Goal: Task Accomplishment & Management: Complete application form

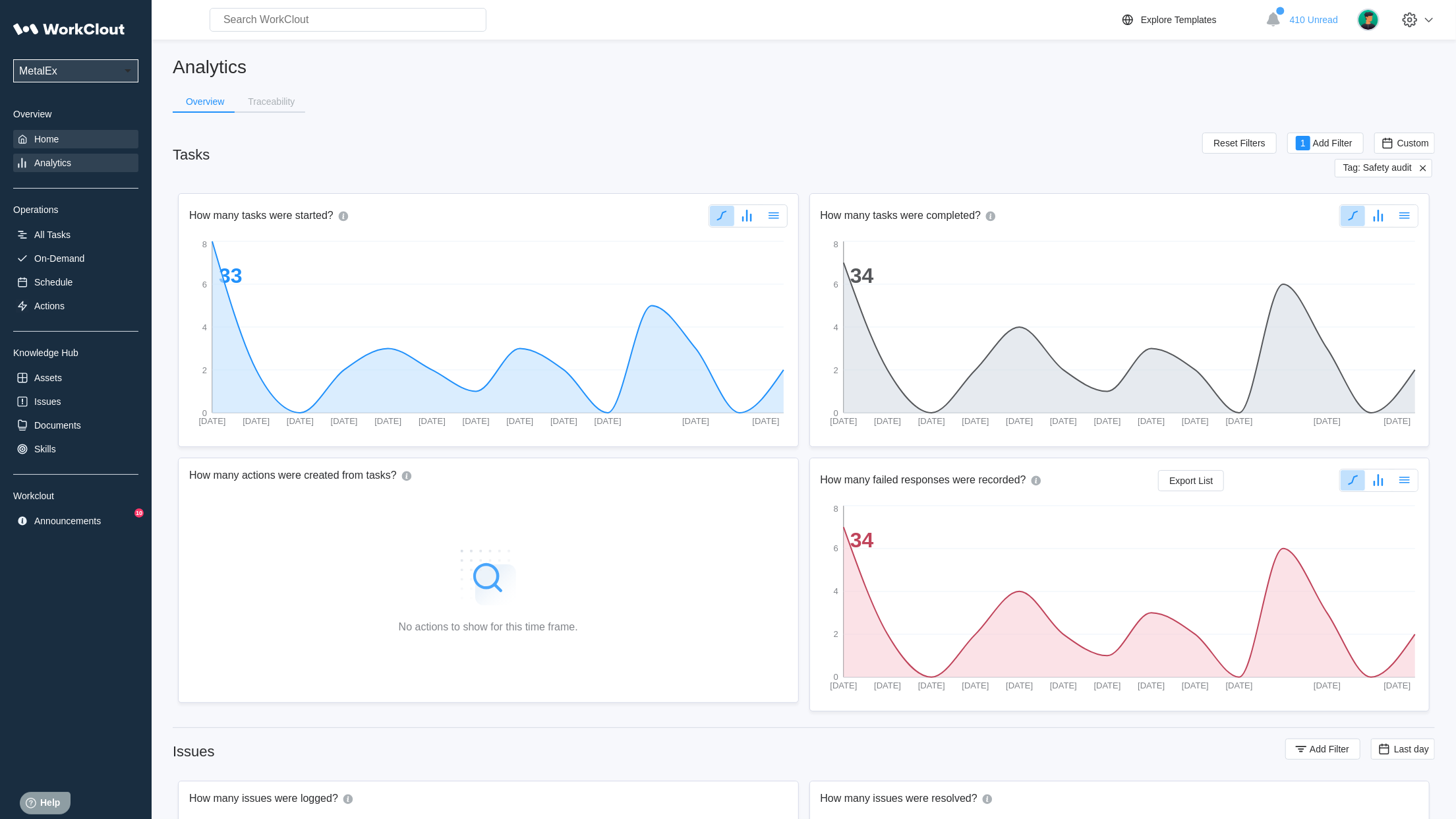
click at [40, 140] on div "Home" at bounding box center [47, 138] width 24 height 10
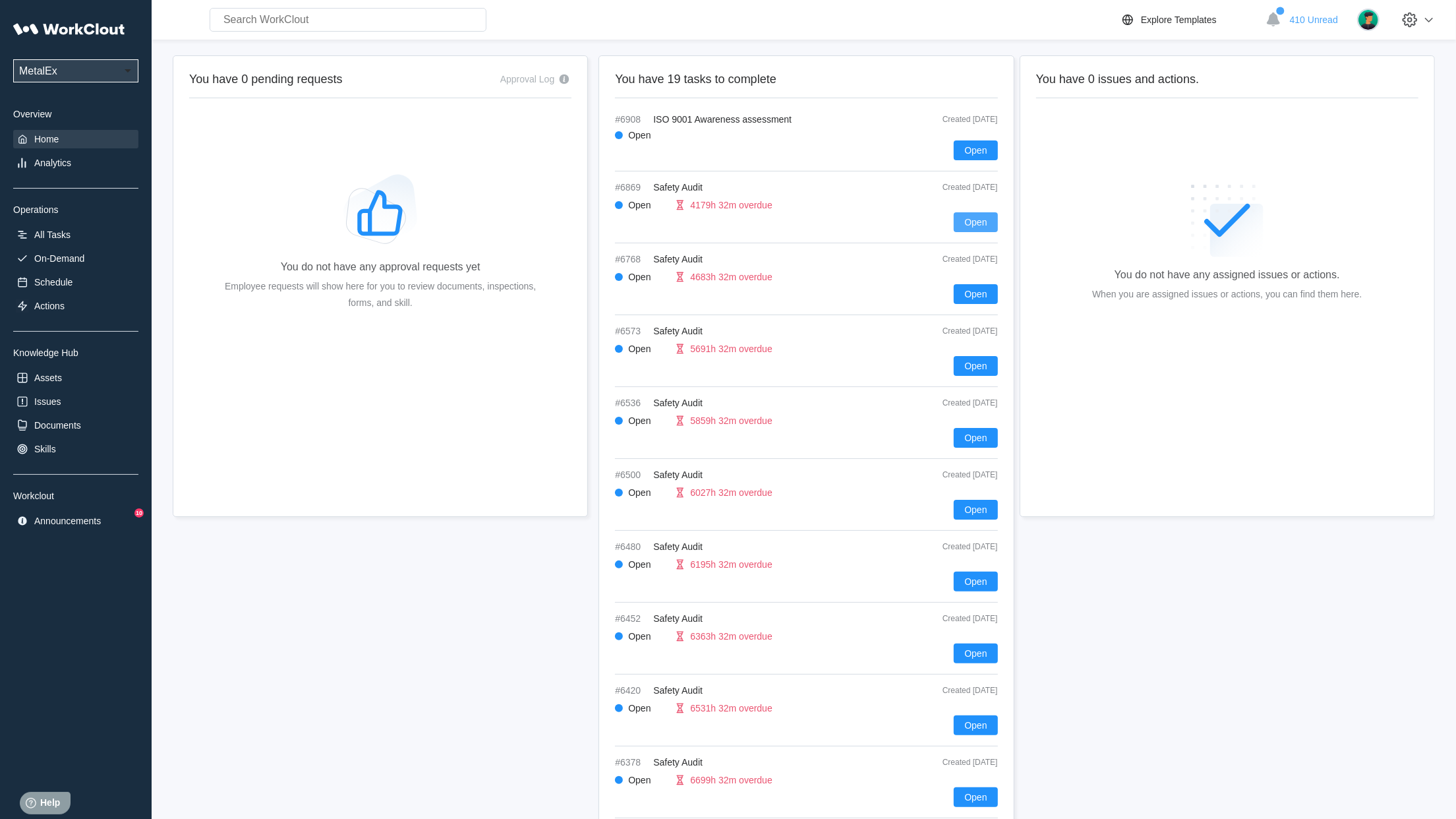
click at [979, 218] on span "Open" at bounding box center [976, 222] width 22 height 9
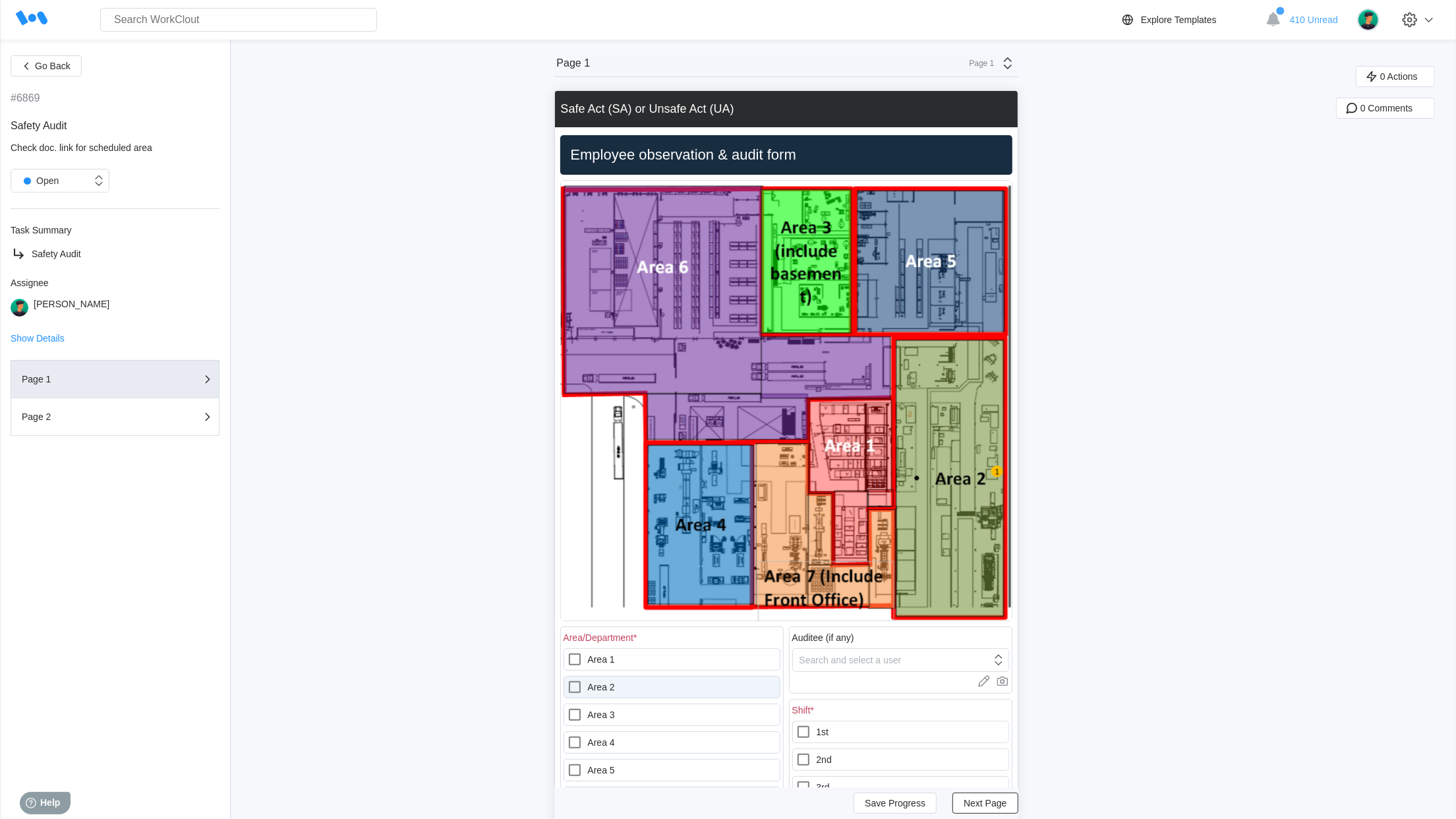
click at [605, 686] on label "Area 2" at bounding box center [672, 687] width 217 height 22
click at [568, 680] on 2 "Area 2" at bounding box center [567, 679] width 1 height 1
checkbox 2 "true"
click at [835, 741] on label "1st" at bounding box center [901, 732] width 217 height 22
click at [797, 725] on input "1st" at bounding box center [796, 724] width 1 height 1
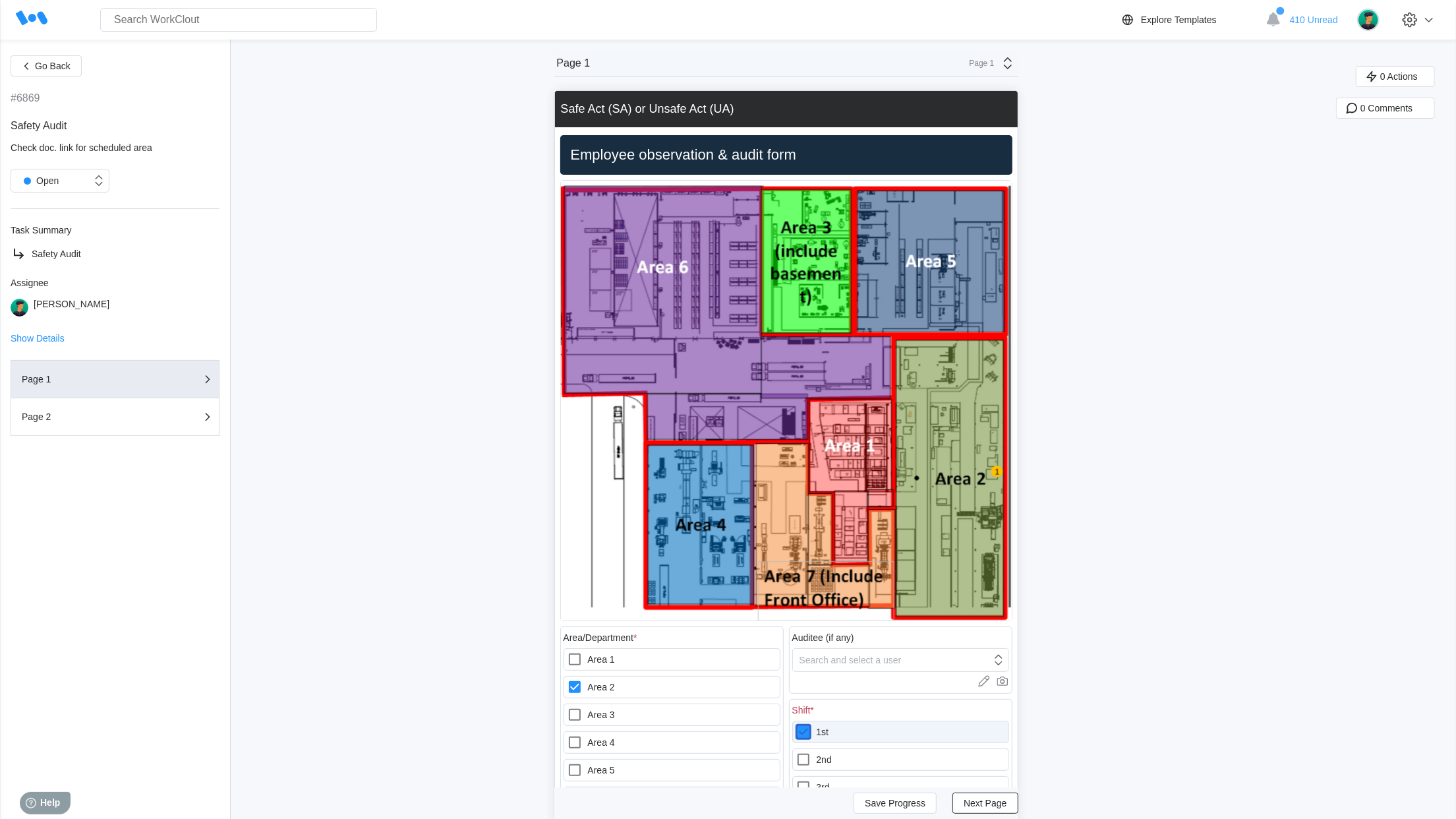
checkbox input "true"
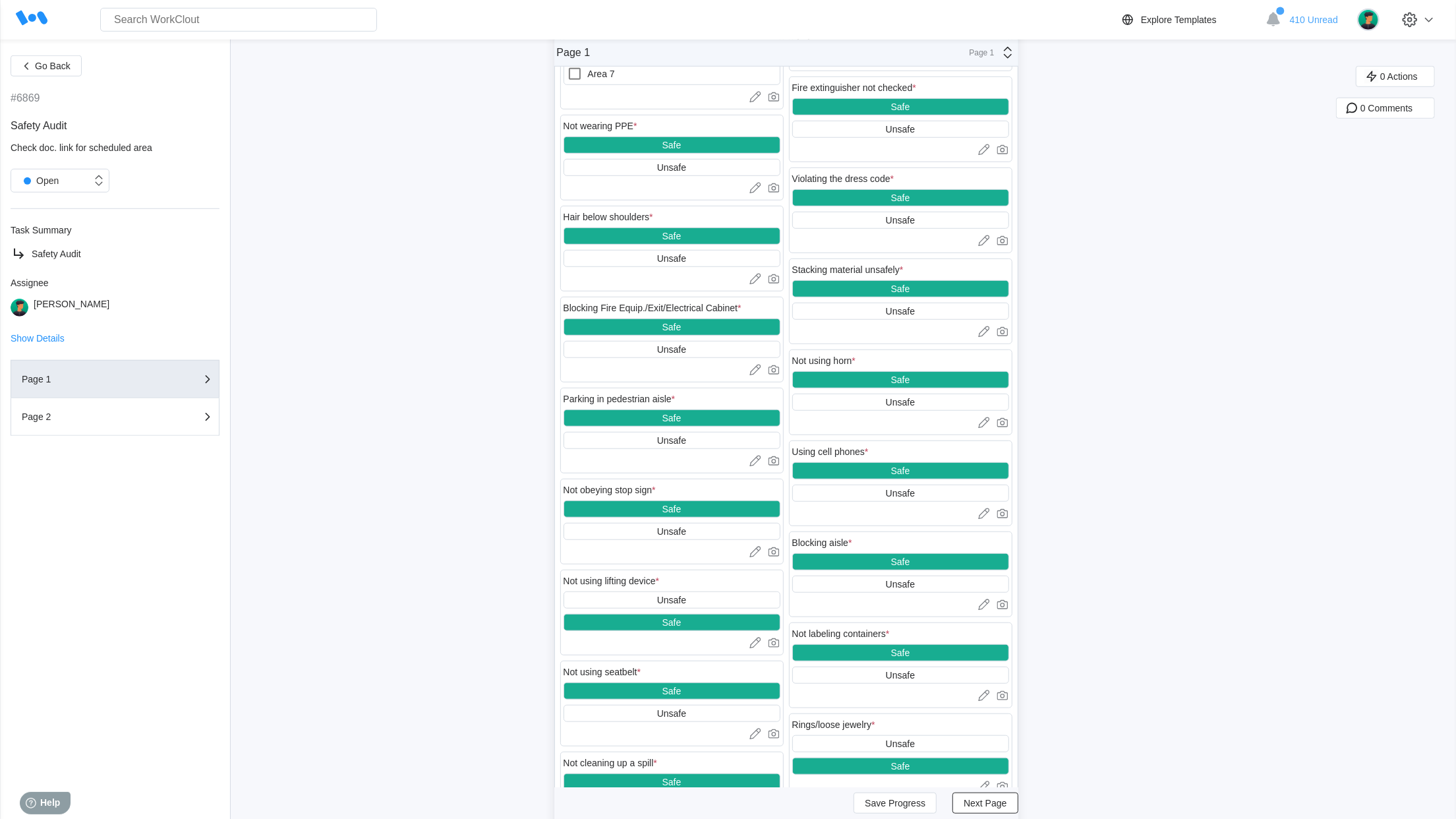
scroll to position [766, 0]
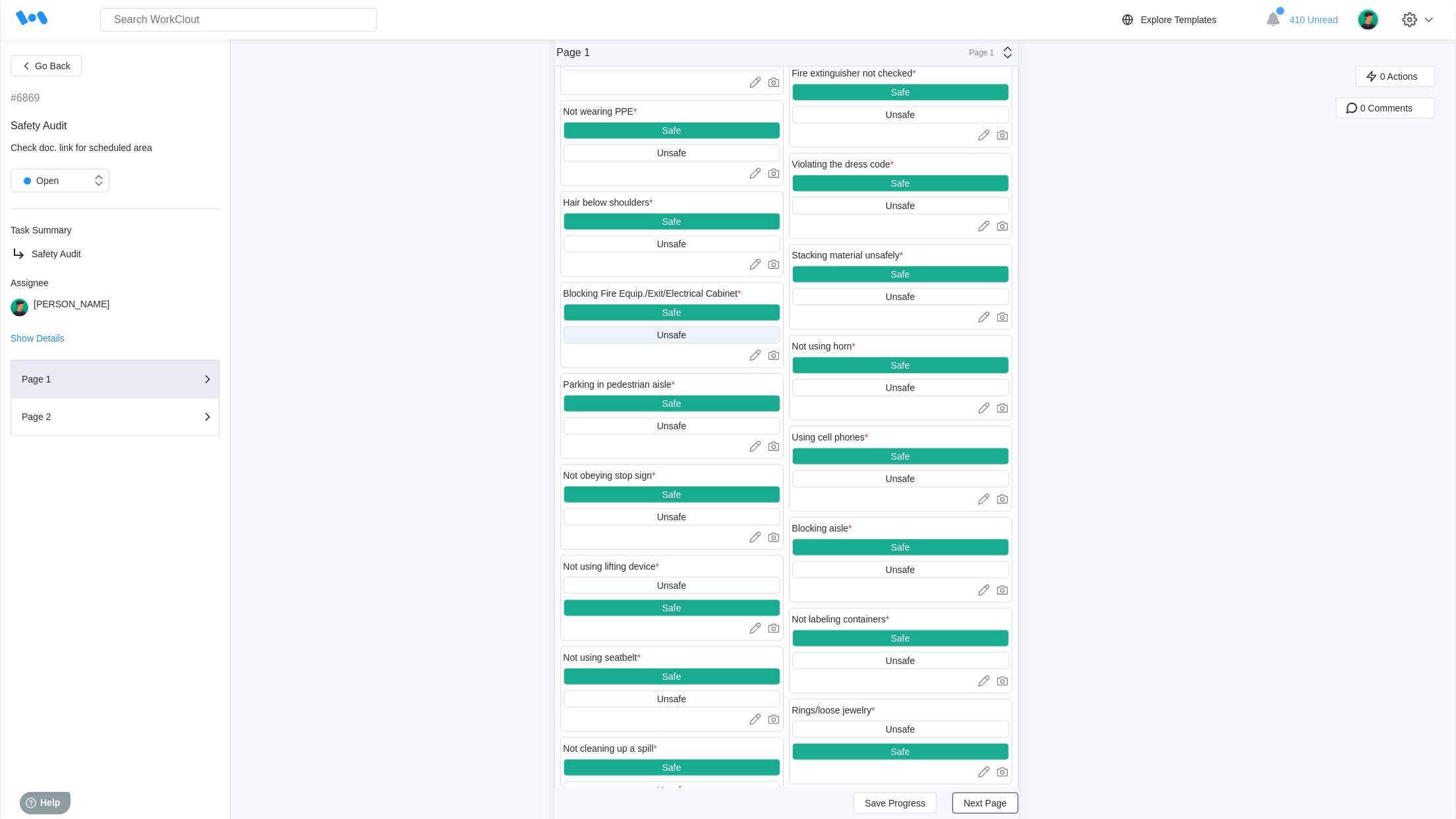
click at [697, 342] on div "Unsafe" at bounding box center [672, 334] width 217 height 17
click at [776, 362] on icon at bounding box center [774, 355] width 13 height 13
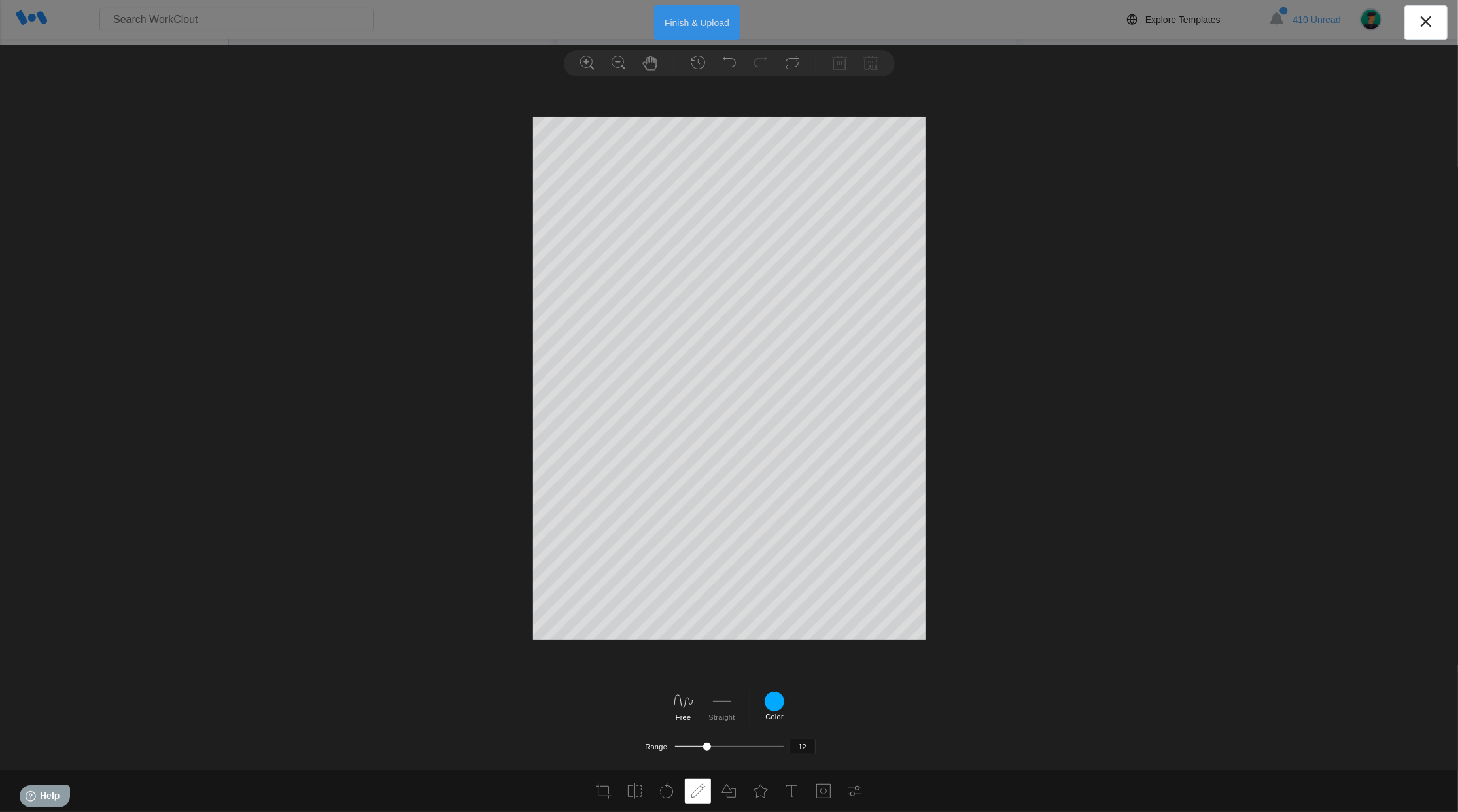
click at [688, 28] on button "Finish & Upload" at bounding box center [697, 22] width 85 height 34
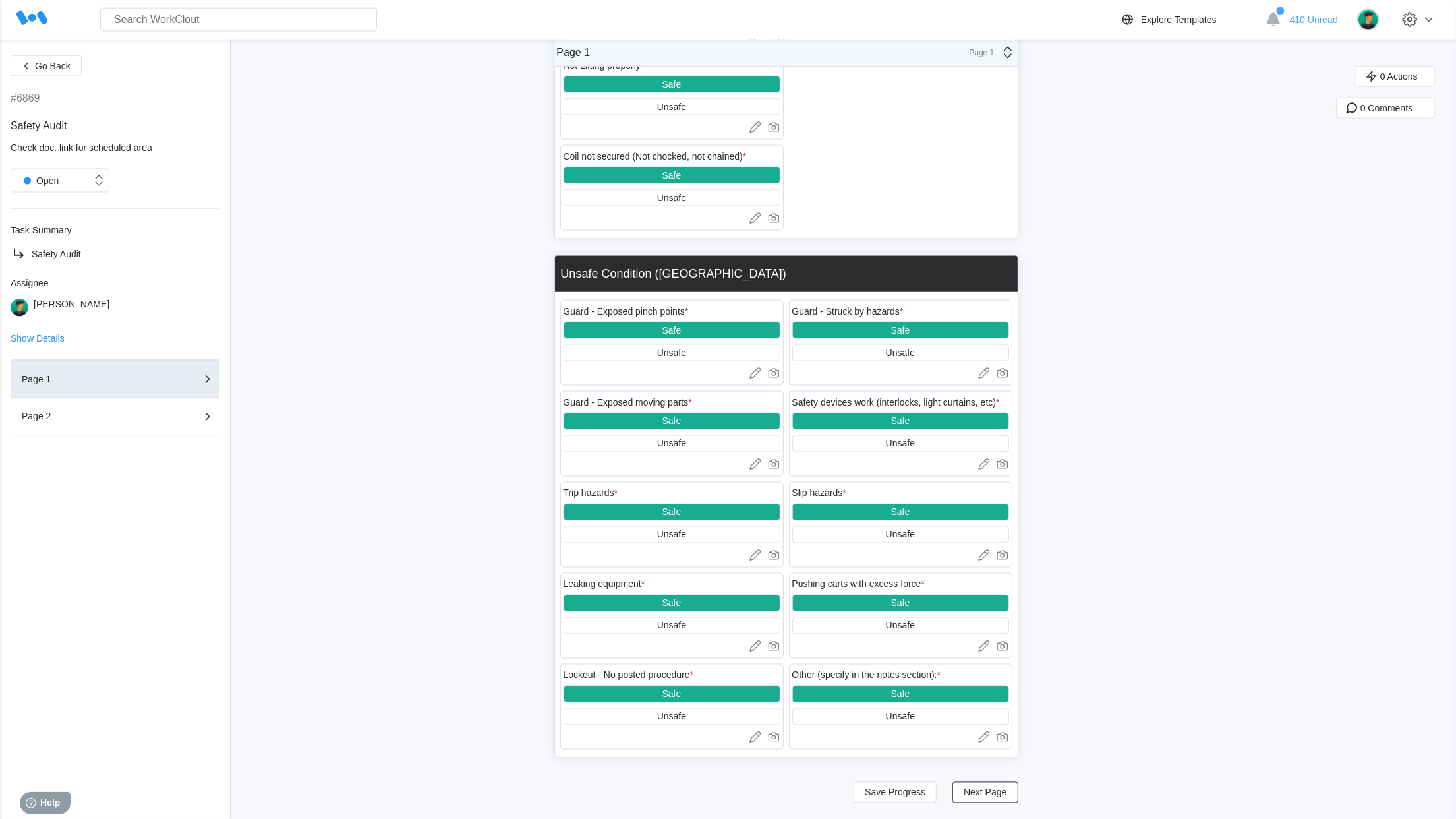
scroll to position [1803, 0]
click at [1000, 799] on button "Next Page" at bounding box center [985, 792] width 65 height 21
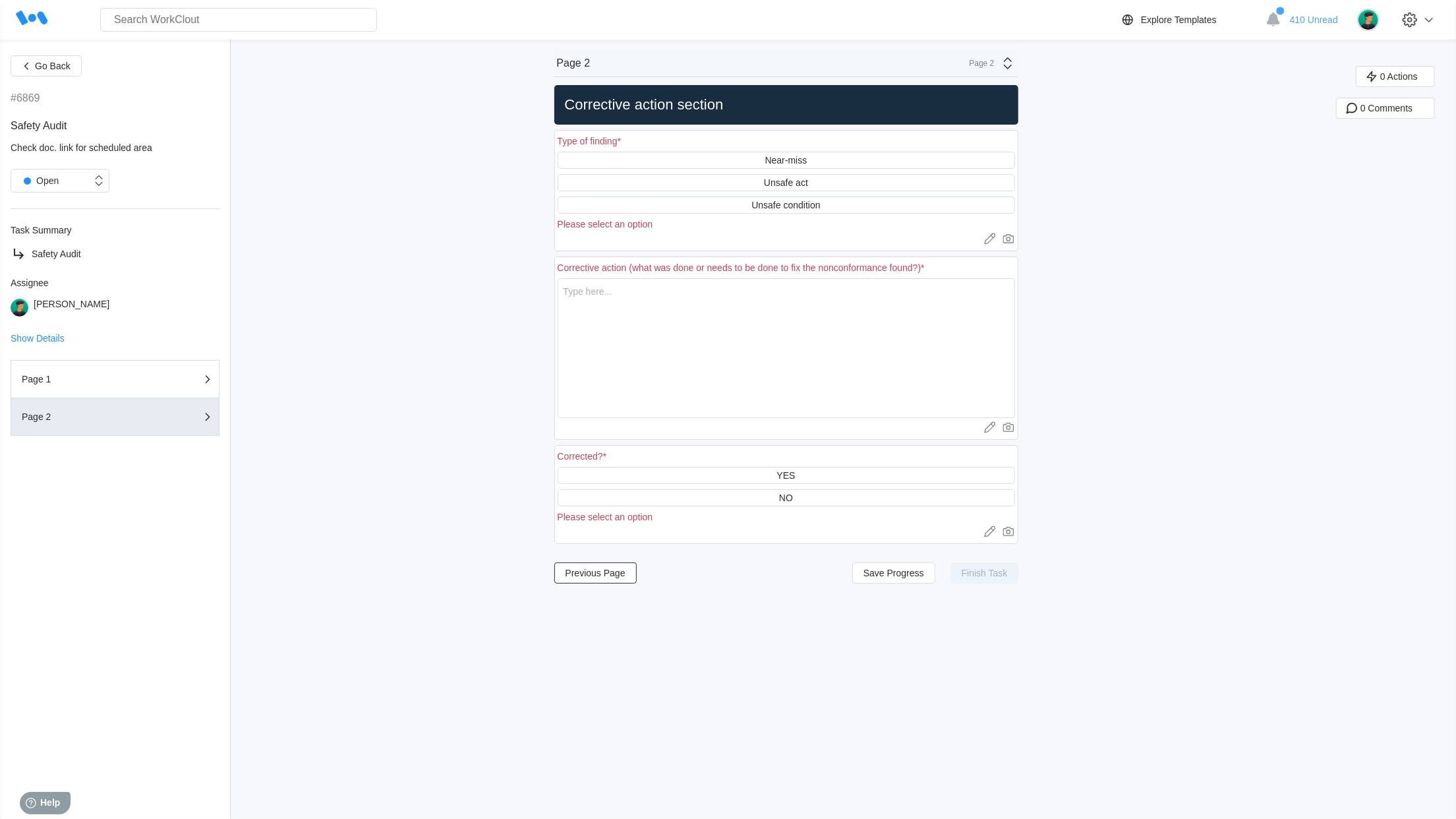
scroll to position [0, 0]
click at [785, 185] on div "Unsafe act" at bounding box center [785, 182] width 44 height 10
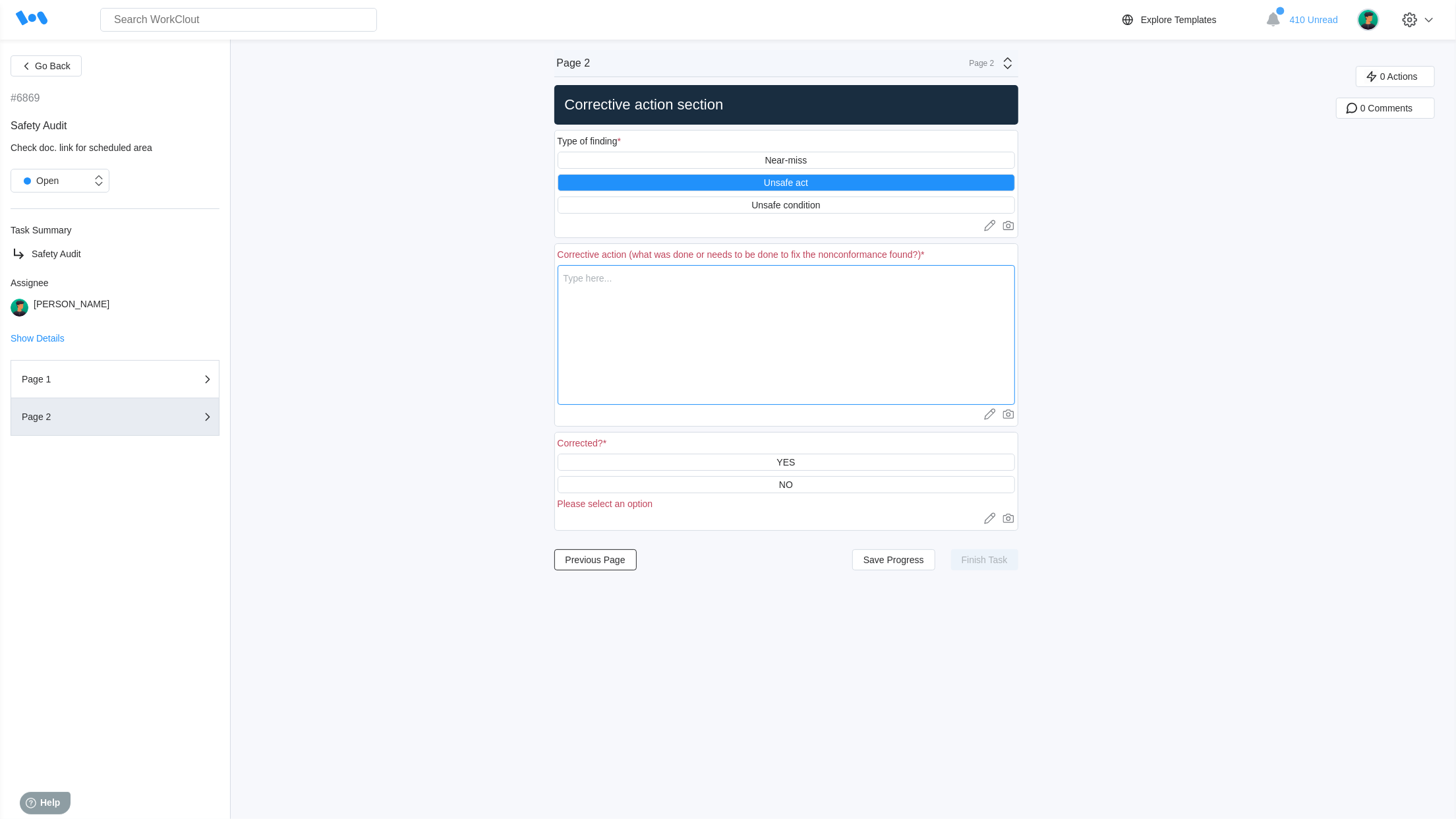
click at [639, 294] on textarea at bounding box center [786, 335] width 458 height 140
type textarea "D"
type textarea "x"
type textarea "Dr"
type textarea "x"
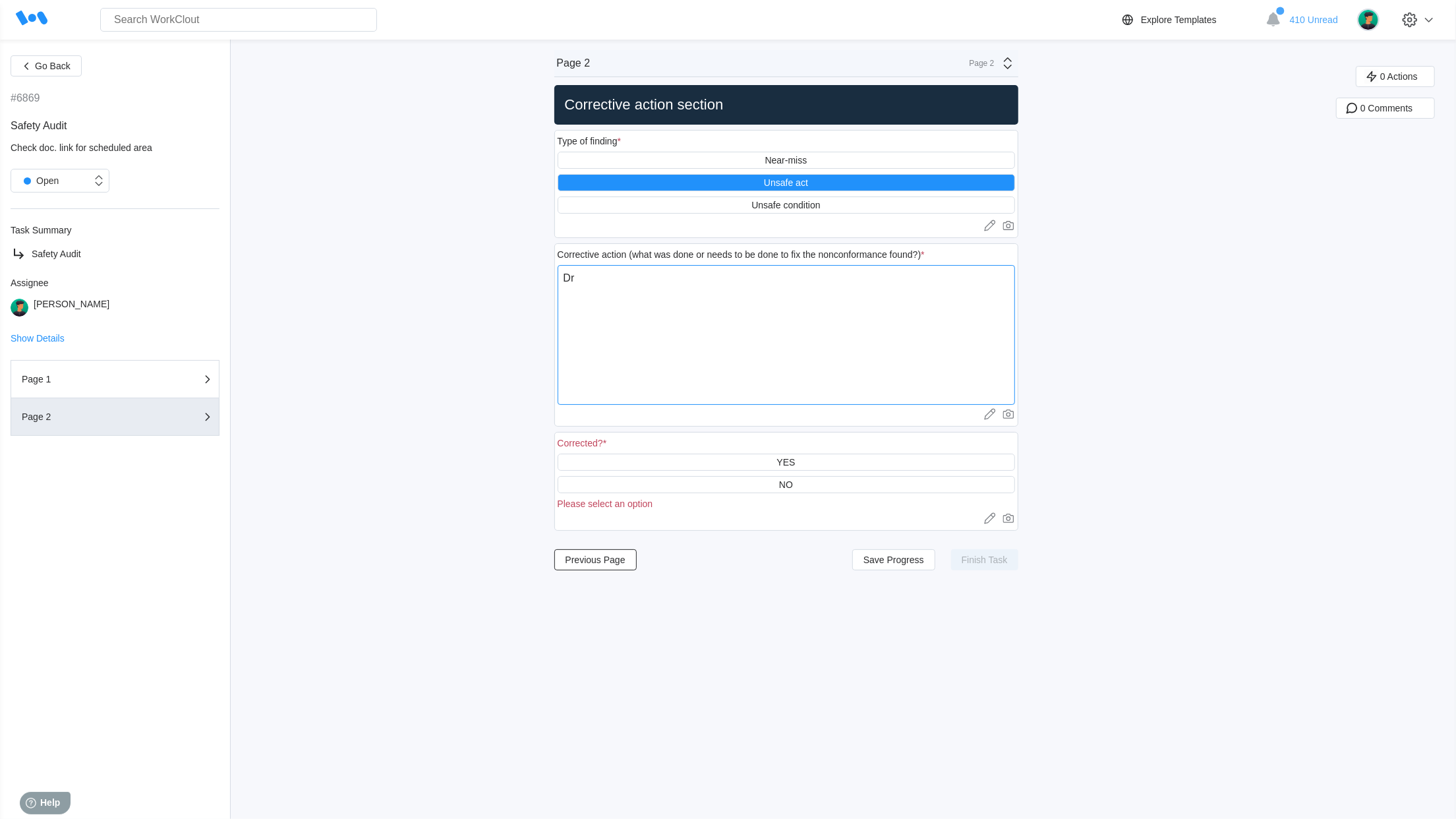
type textarea "Dri"
type textarea "x"
type textarea "Driv"
type textarea "x"
type textarea "Drivr"
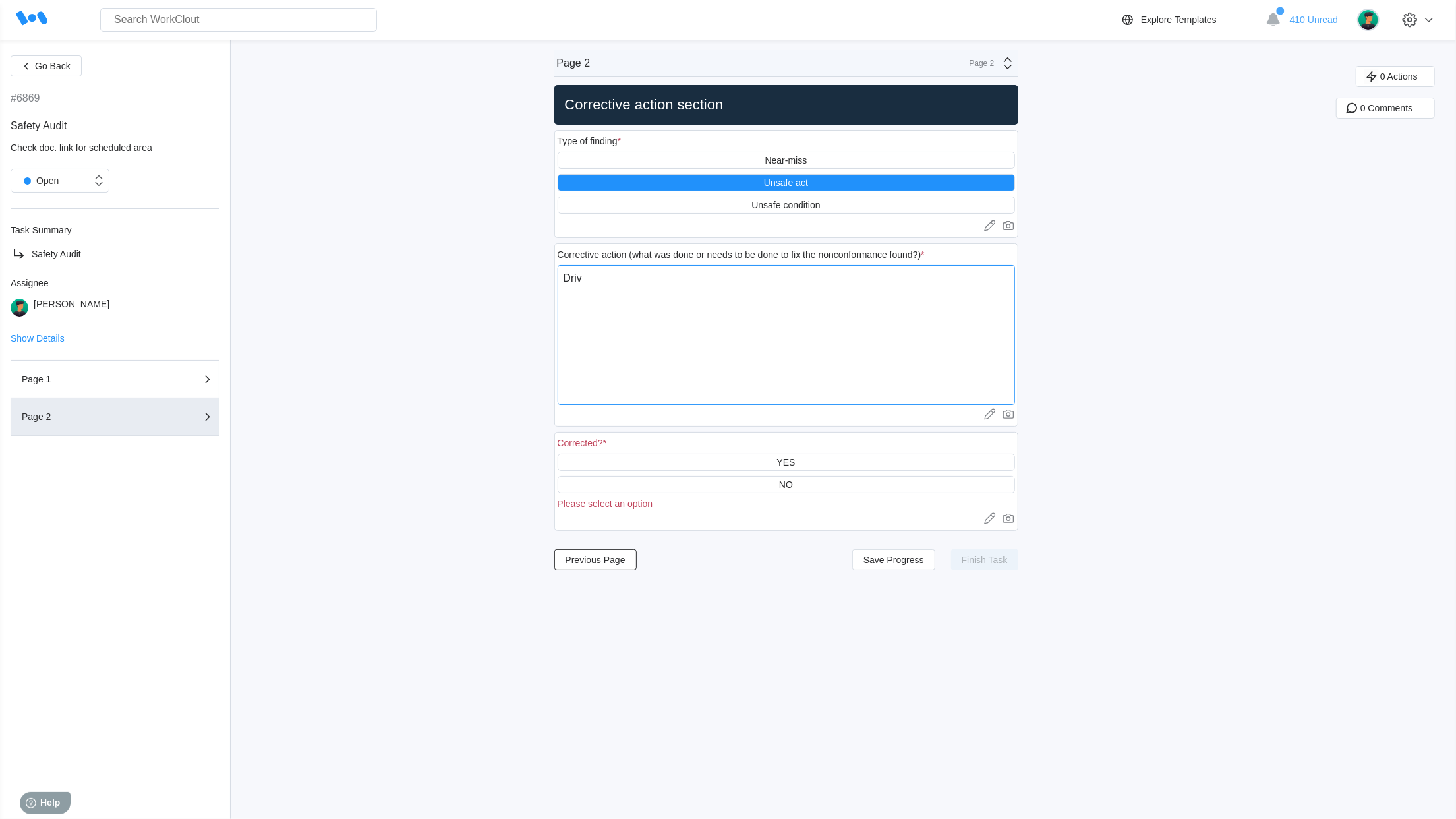
type textarea "x"
type textarea "Driv"
type textarea "x"
type textarea "Dri"
type textarea "x"
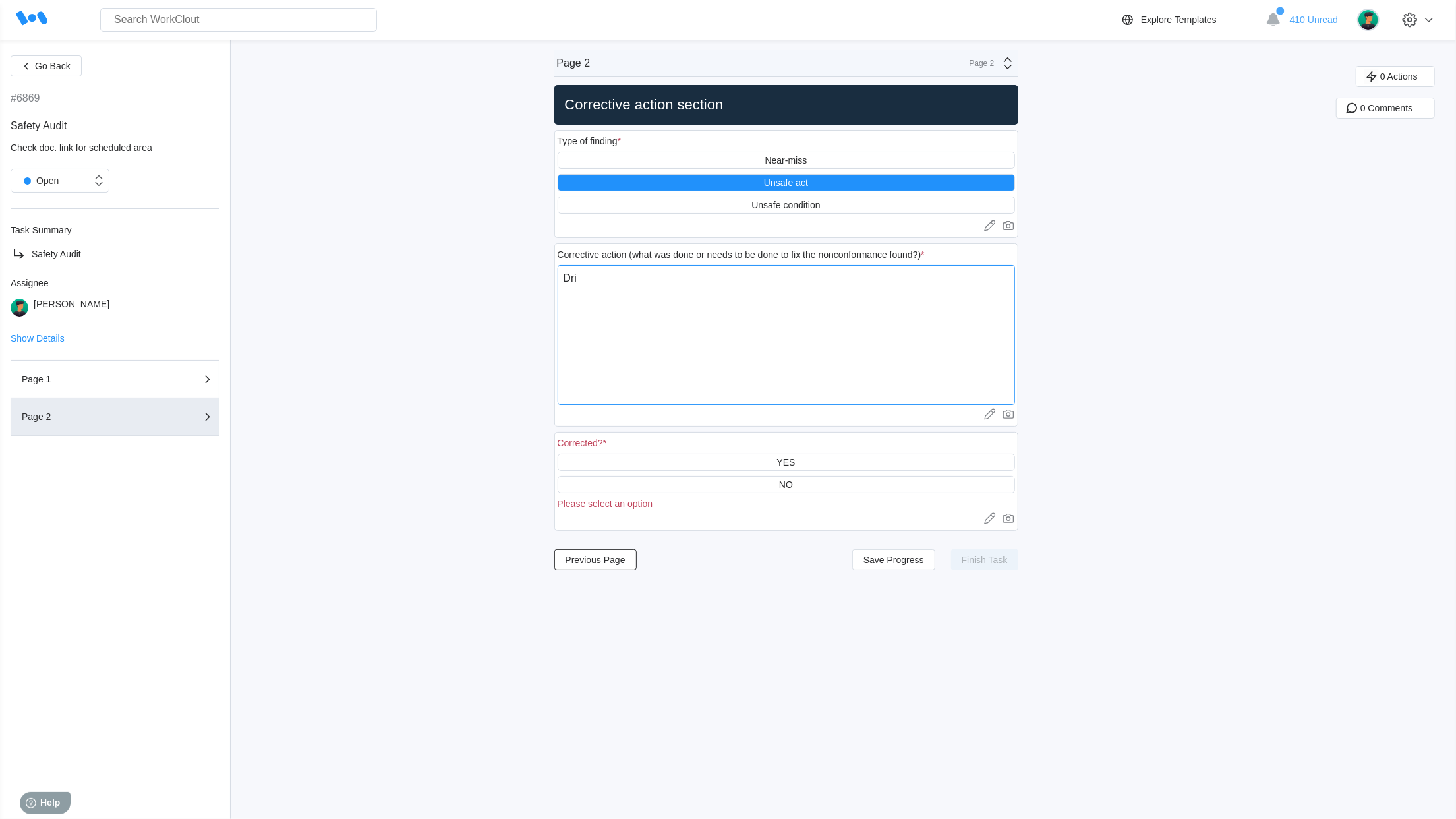
type textarea "Drie"
type textarea "x"
type textarea "Drier"
type textarea "x"
type textarea "Drier"
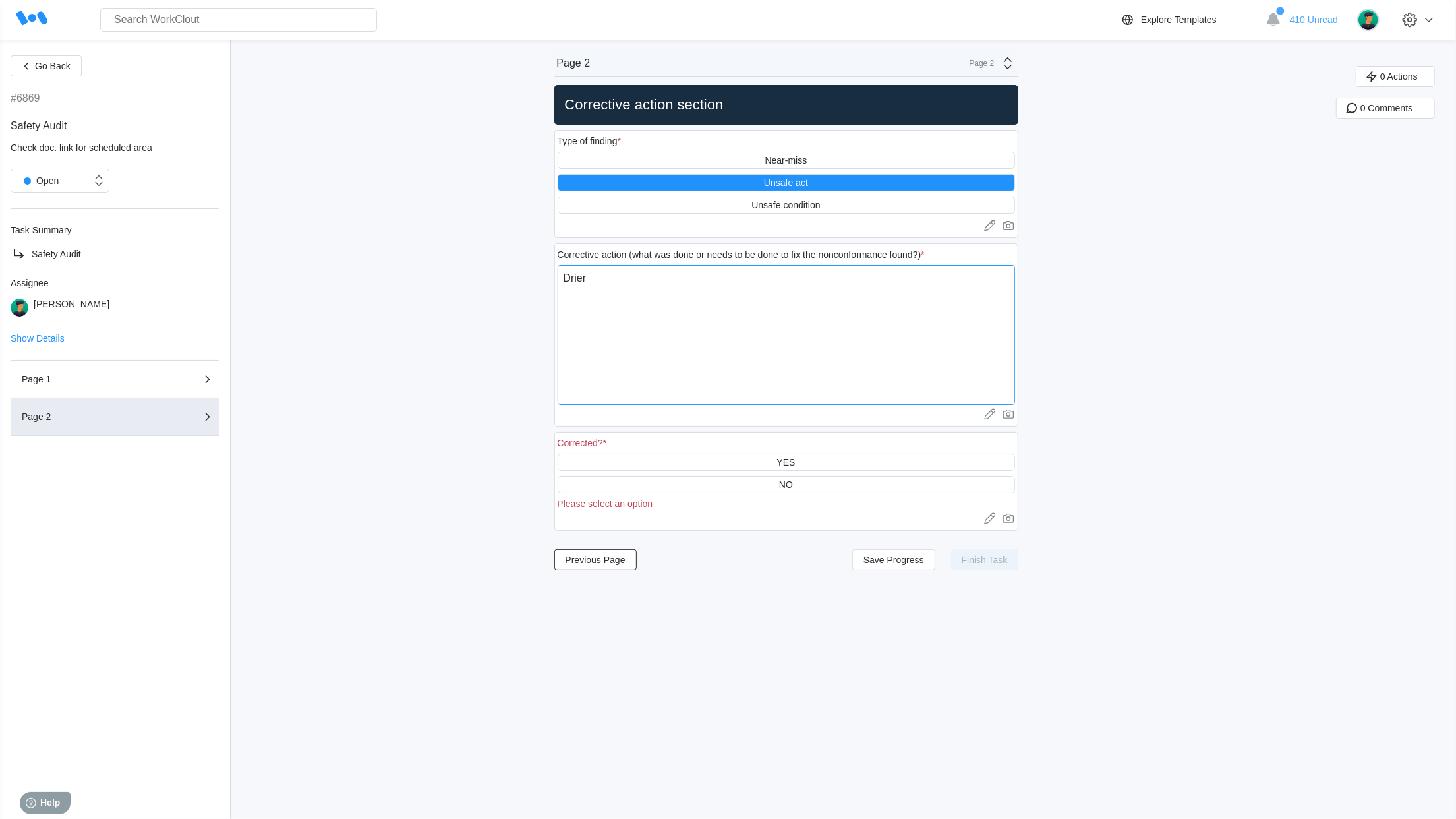
type textarea "x"
type textarea "Drier"
type textarea "x"
type textarea "Drie"
type textarea "x"
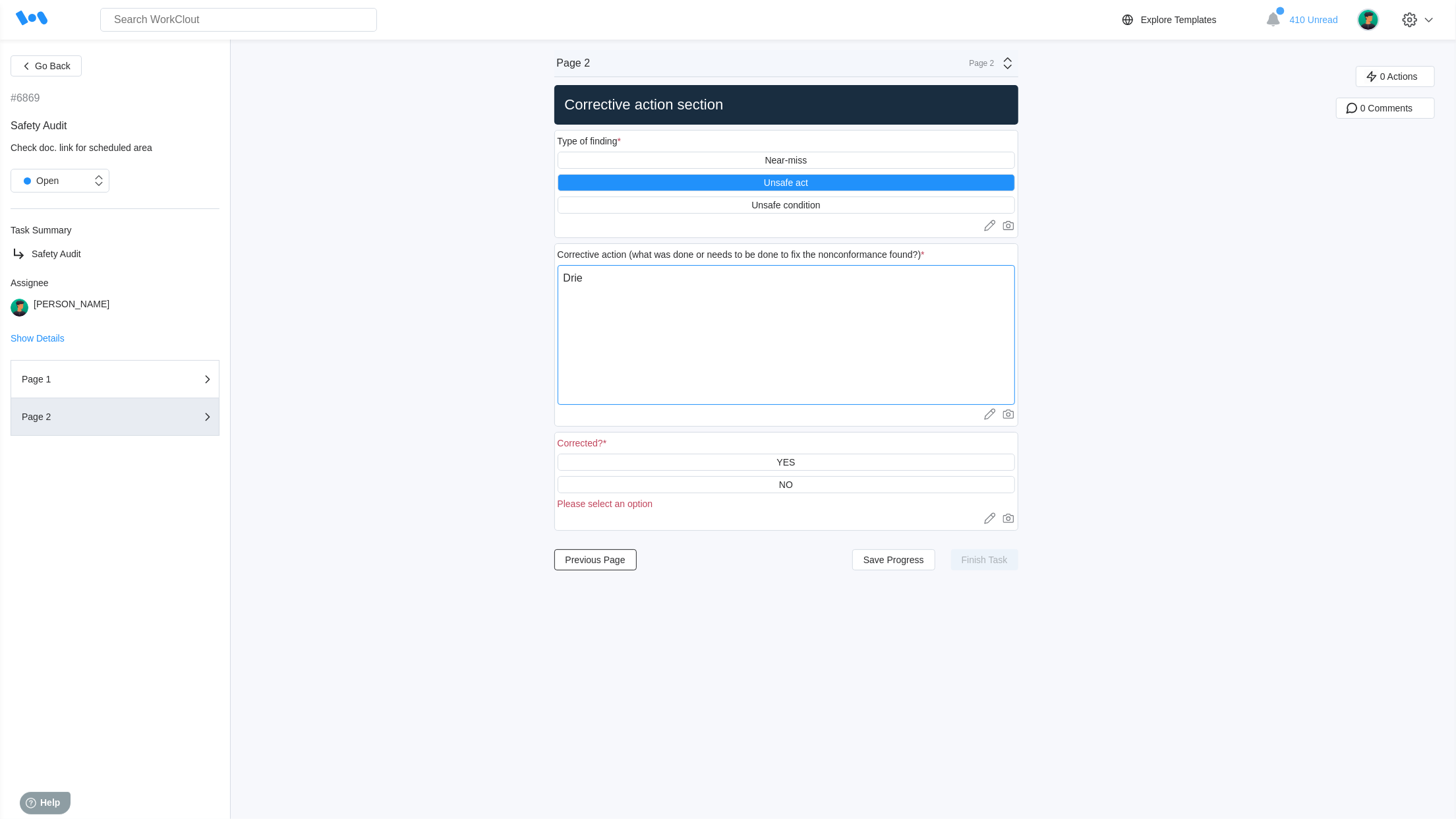
type textarea "Dri"
type textarea "x"
type textarea "Driv"
type textarea "x"
type textarea "Drive"
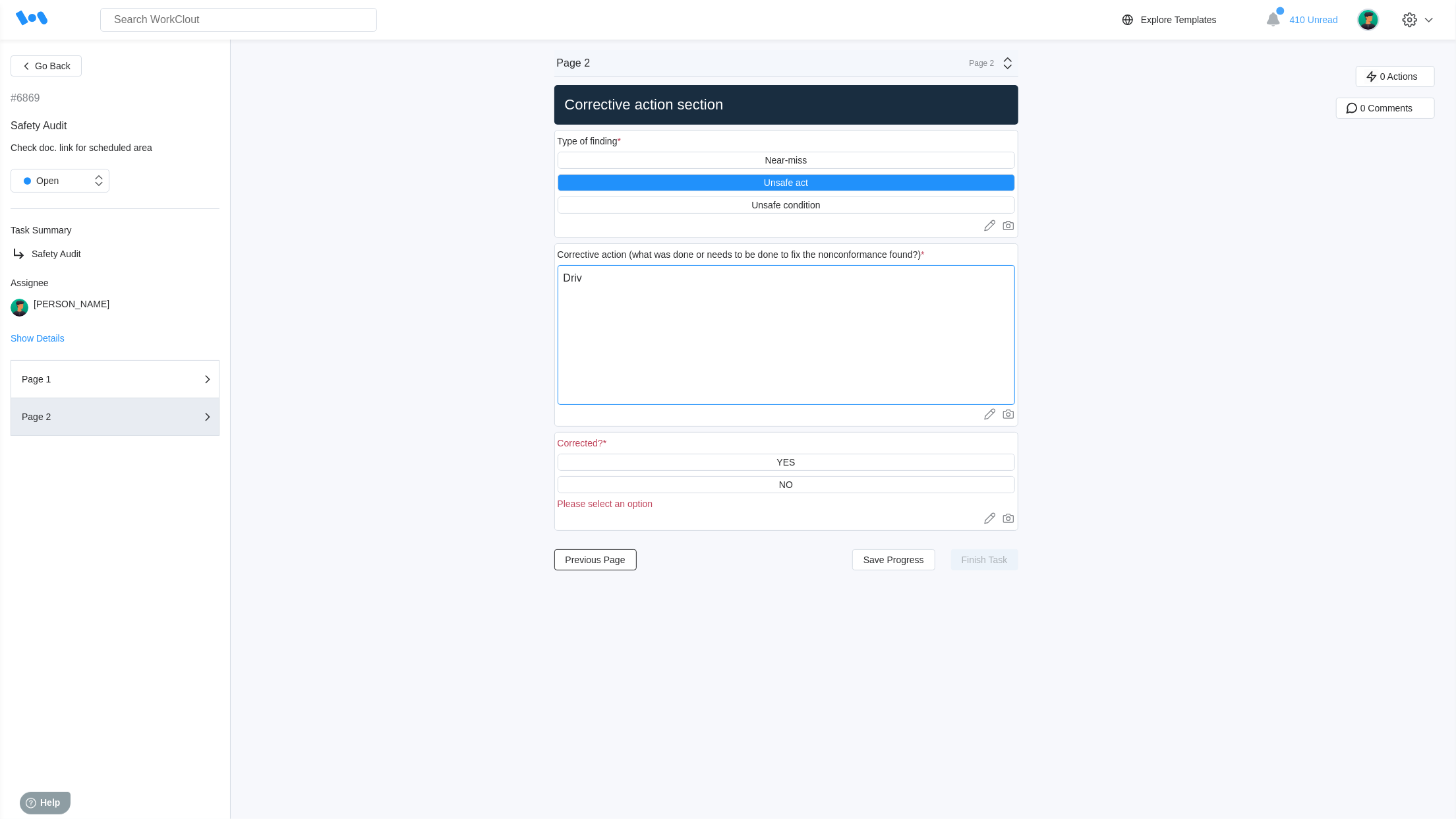
type textarea "x"
type textarea "Driver"
type textarea "x"
type textarea "Driver"
type textarea "x"
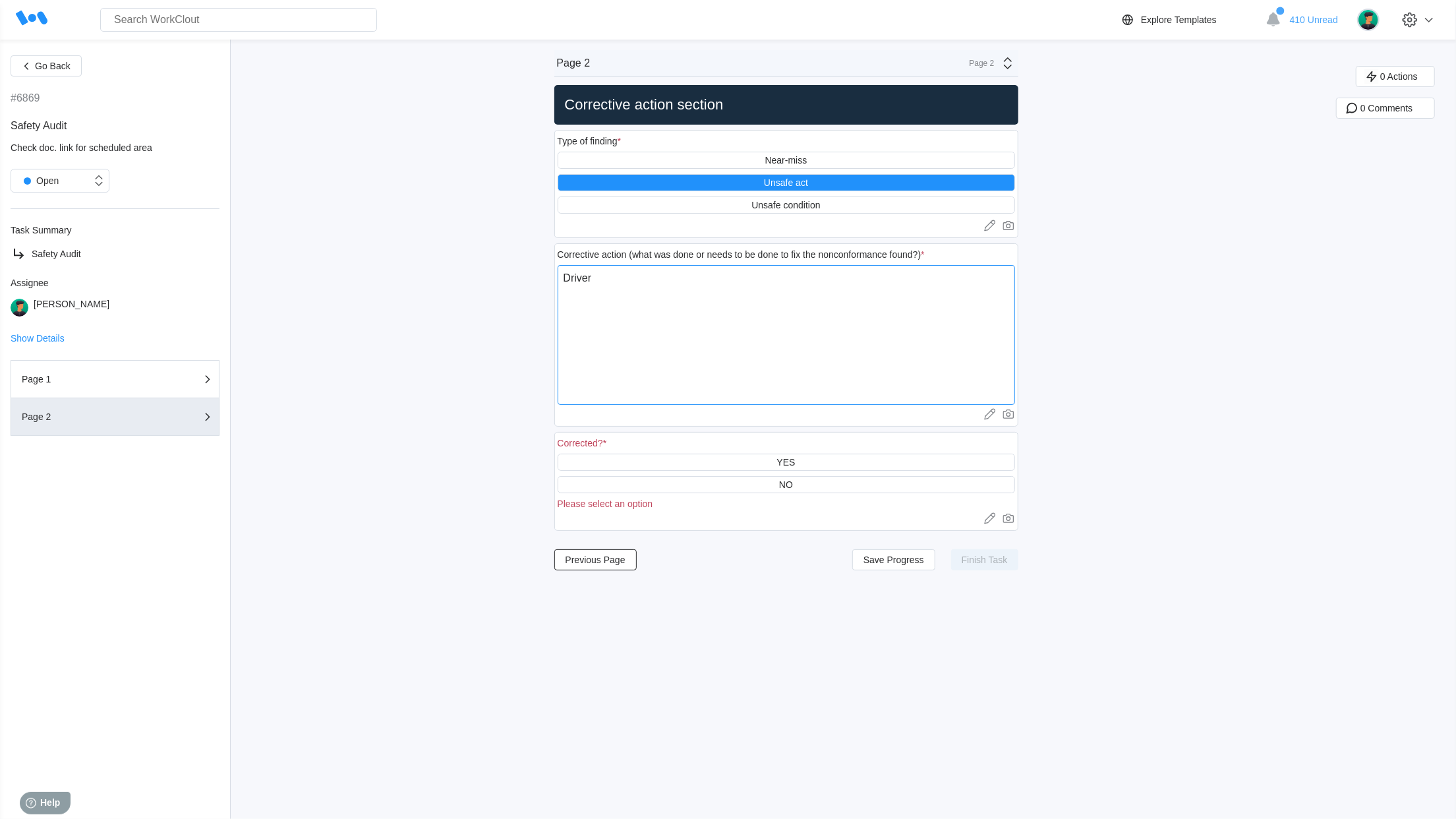
type textarea "Driver"
type textarea "x"
type textarea "Drive"
type textarea "x"
type textarea "Driv"
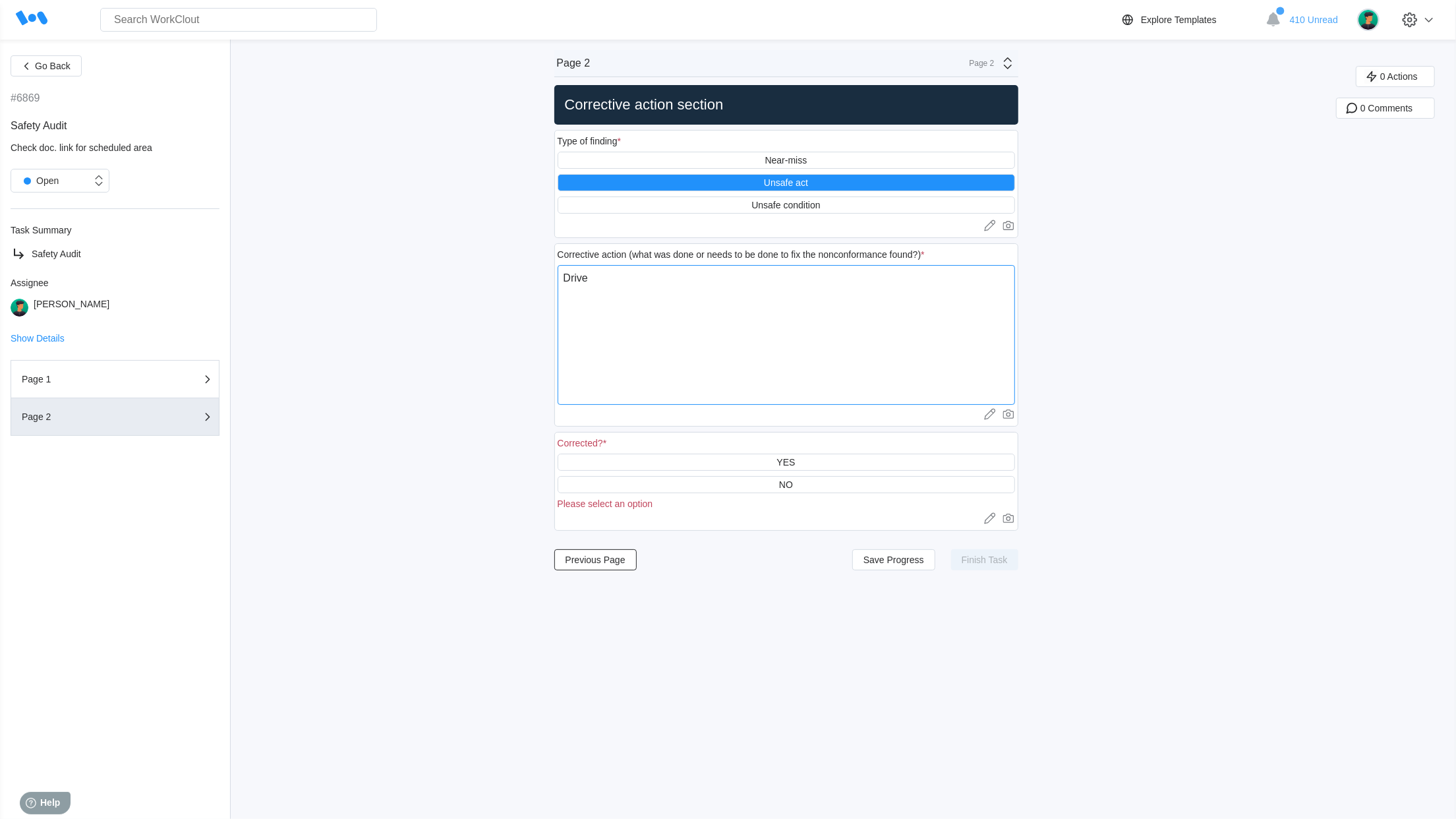
type textarea "x"
type textarea "Dri"
type textarea "x"
type textarea "Dr"
type textarea "x"
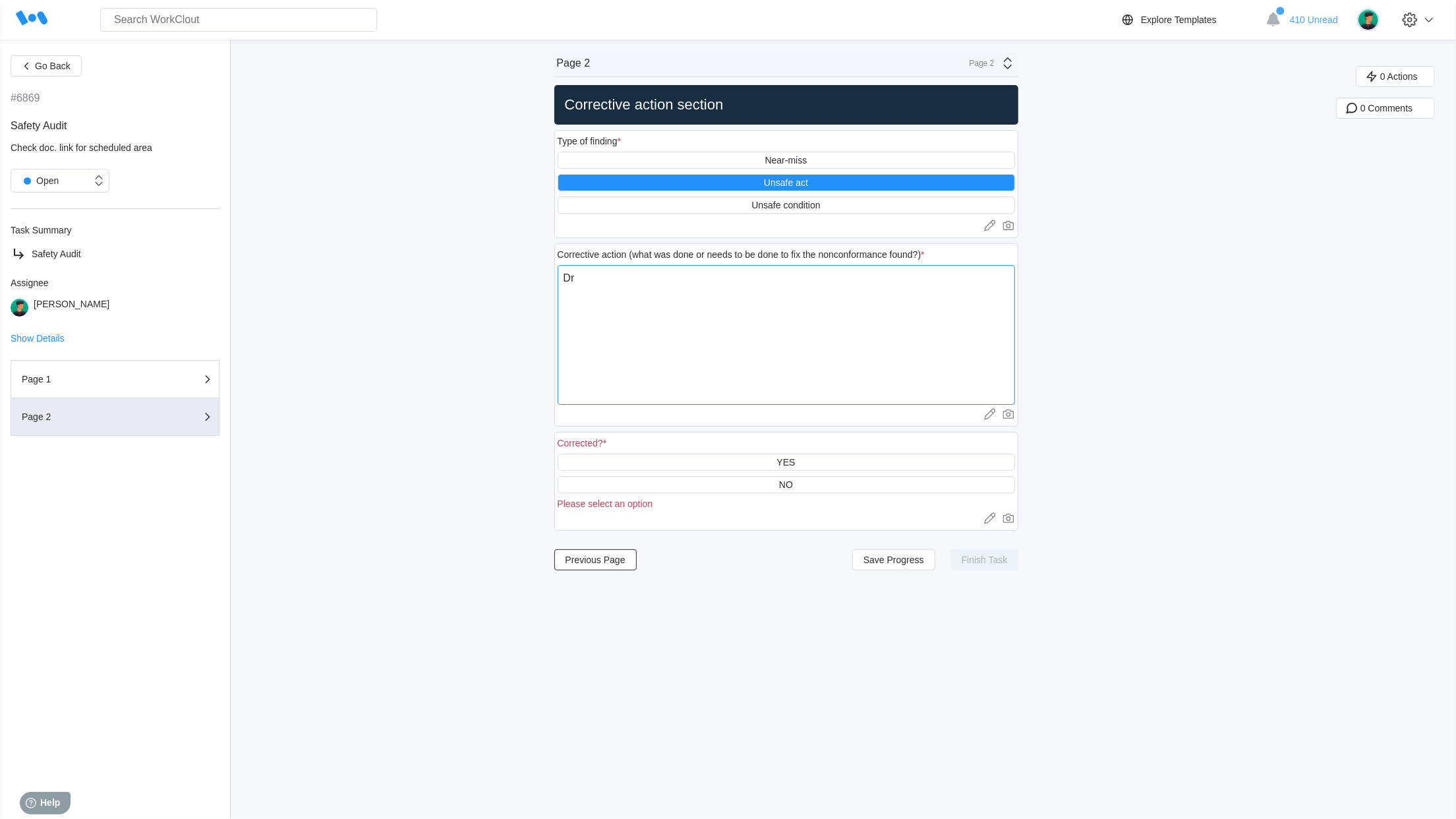
type textarea "D"
type textarea "x"
type textarea "M"
type textarea "x"
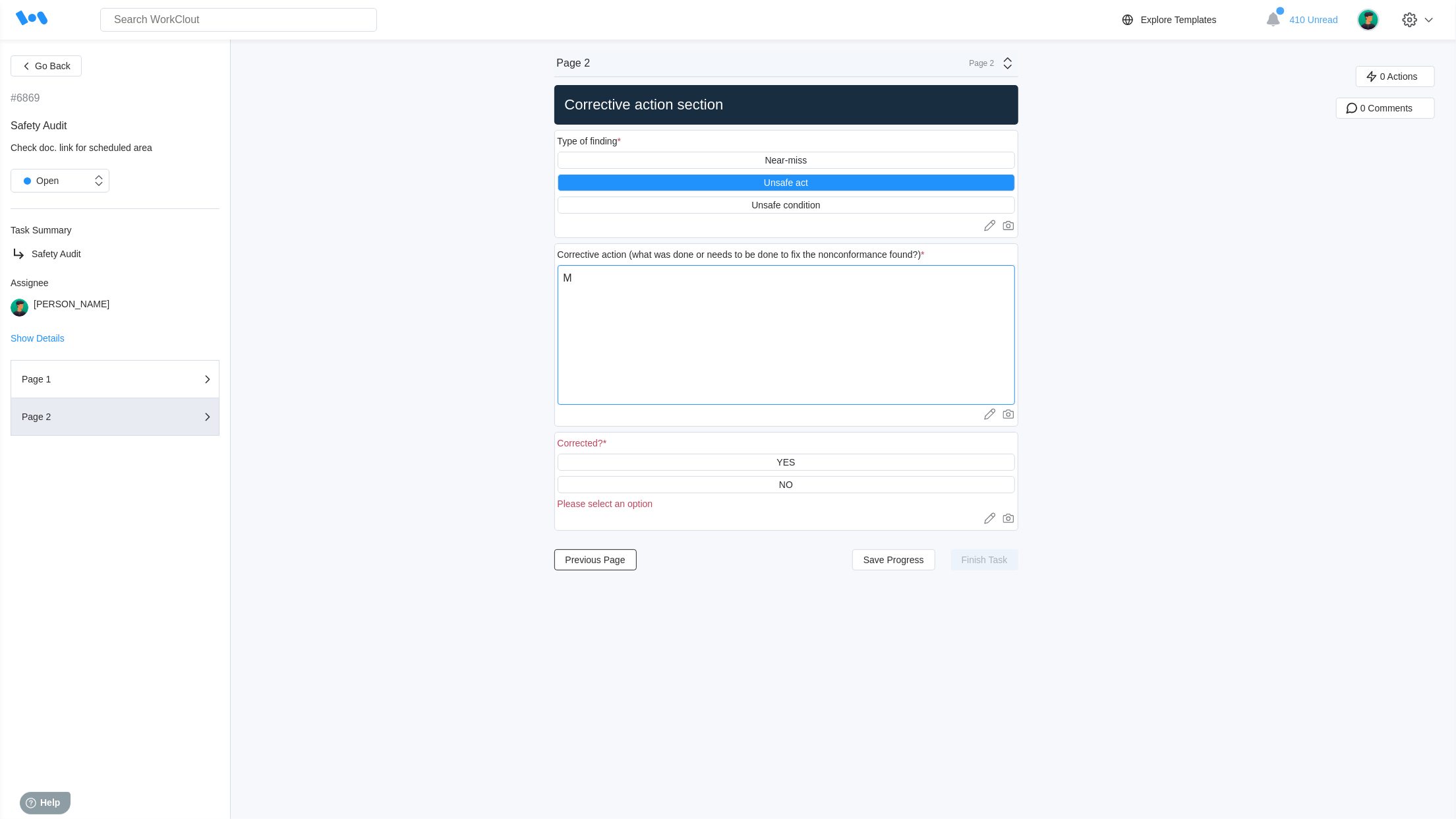
type textarea "Ma"
type textarea "x"
type textarea "Mat"
type textarea "x"
type textarea "Matr"
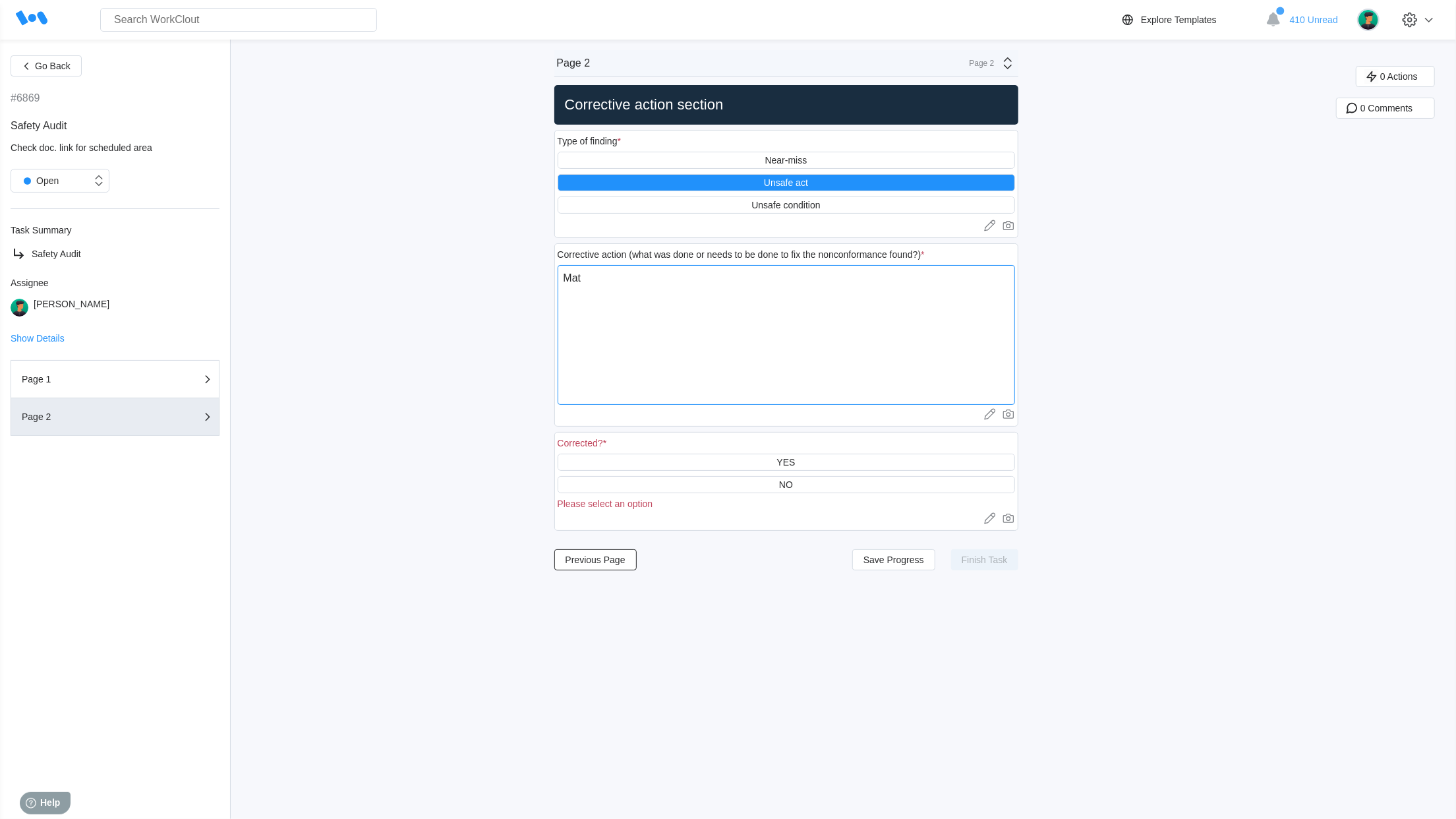
type textarea "x"
type textarea "Mat"
type textarea "x"
type textarea "Mate"
type textarea "x"
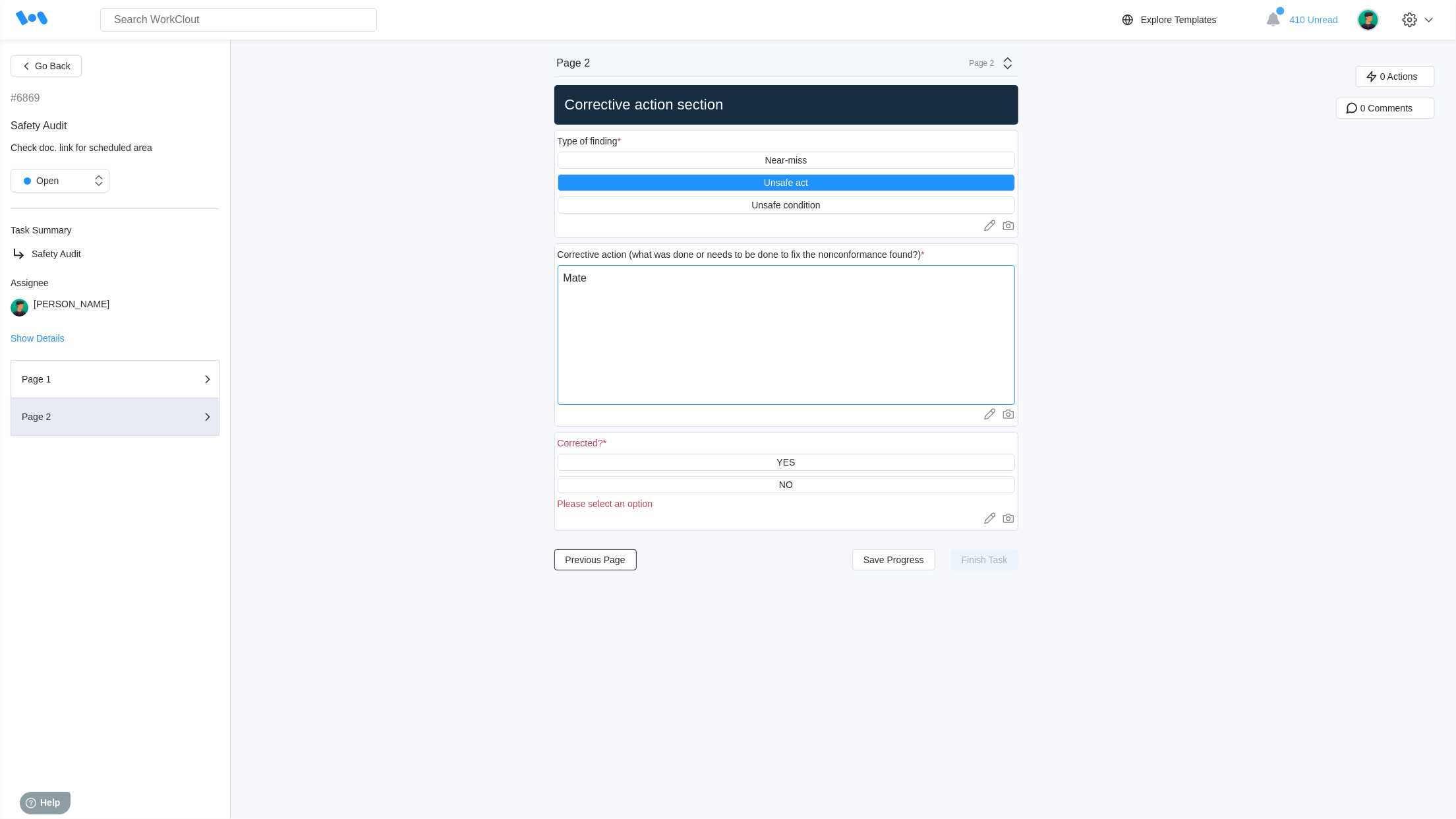
type textarea "Mater"
type textarea "x"
type textarea "Materi"
type textarea "x"
type textarea "Materii"
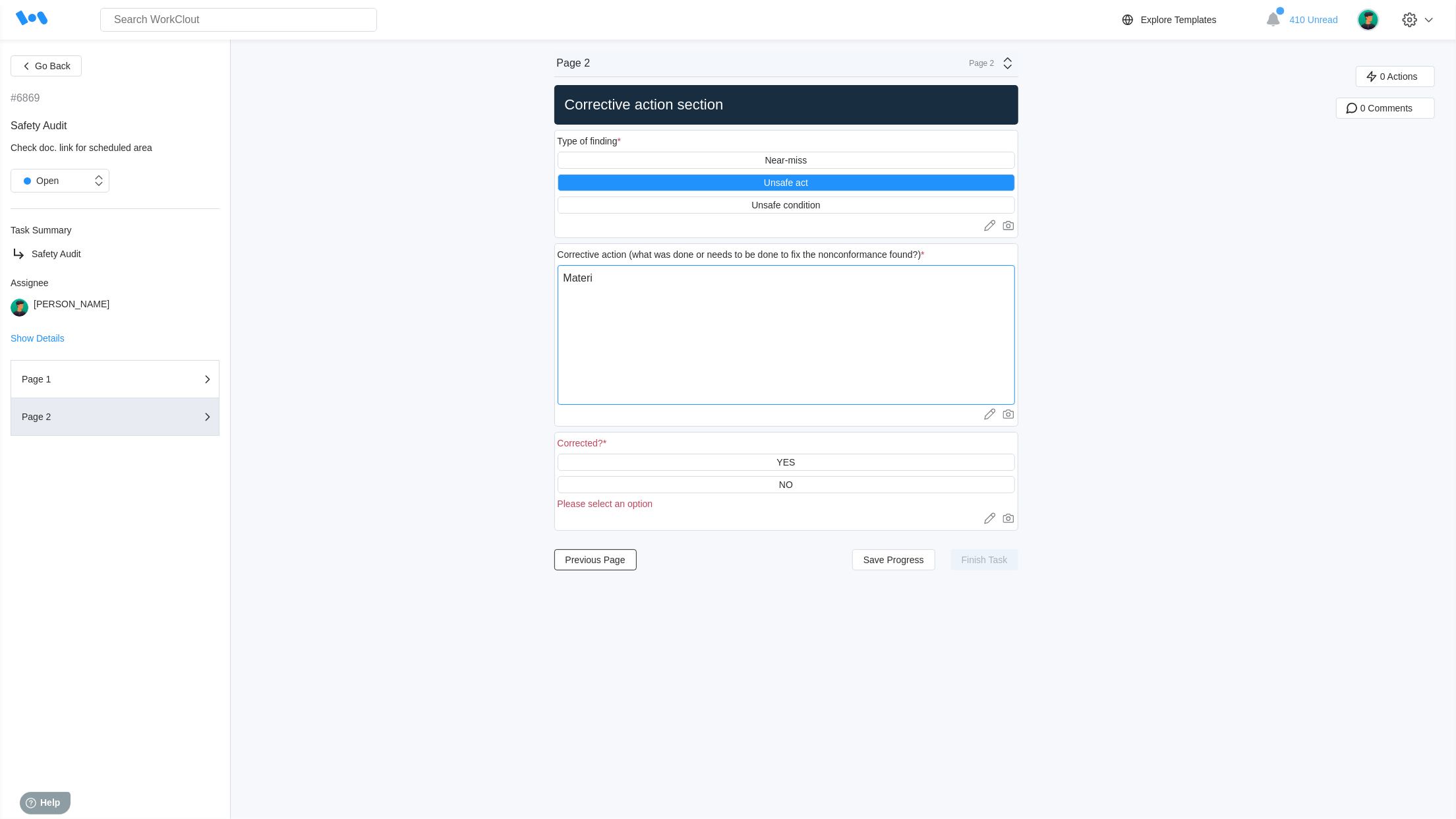
type textarea "x"
type textarea "Materiia"
type textarea "x"
type textarea "Materiial"
type textarea "x"
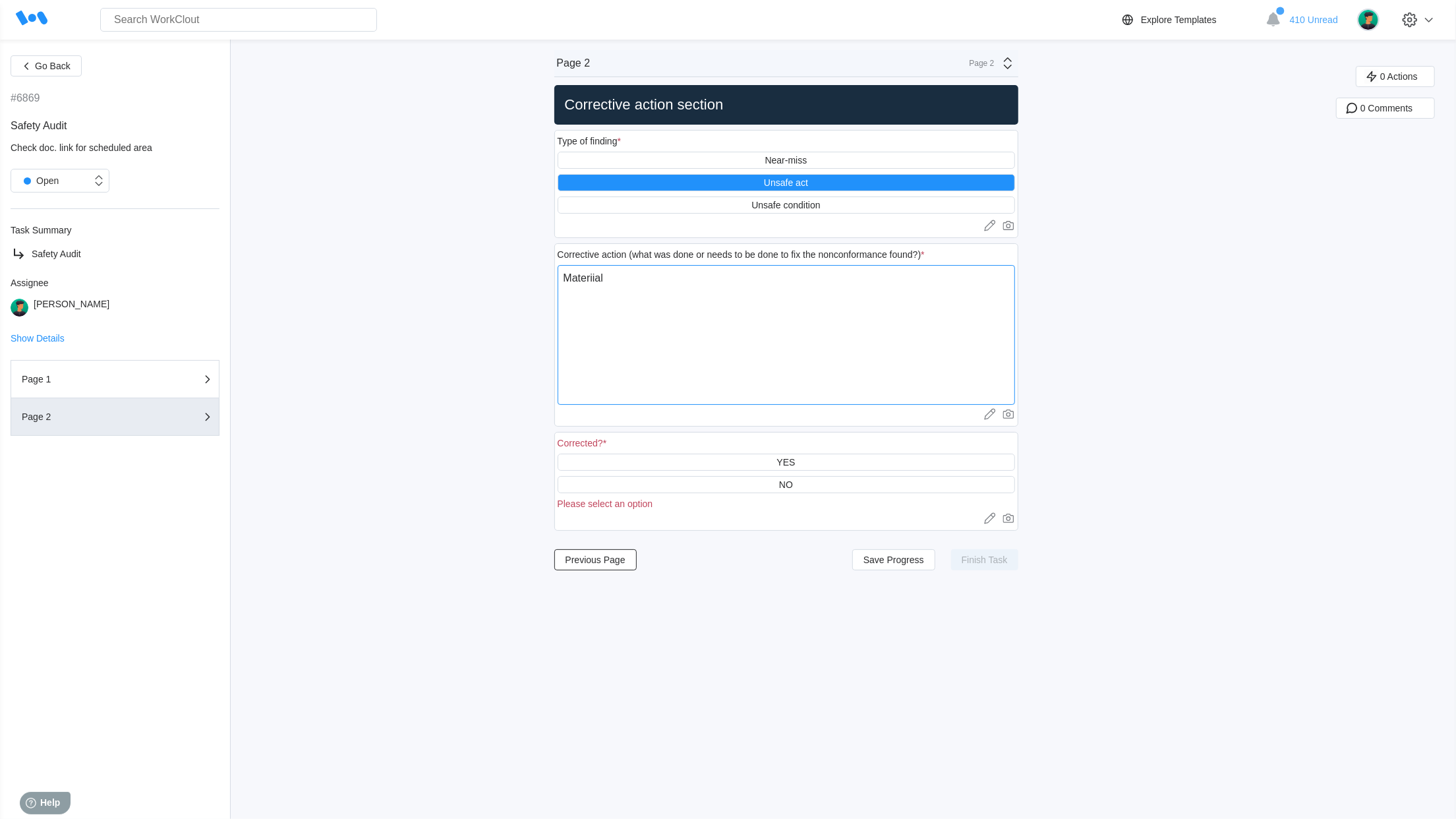
type textarea "Materiial"
type textarea "x"
type textarea "Materiial"
type textarea "x"
type textarea "Materiia"
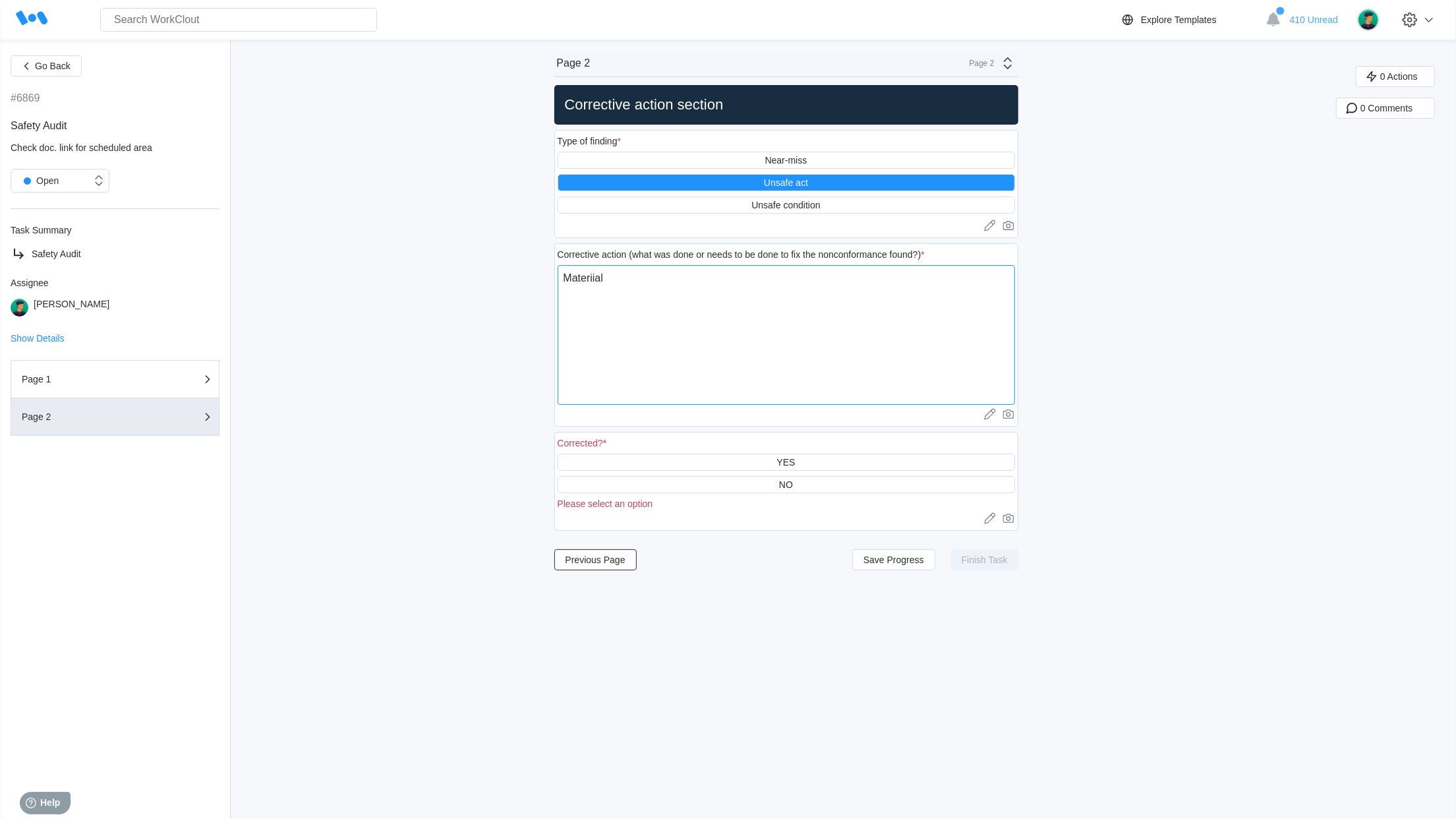
type textarea "x"
type textarea "Materii"
type textarea "x"
type textarea "Materi"
type textarea "x"
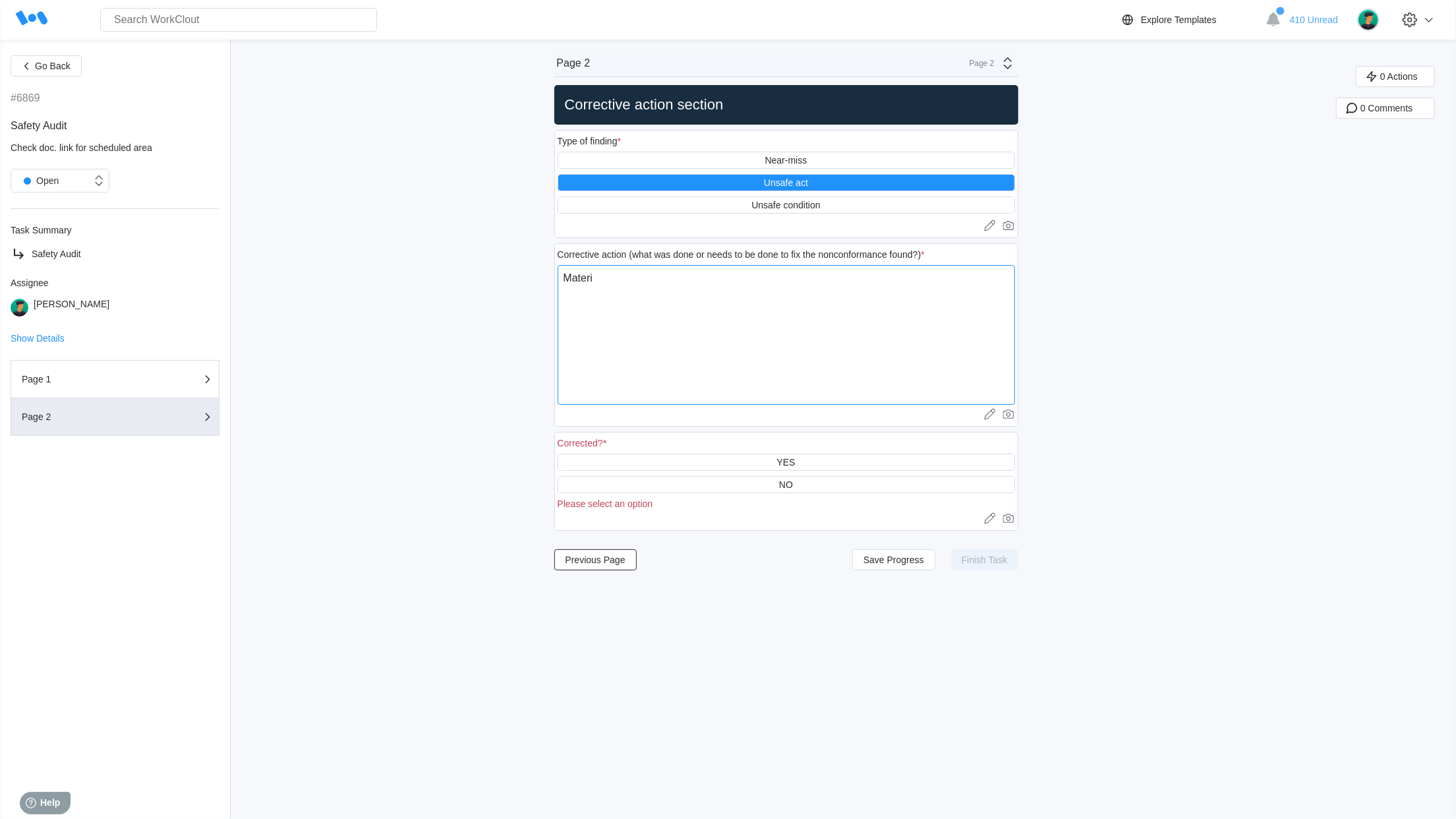
type textarea "Materia"
type textarea "x"
type textarea "Material"
type textarea "x"
type textarea "Material"
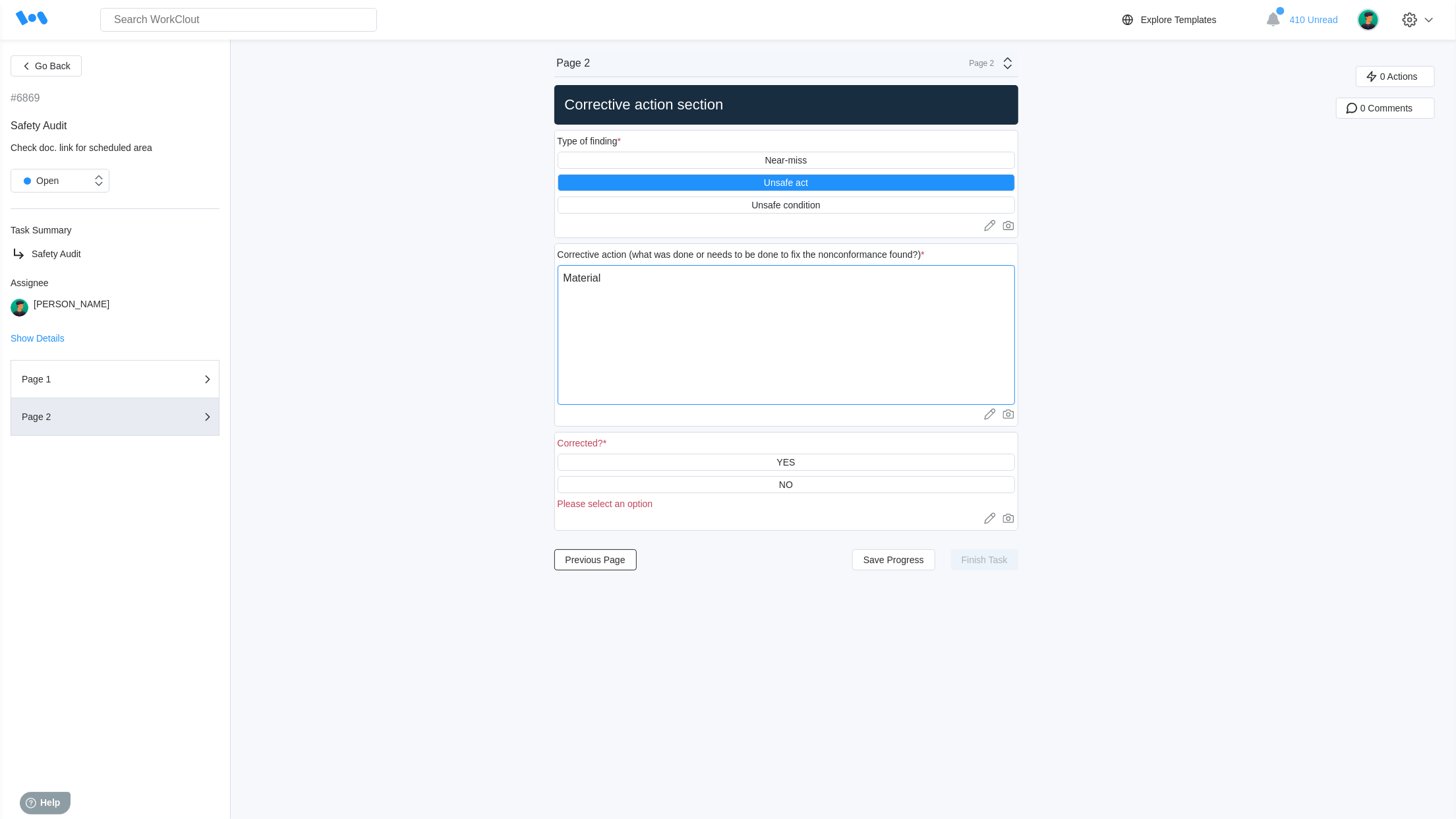
type textarea "x"
type textarea "Material H"
type textarea "x"
type textarea "Material Ha"
type textarea "x"
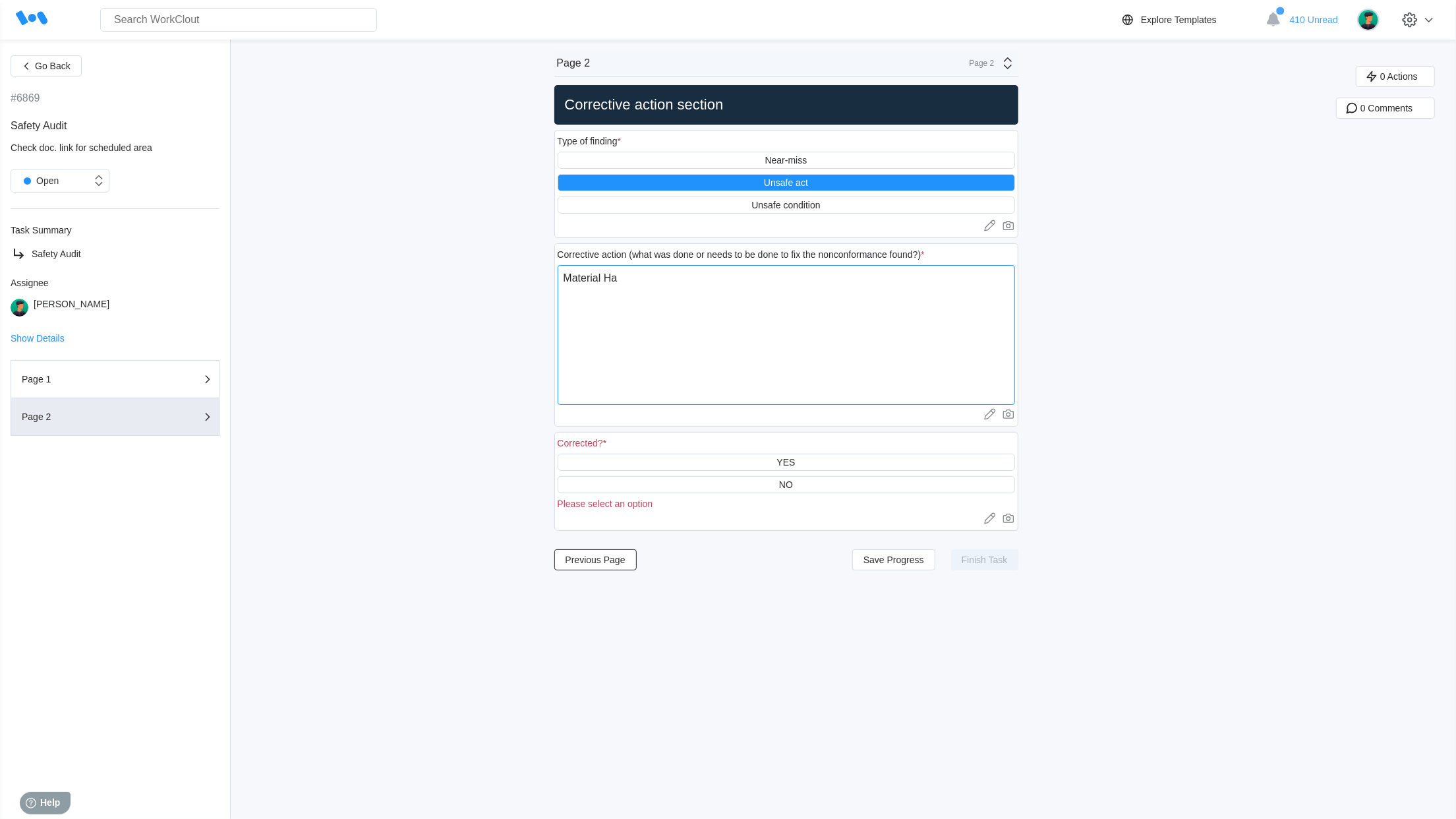
type textarea "Material Han"
type textarea "x"
type textarea "Material Hand"
type textarea "x"
type textarea "Material Handl"
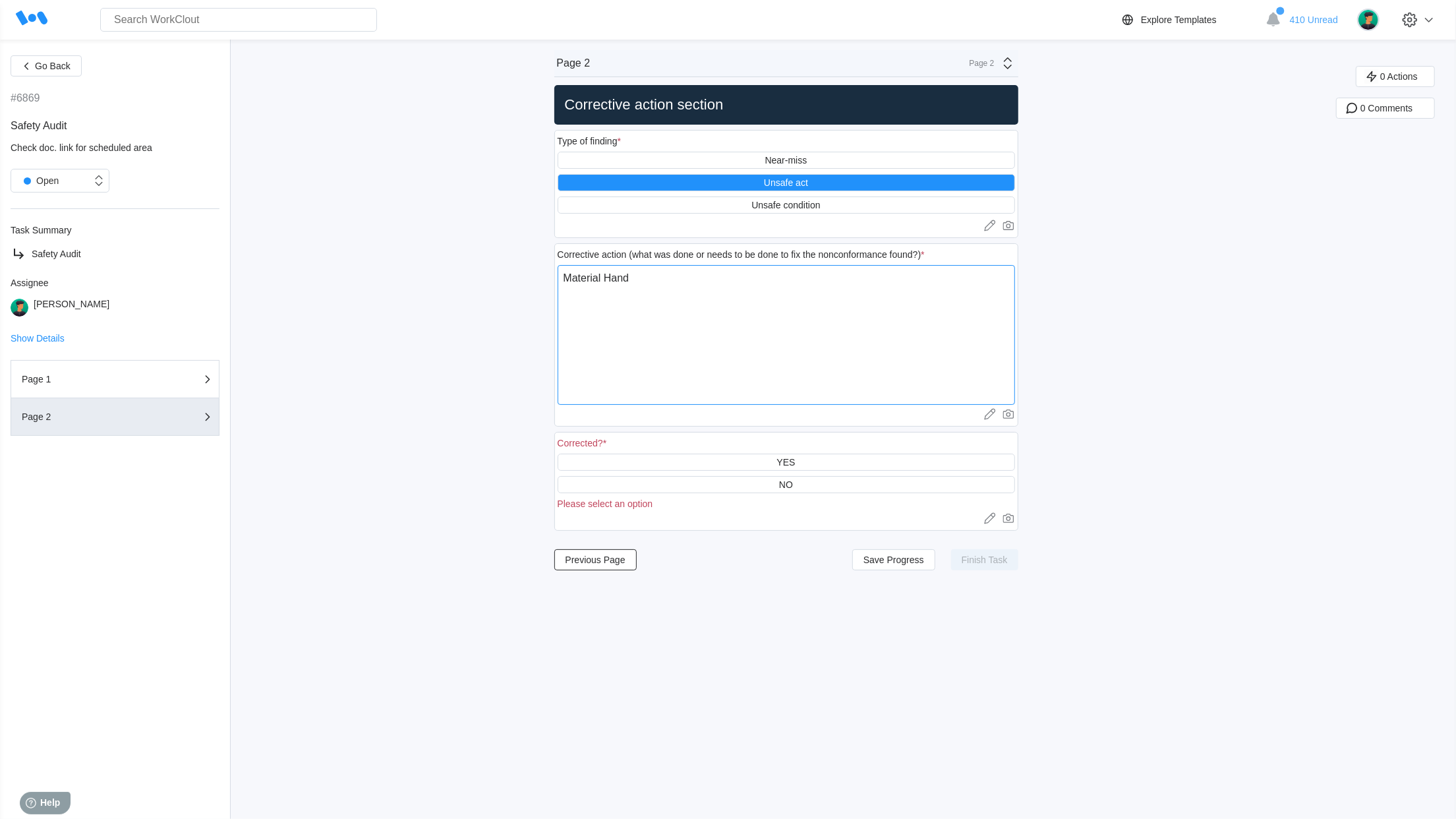
type textarea "x"
type textarea "Material Handle"
type textarea "x"
type textarea "Material Handler"
type textarea "x"
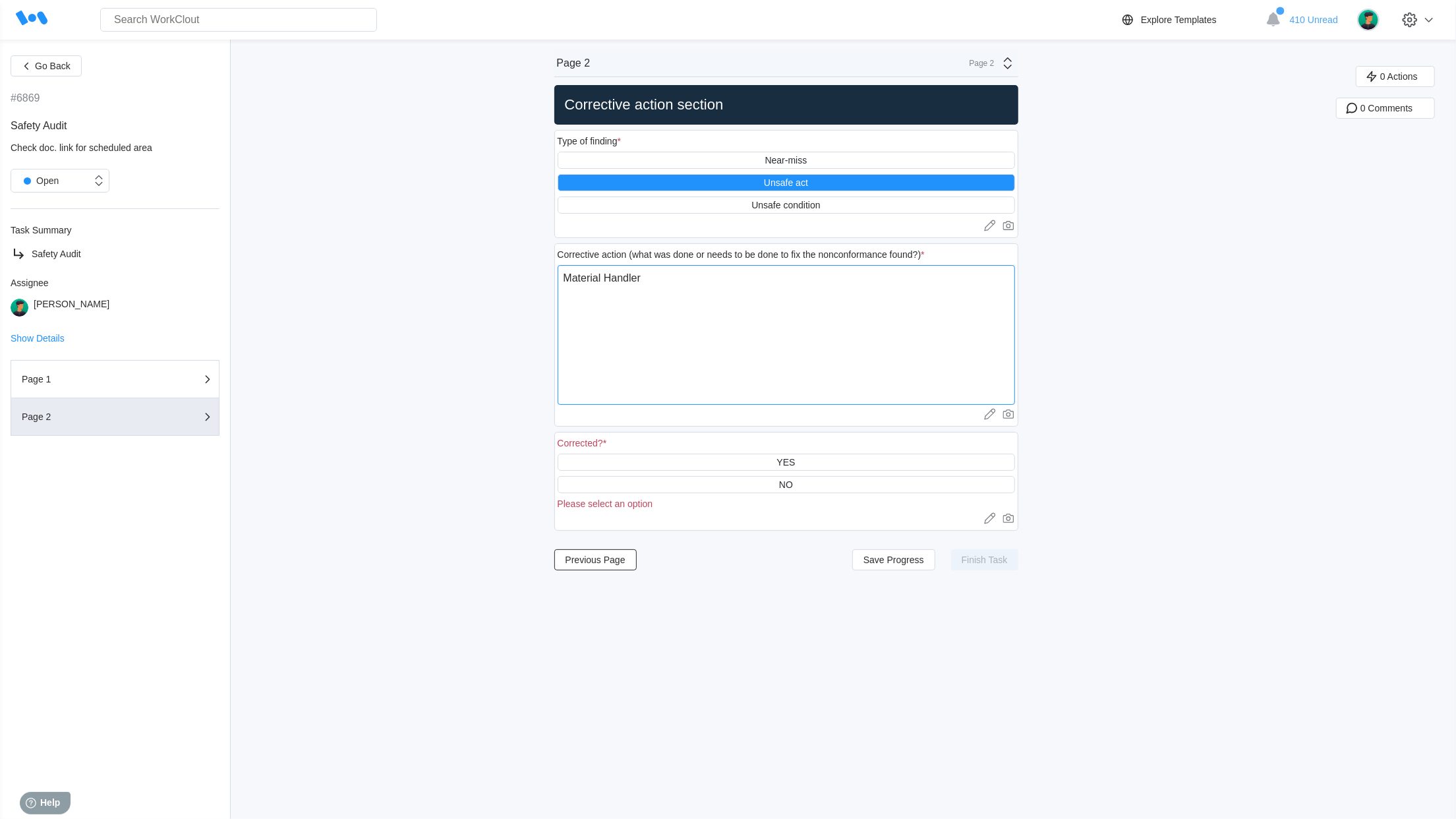
type textarea "Material Handler"
type textarea "x"
type textarea "Material Handler s"
type textarea "x"
type textarea "Material Handler sh"
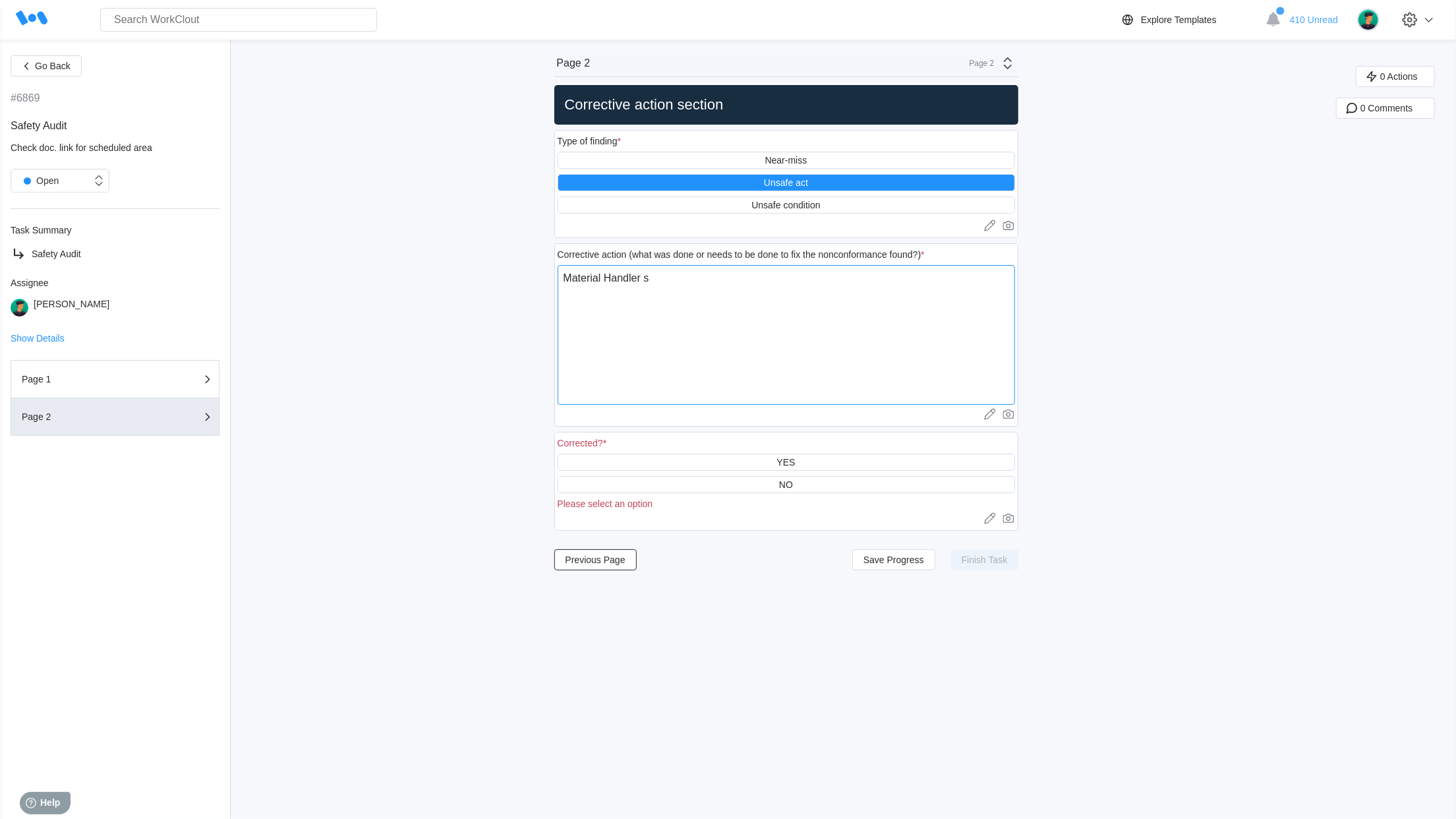
type textarea "x"
type textarea "Material Handler sho"
type textarea "x"
type textarea "Material Handler shou"
type textarea "x"
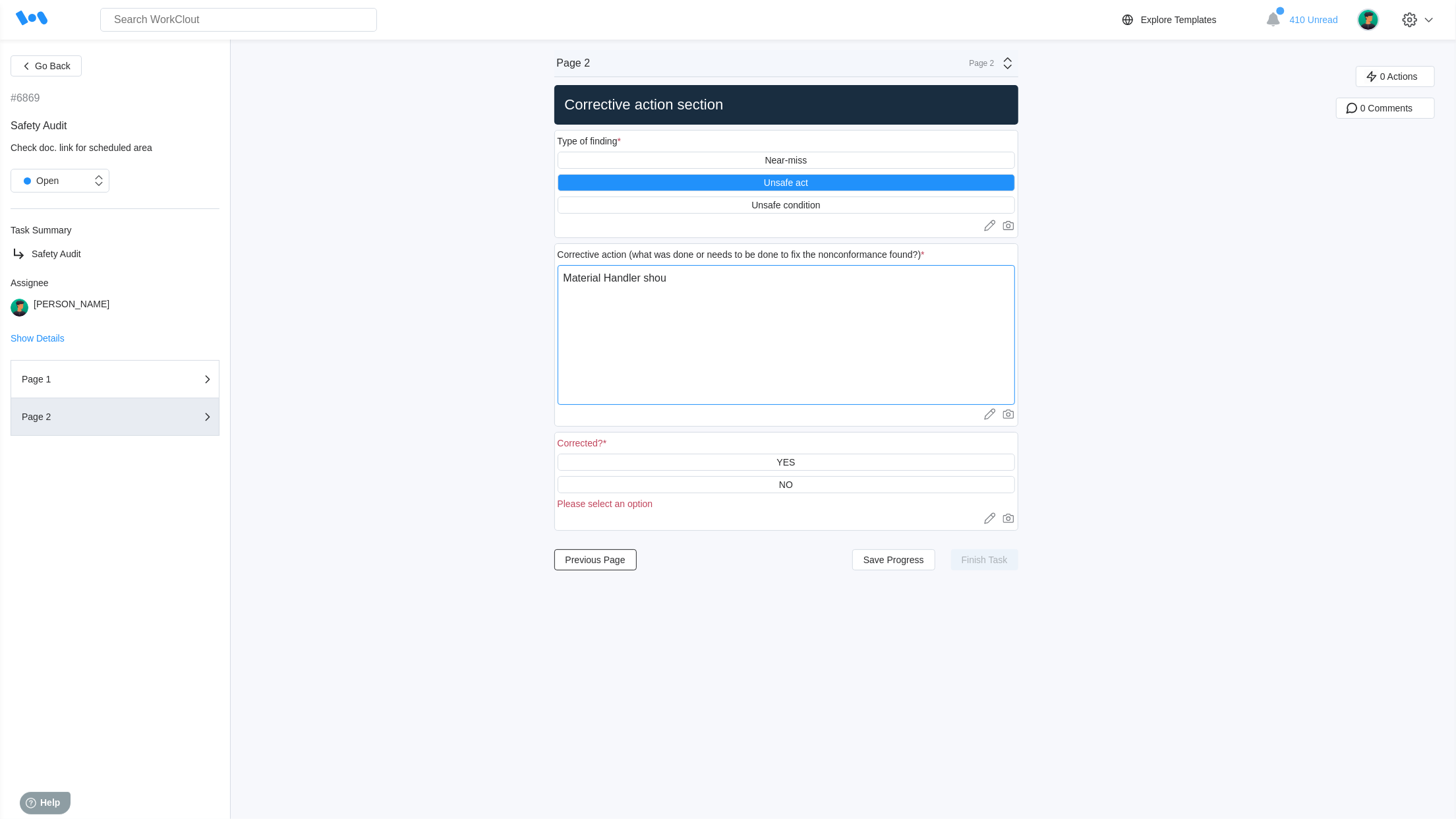
type textarea "Material Handler shoul"
type textarea "x"
type textarea "Material Handler should"
type textarea "x"
type textarea "Material Handler should"
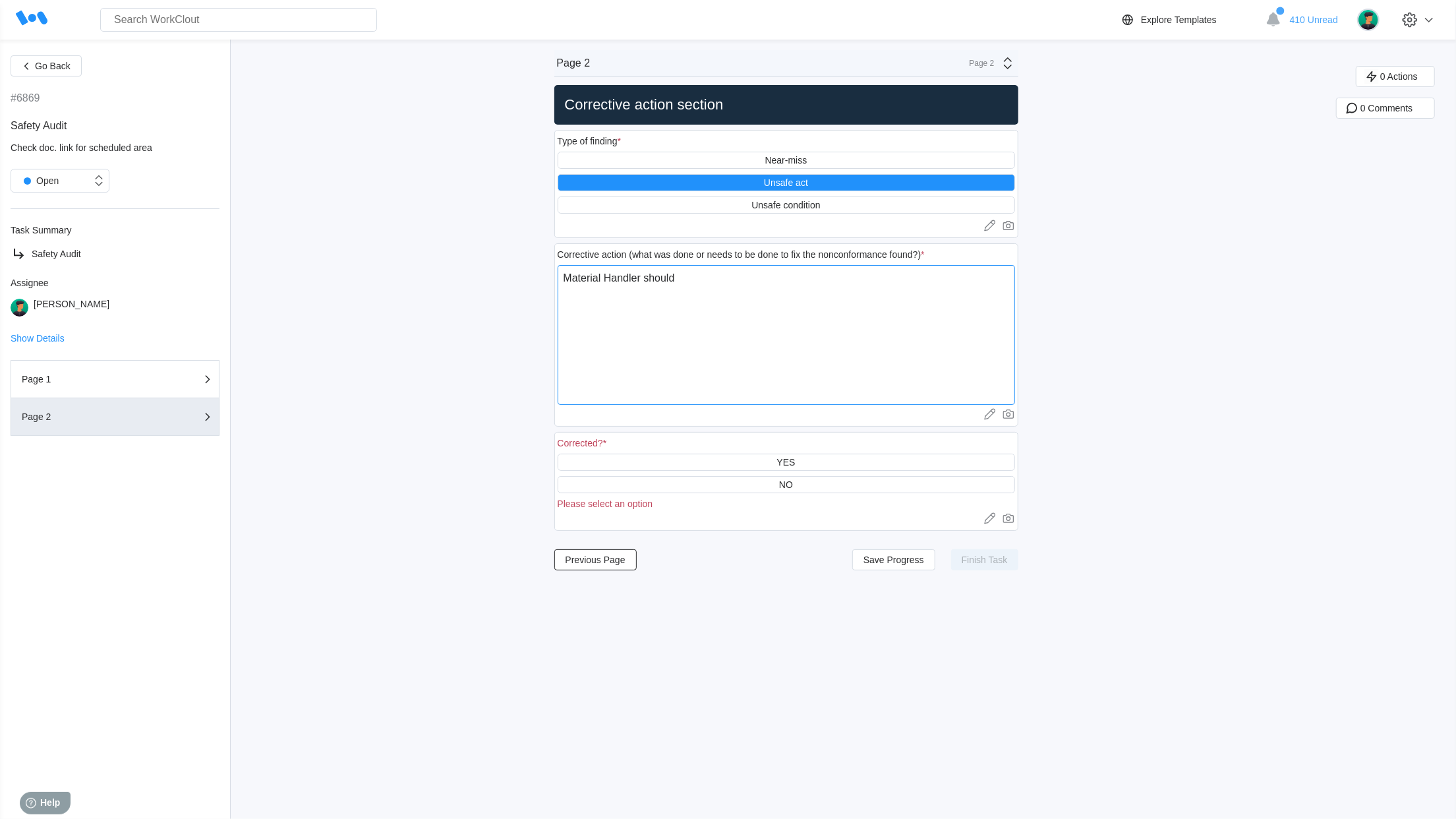
type textarea "x"
type textarea "Material Handler should m"
type textarea "x"
type textarea "Material Handler should mo"
type textarea "x"
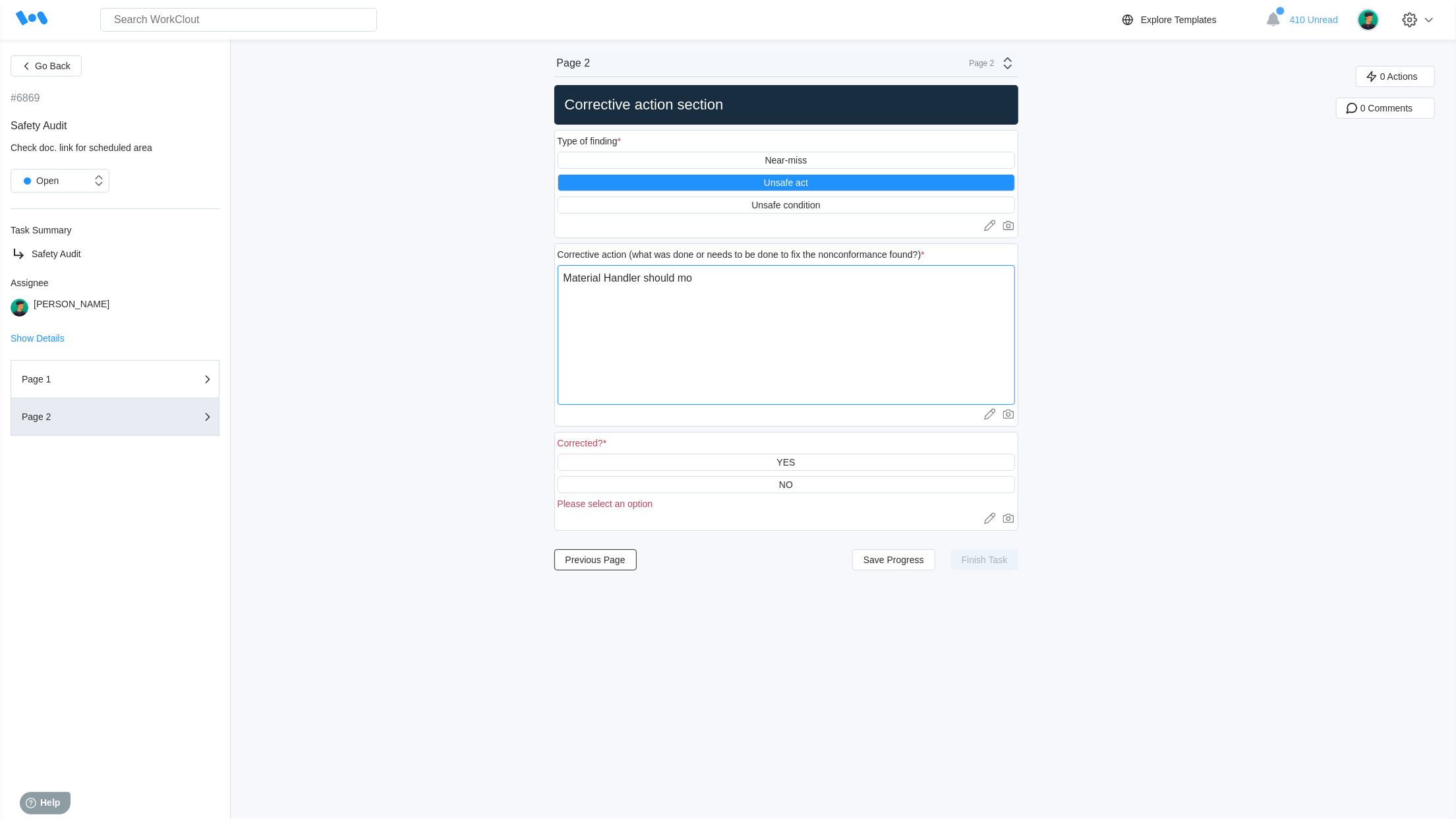
type textarea "Material Handler should mov"
type textarea "x"
type textarea "Material Handler should move"
type textarea "x"
type textarea "Material Handler should move"
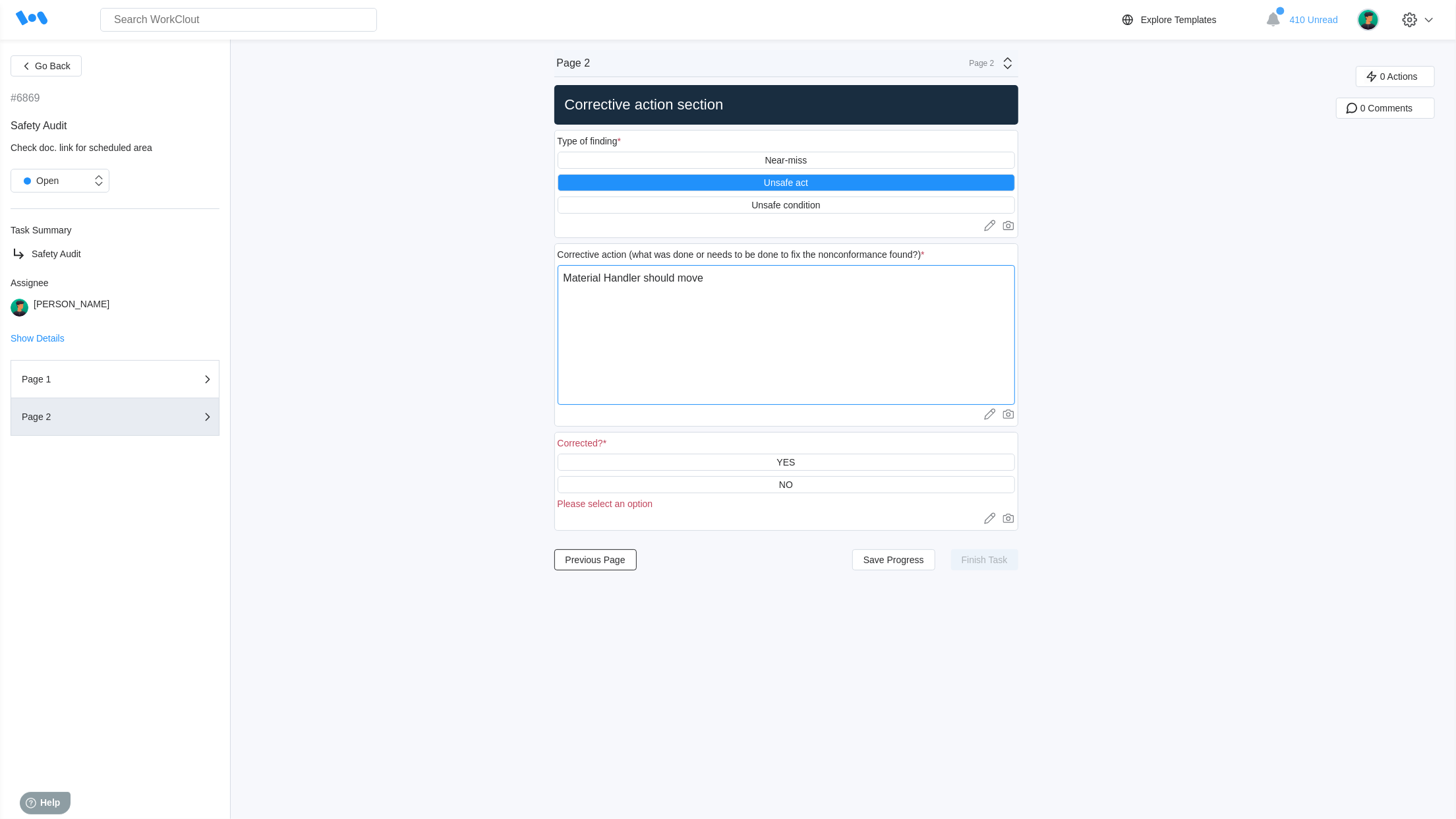
type textarea "x"
type textarea "Material Handler should move t"
type textarea "x"
type textarea "Material Handler should move th"
type textarea "x"
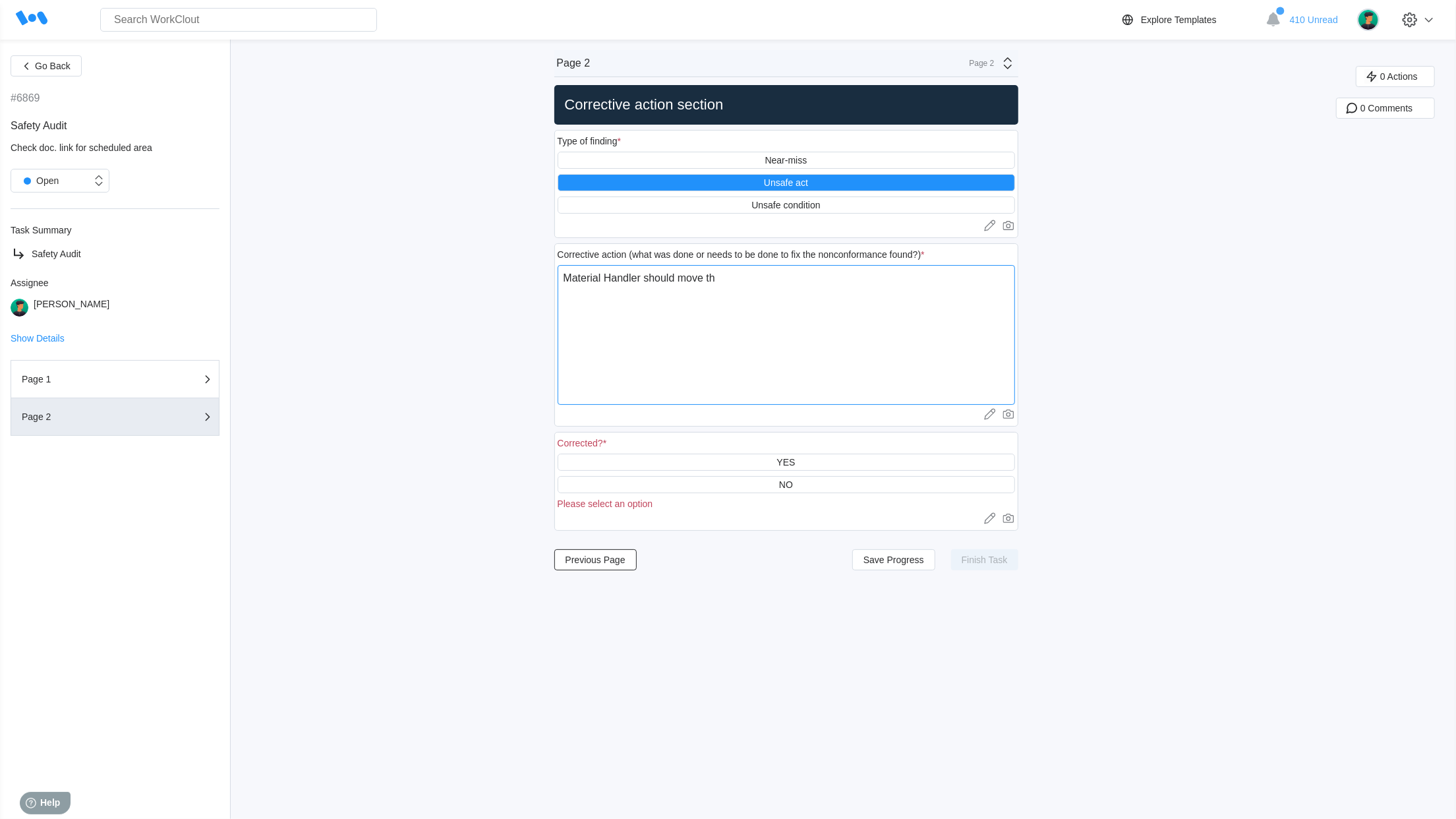
type textarea "Material Handler should move thi"
type textarea "x"
type textarea "Material Handler should move this"
type textarea "x"
type textarea "Material Handler should move this"
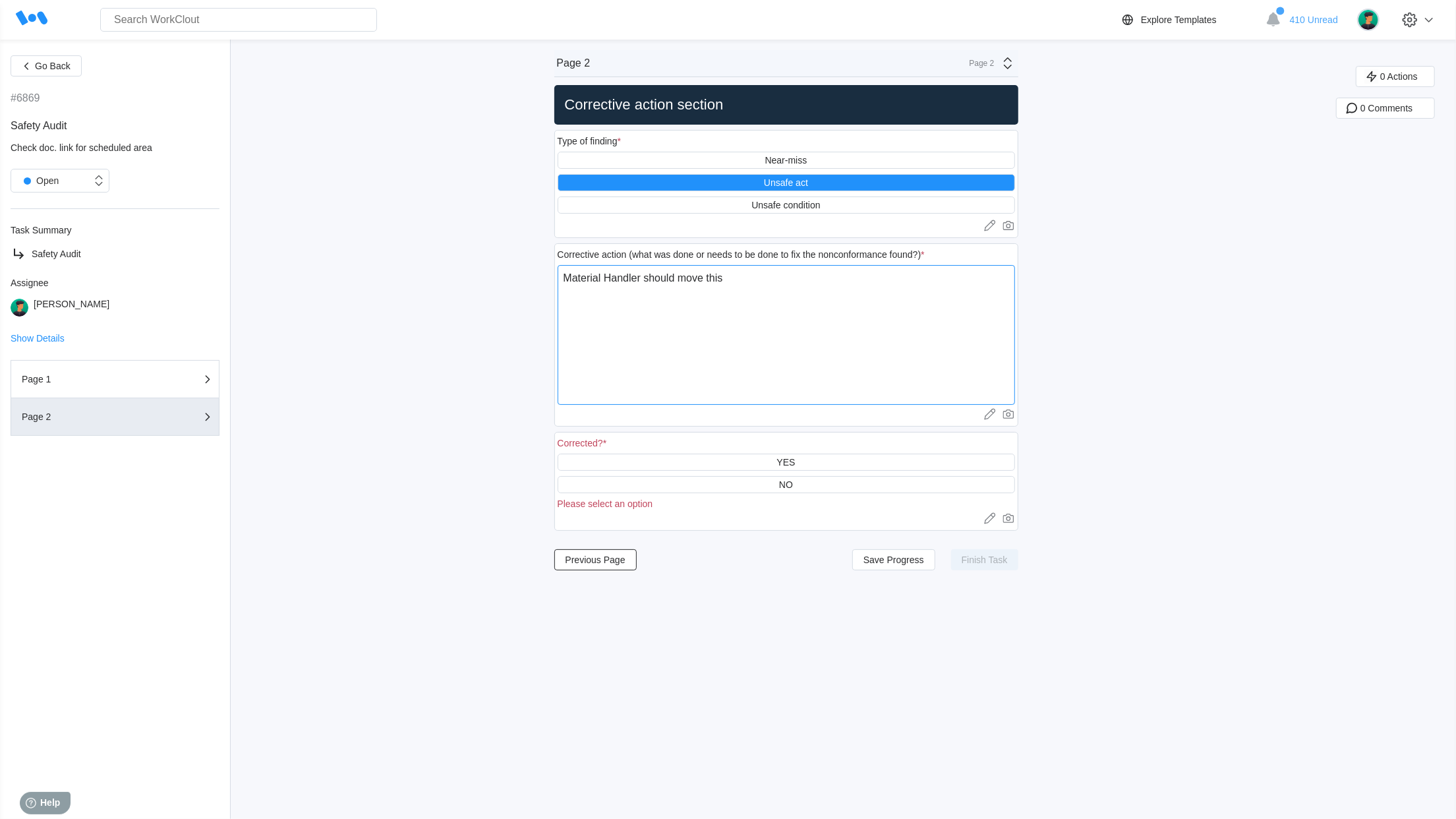
type textarea "x"
type textarea "Material Handler should move this c"
type textarea "x"
type textarea "Material Handler should move this co"
type textarea "x"
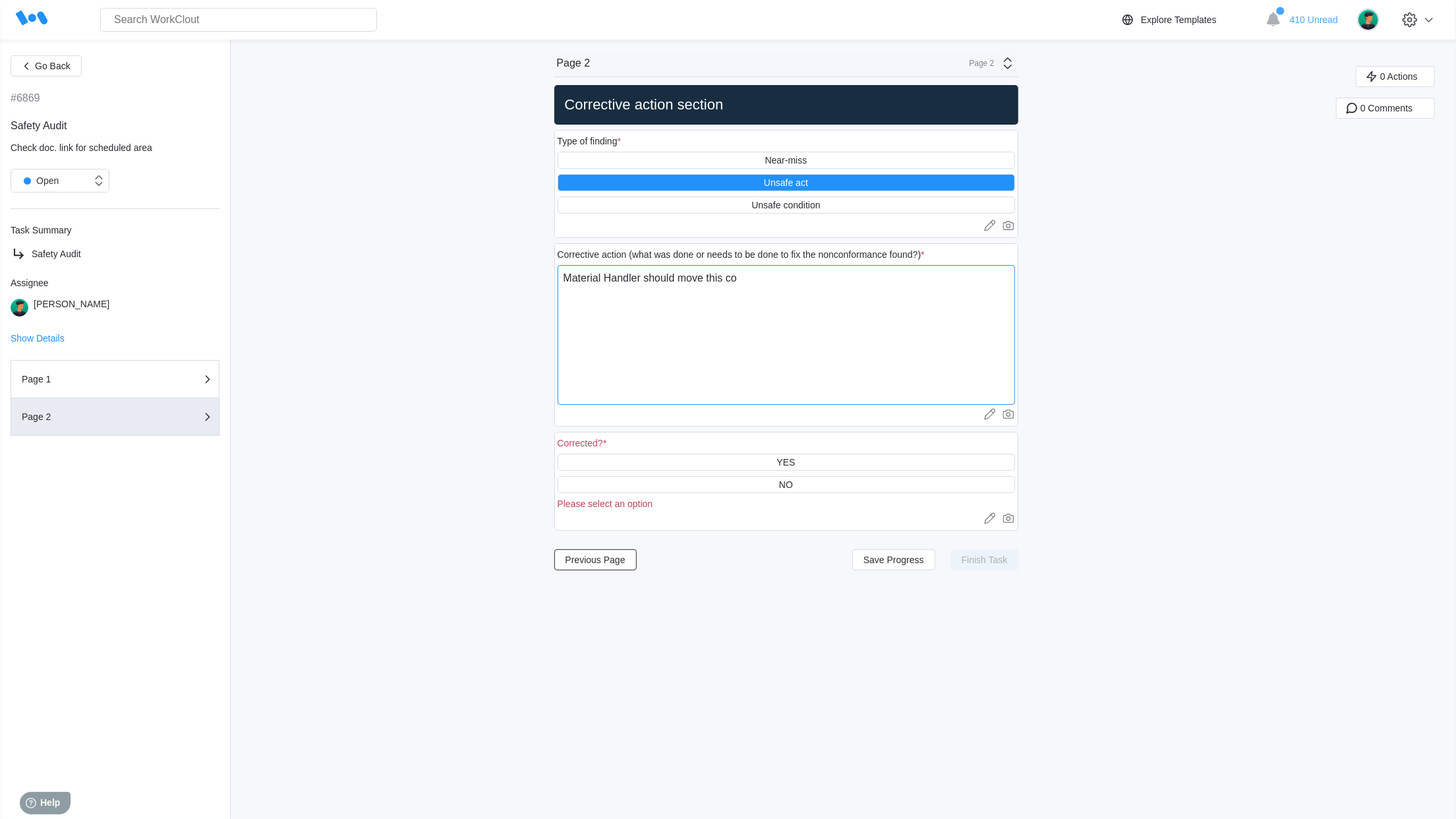
type textarea "Material Handler should move this coi"
type textarea "x"
type textarea "Material Handler should move this coil"
type textarea "x"
type textarea "Material Handler should move this coil"
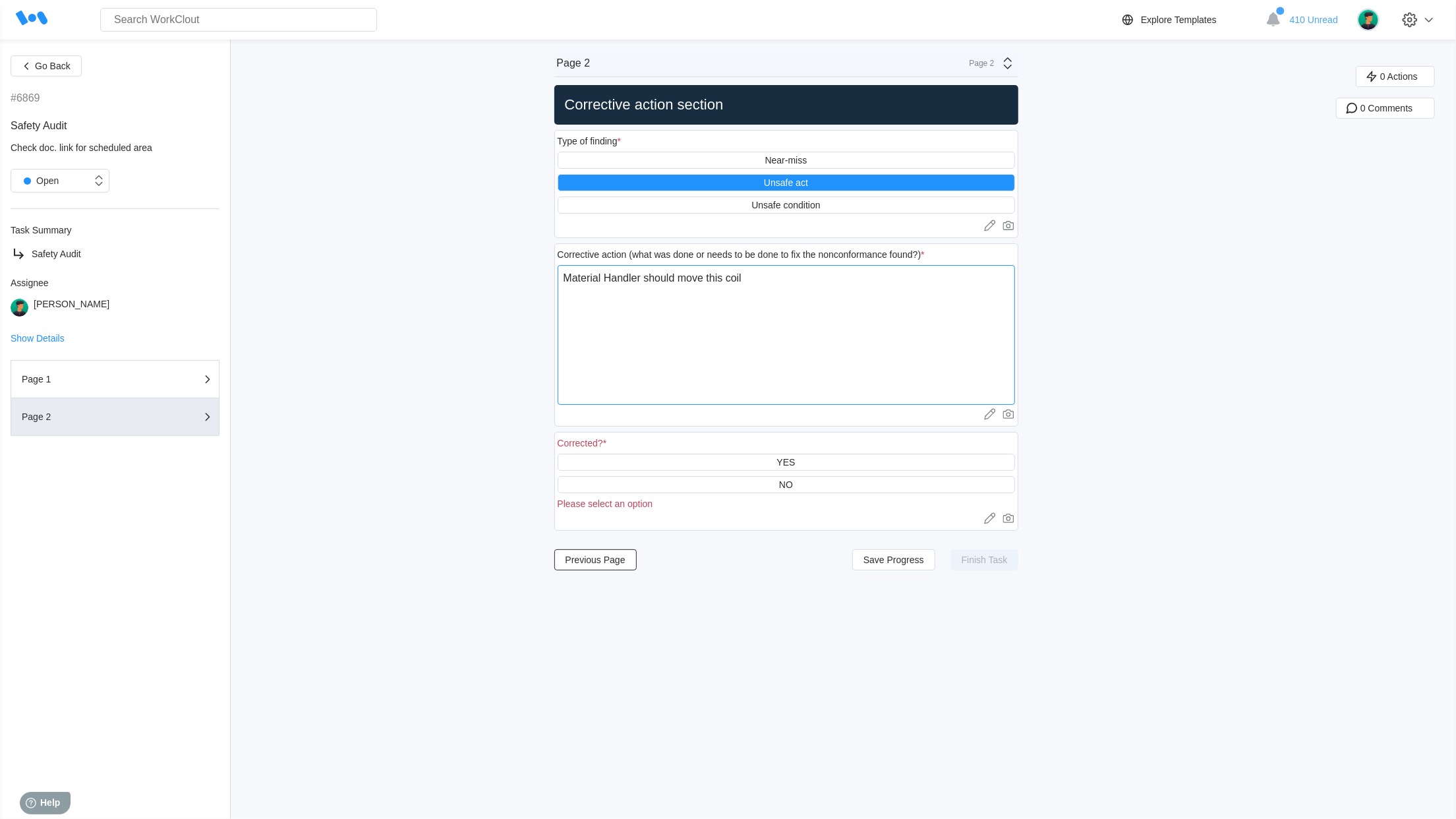
type textarea "x"
type textarea "Material Handler should move this coil o"
type textarea "x"
type textarea "Material Handler should move this coil ou"
type textarea "x"
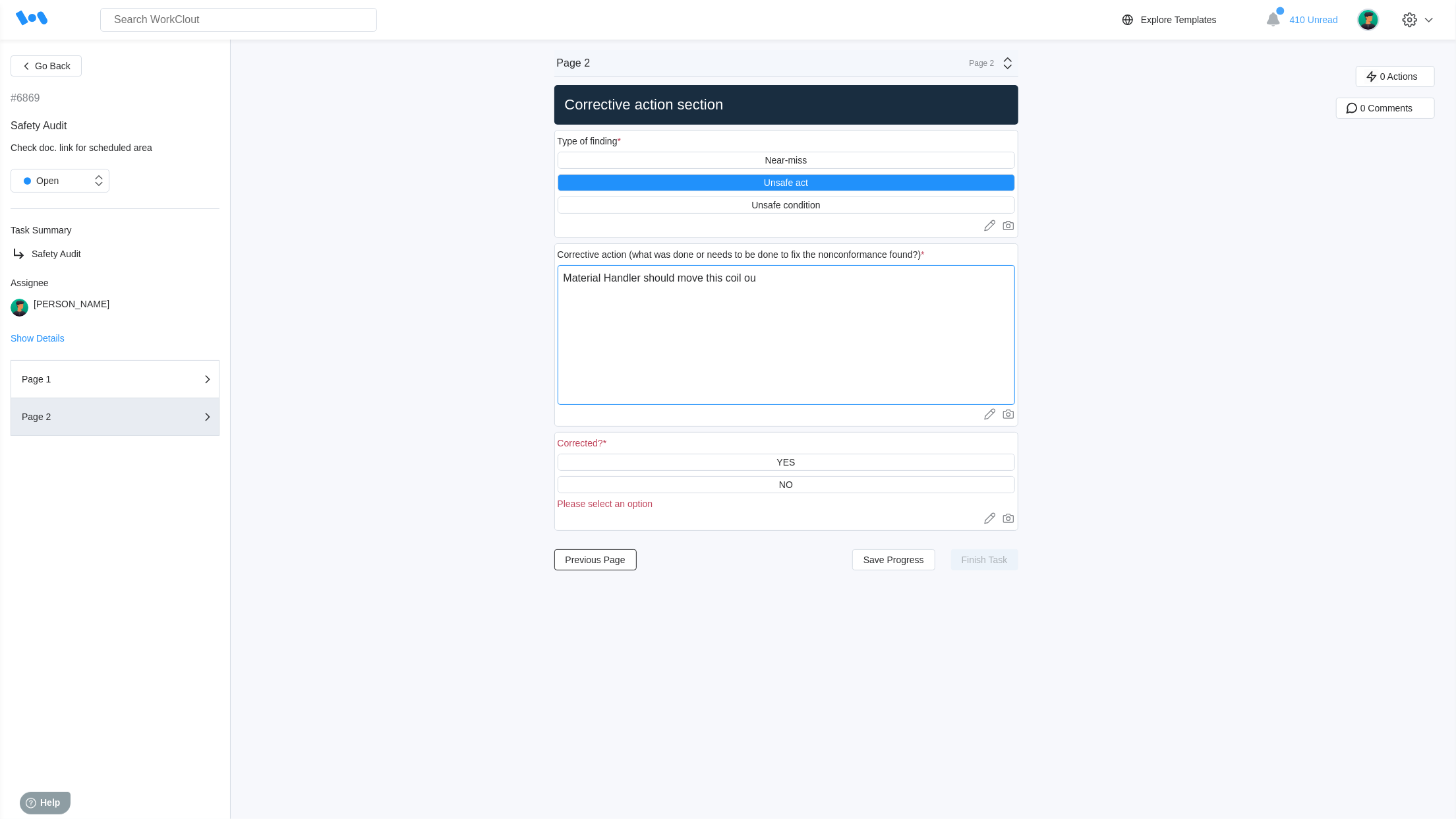
type textarea "Material Handler should move this coil ous"
type textarea "x"
type textarea "Material Handler should move this coil oust"
type textarea "x"
type textarea "Material Handler should move this coil ous"
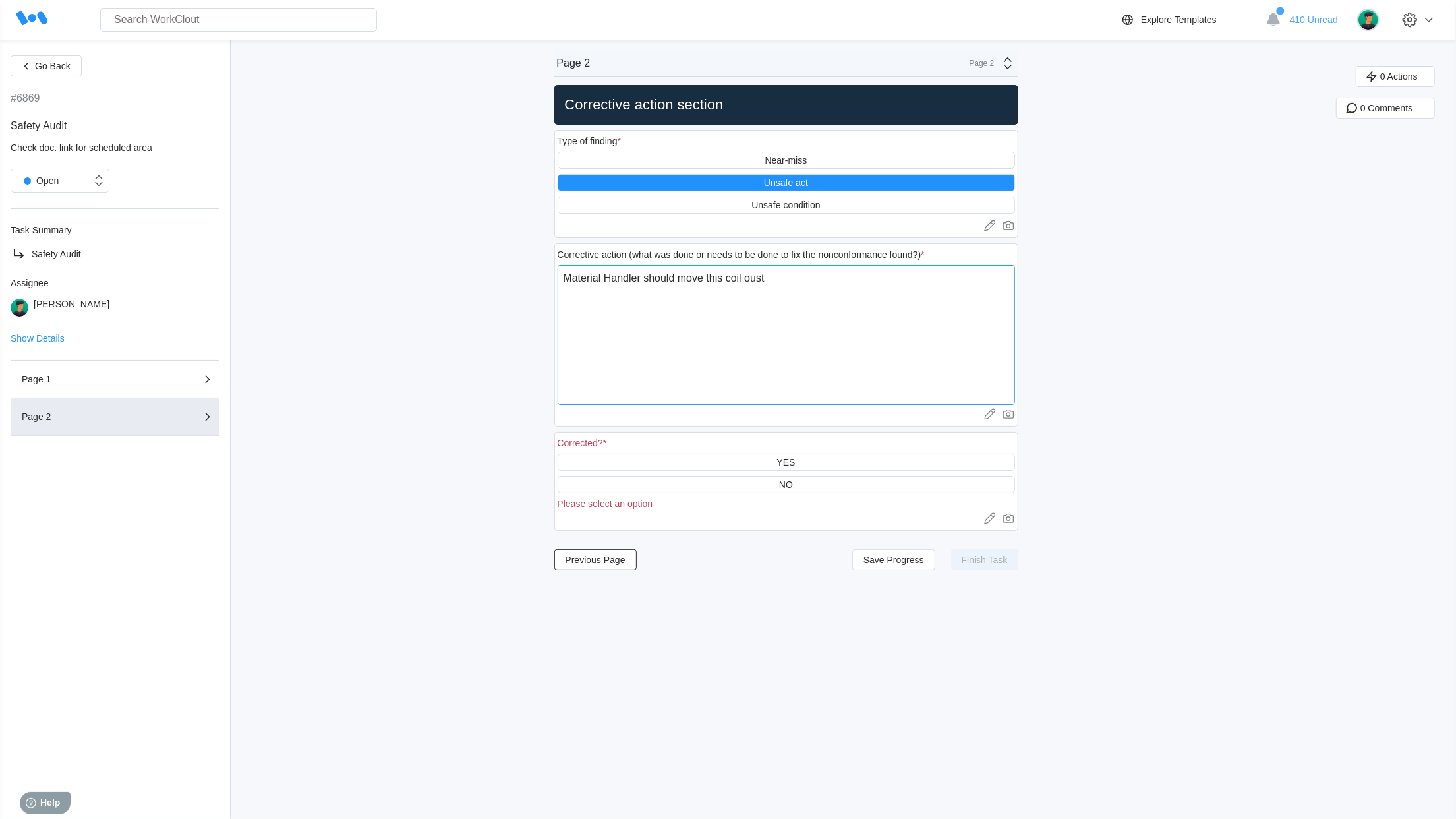
type textarea "x"
type textarea "Material Handler should move this coil ou"
type textarea "x"
type textarea "Material Handler should move this coil out"
type textarea "x"
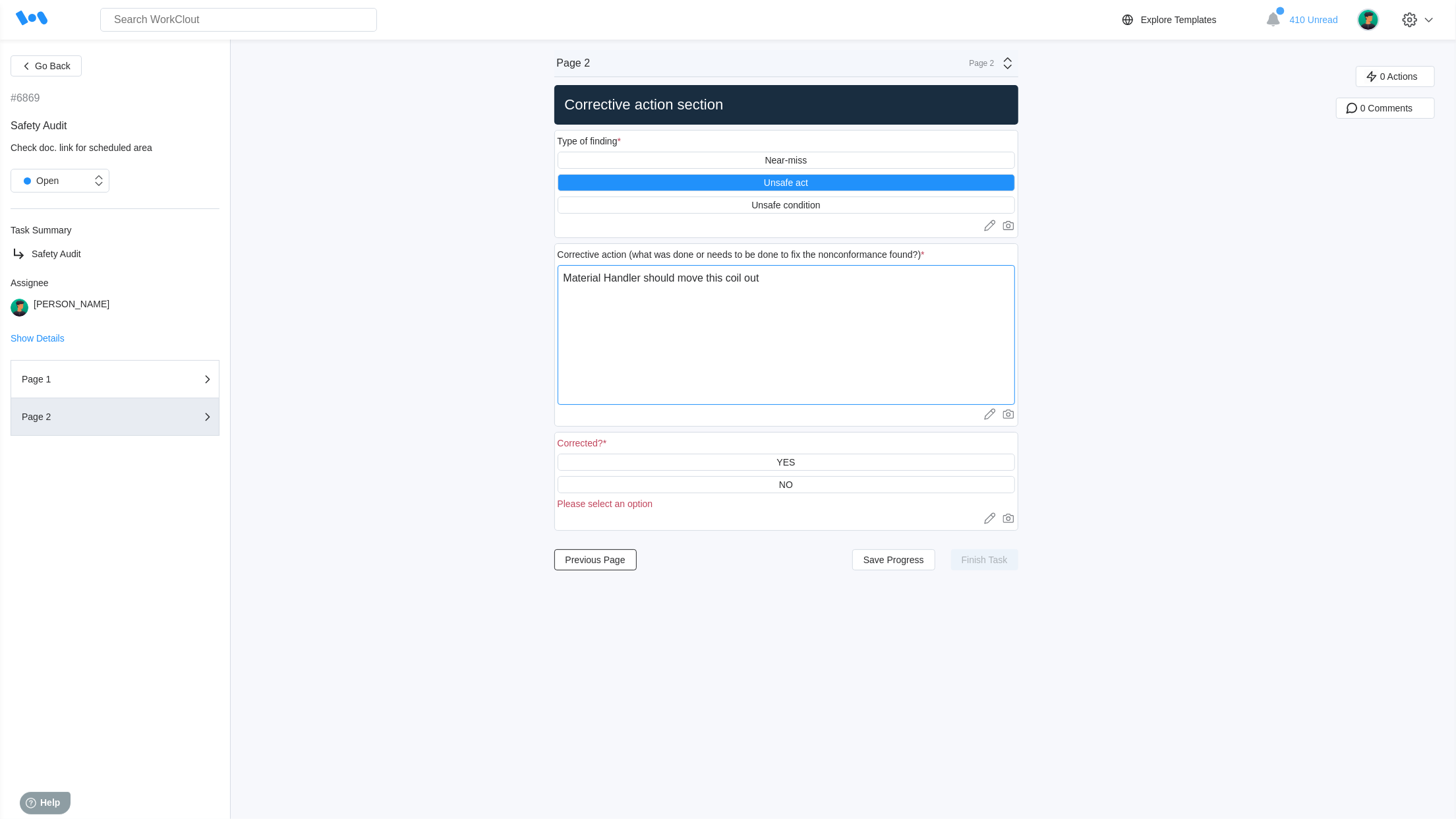
type textarea "Material Handler should move this coil outs"
type textarea "x"
type textarea "Material Handler should move this coil outsu"
type textarea "x"
type textarea "Material Handler should move this coil outs"
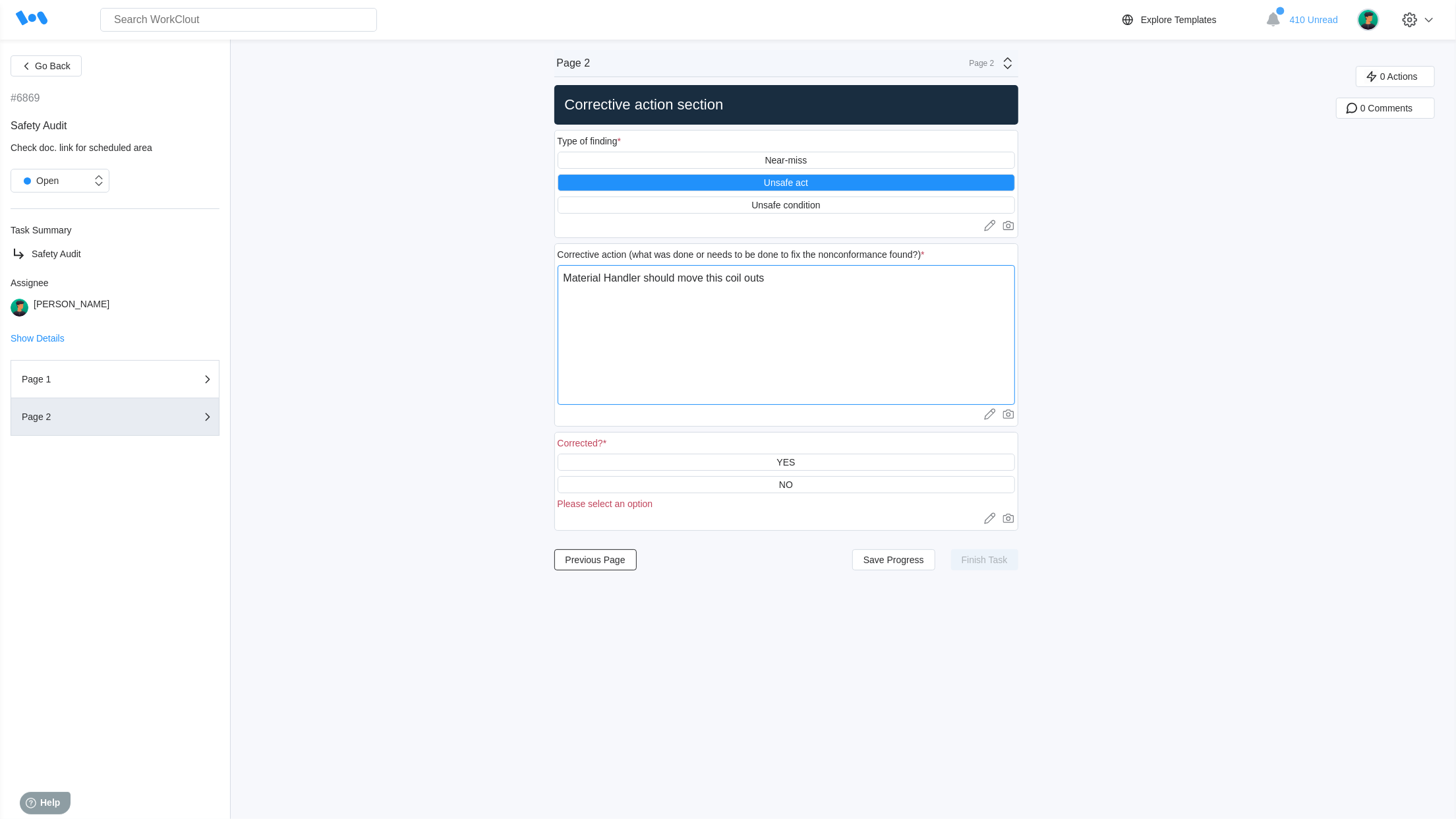
type textarea "x"
type textarea "Material Handler should move this coil outsi"
type textarea "x"
type textarea "Material Handler should move this coil outsid"
type textarea "x"
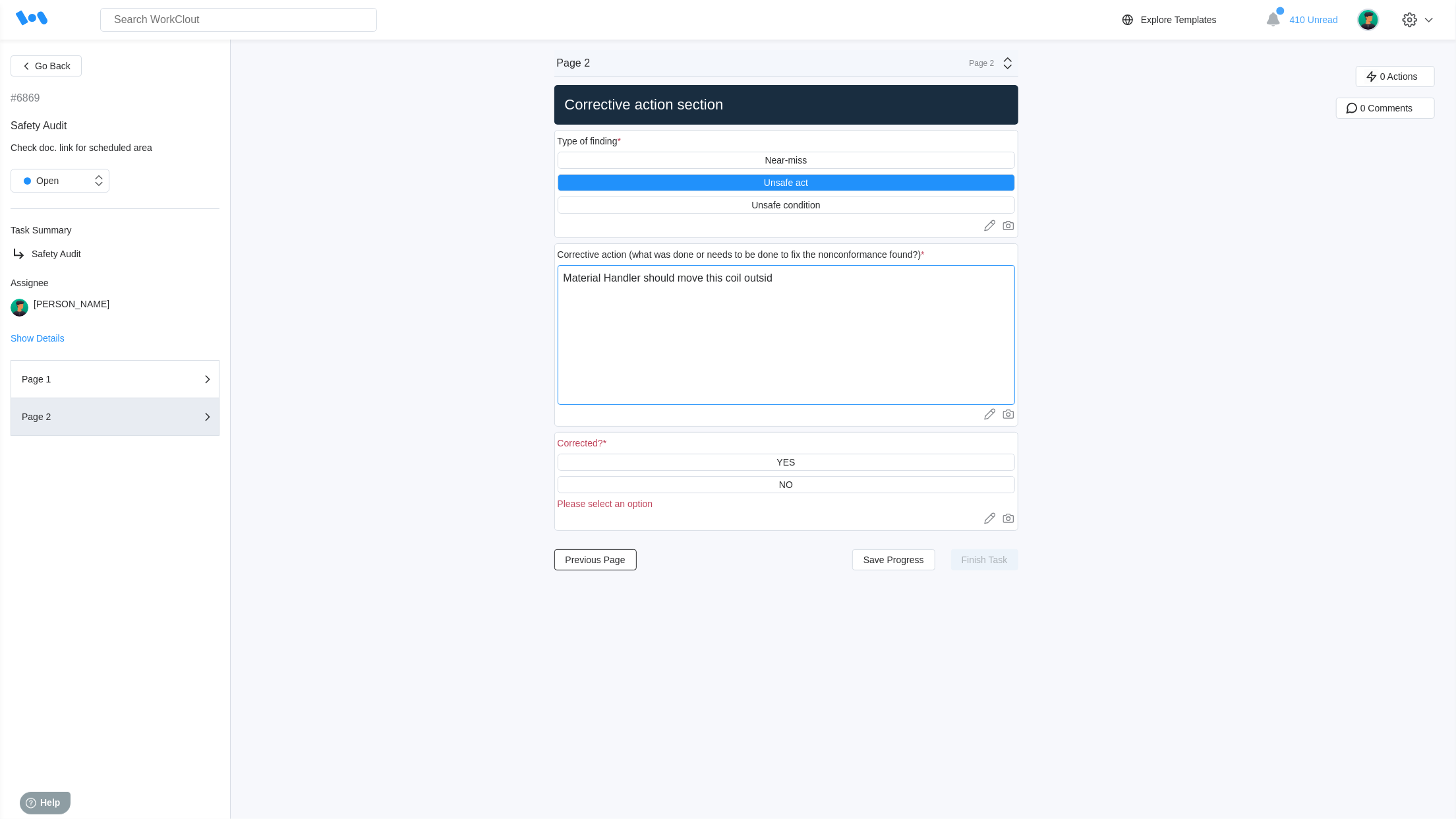
type textarea "Material Handler should move this coil outside"
type textarea "x"
type textarea "Material Handler should move this coil outside"
type textarea "x"
type textarea "Material Handler should move this coil outside o"
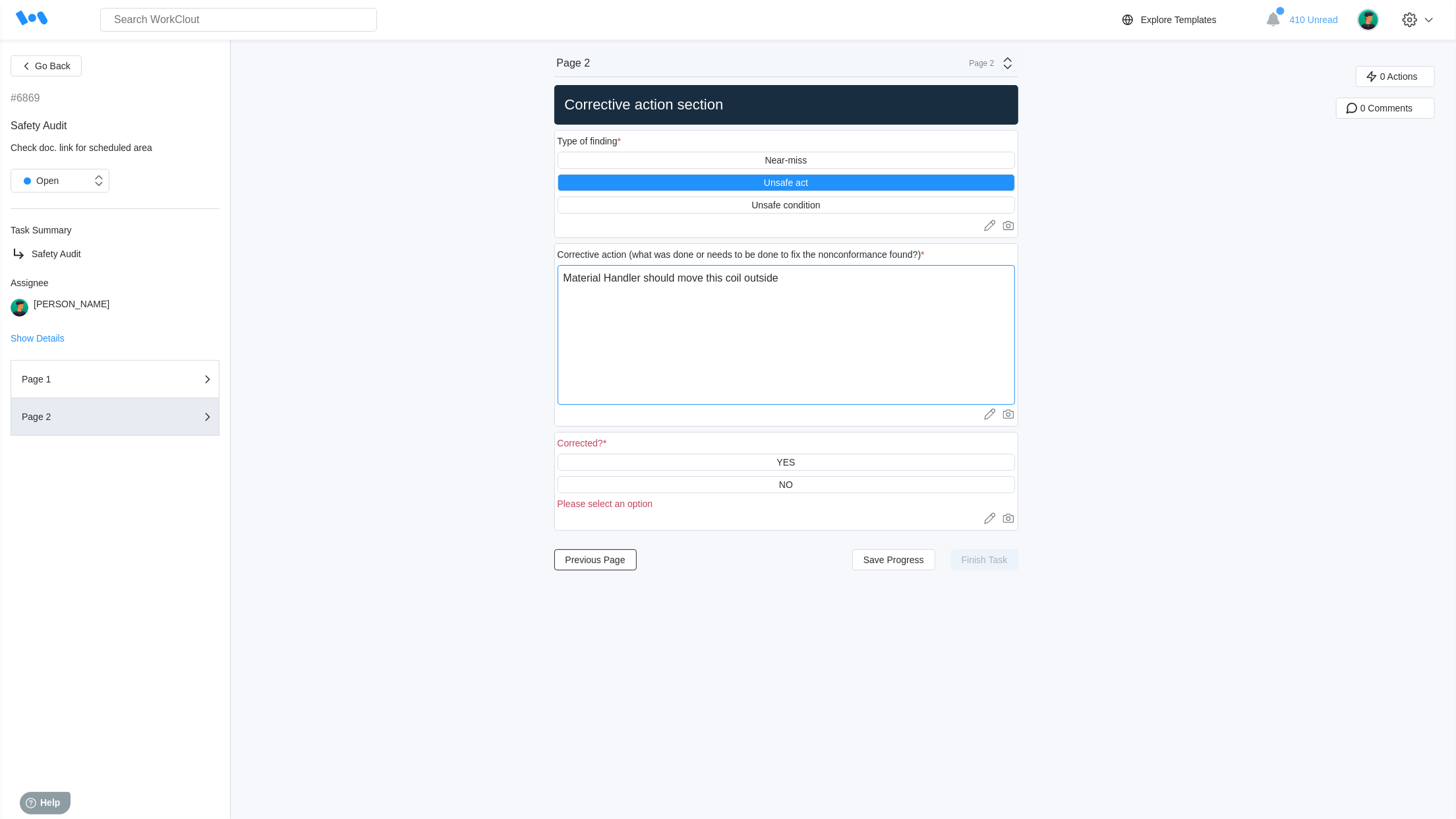
type textarea "x"
type textarea "Material Handler should move this coil outside of"
type textarea "x"
type textarea "Material Handler should move this coil outside of"
type textarea "x"
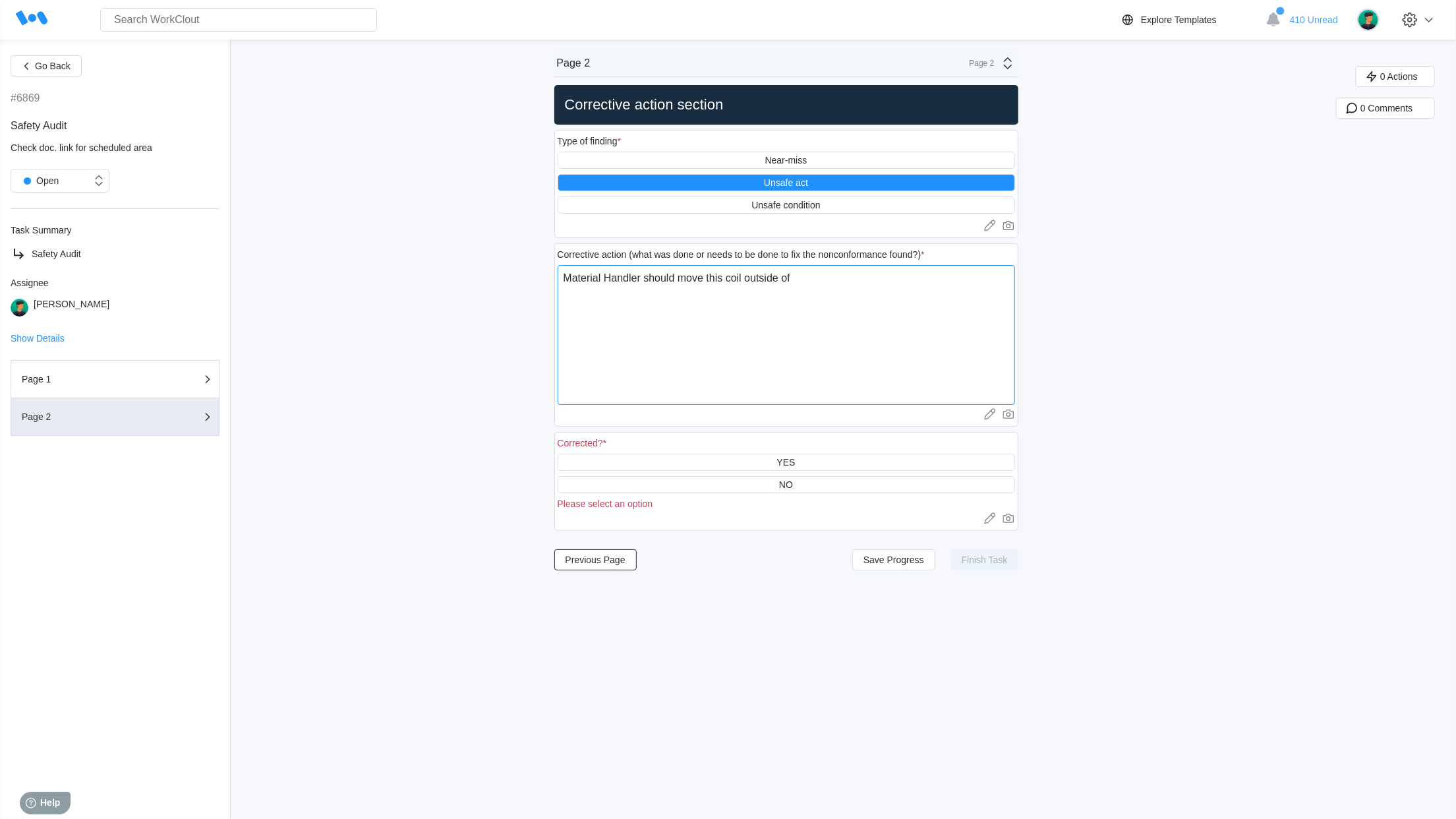
type textarea "Material Handler should move this coil outside of w"
type textarea "x"
type textarea "Material Handler should move this coil outside of wL"
type textarea "x"
type textarea "Material Handler should move this coil outside of wLK"
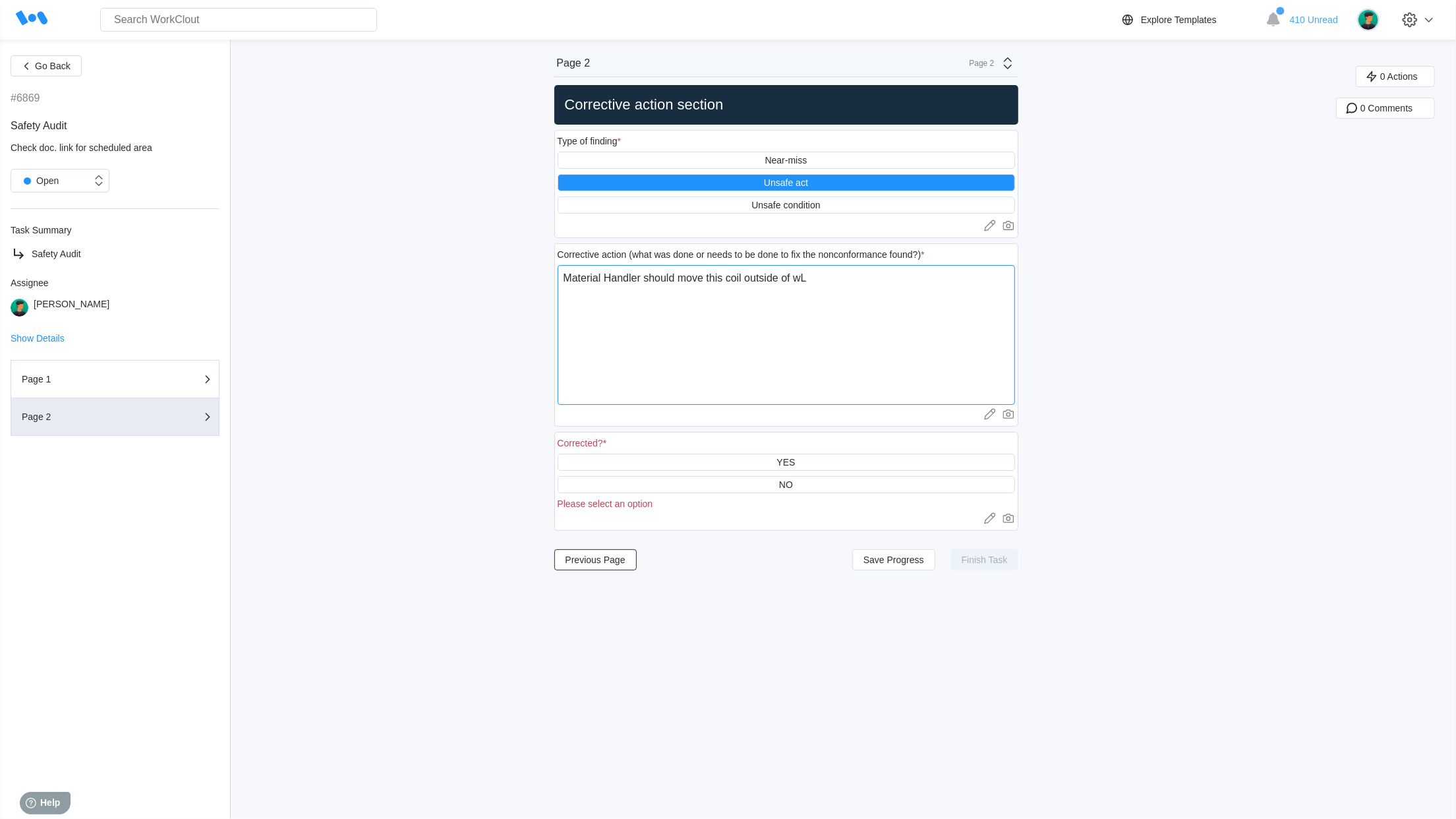
type textarea "x"
type textarea "Material Handler should move this coil outside of wLKW"
type textarea "x"
type textarea "Material Handler should move this coil outside of wLKWA"
type textarea "x"
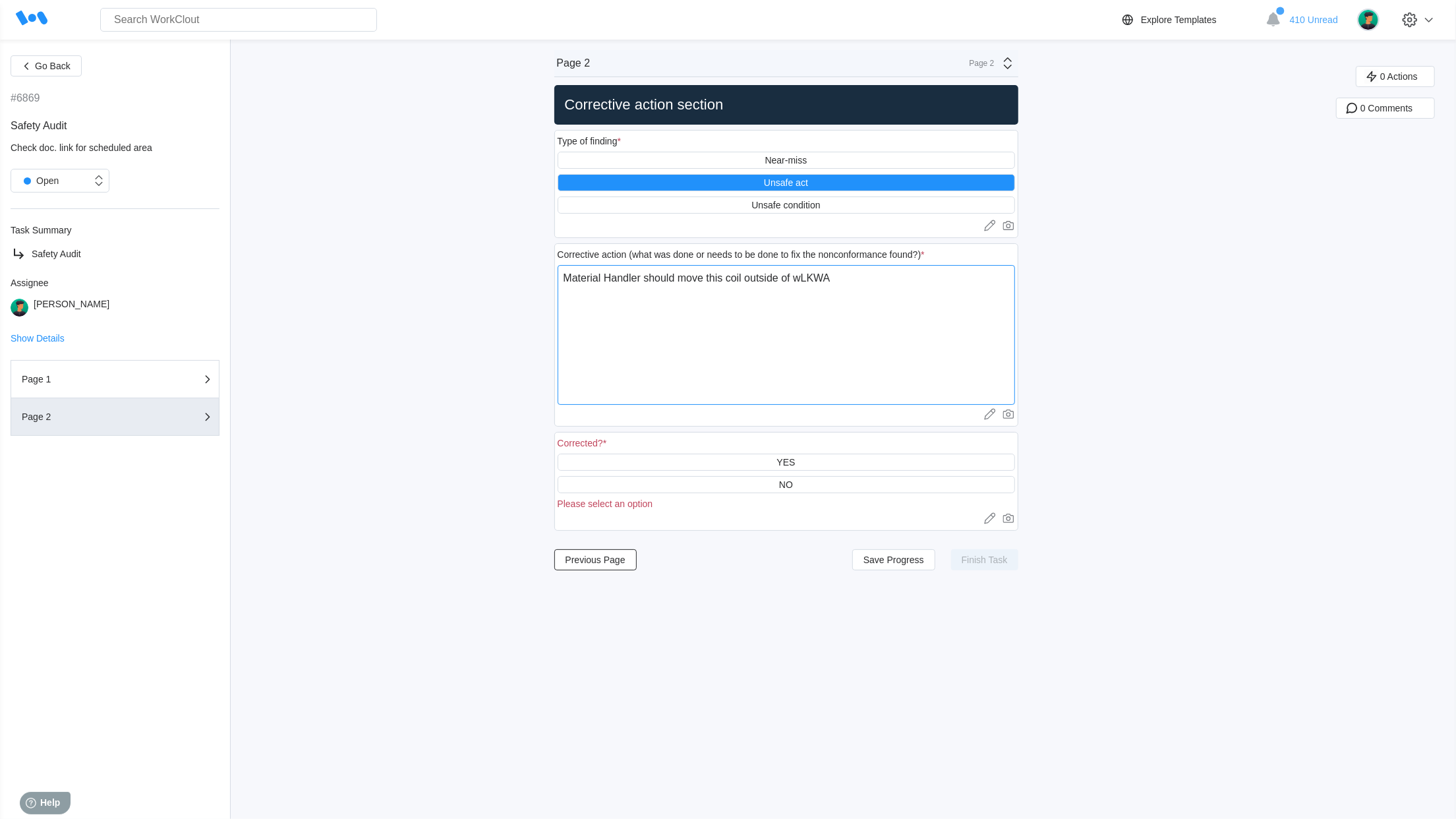
type textarea "Material Handler should move this coil outside of wLKWAY"
type textarea "x"
type textarea "Material Handler should move this coil outside of wLKWAY"
type textarea "x"
type textarea "Material Handler should move this coil outside of wLKWAY"
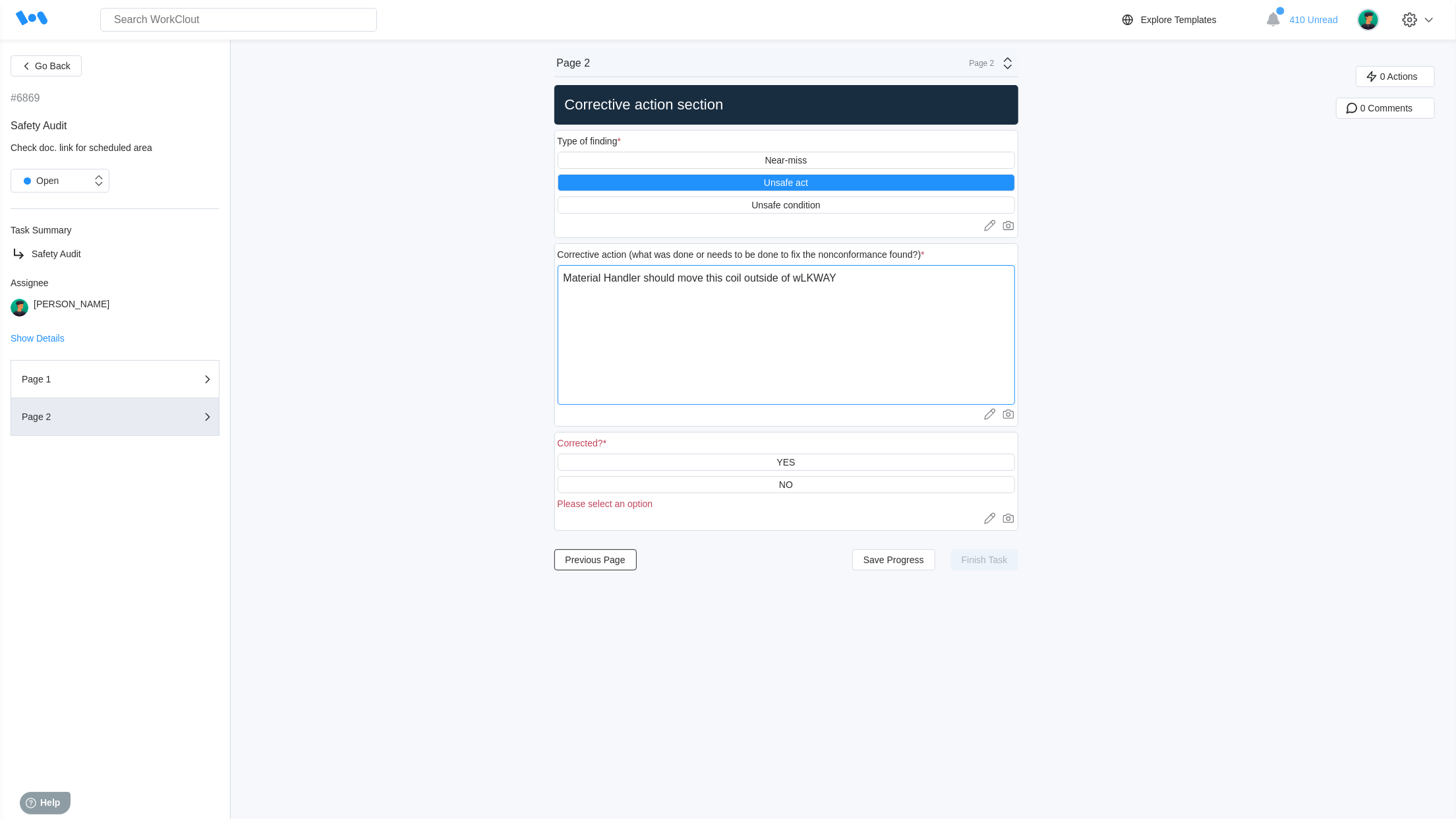
type textarea "x"
type textarea "Material Handler should move this coil outside of wLKWA"
type textarea "x"
click at [987, 276] on textarea "Material Handler should move this coil outside of walkway to the designated sto…" at bounding box center [786, 335] width 458 height 140
click at [779, 462] on div "YES" at bounding box center [786, 462] width 458 height 17
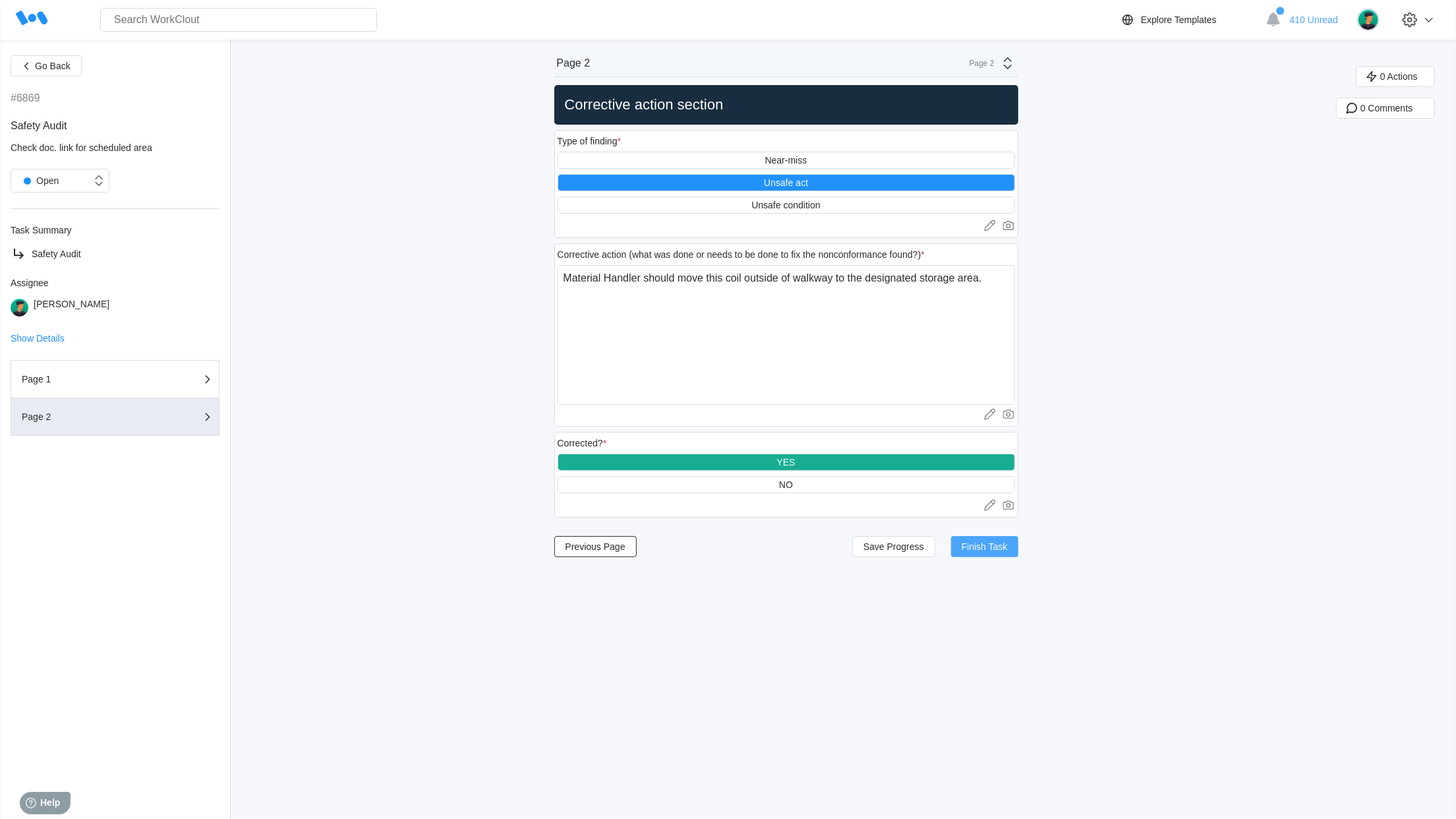
click at [992, 546] on span "Finish Task" at bounding box center [984, 546] width 46 height 9
click at [611, 557] on button "Previous Page" at bounding box center [596, 546] width 82 height 21
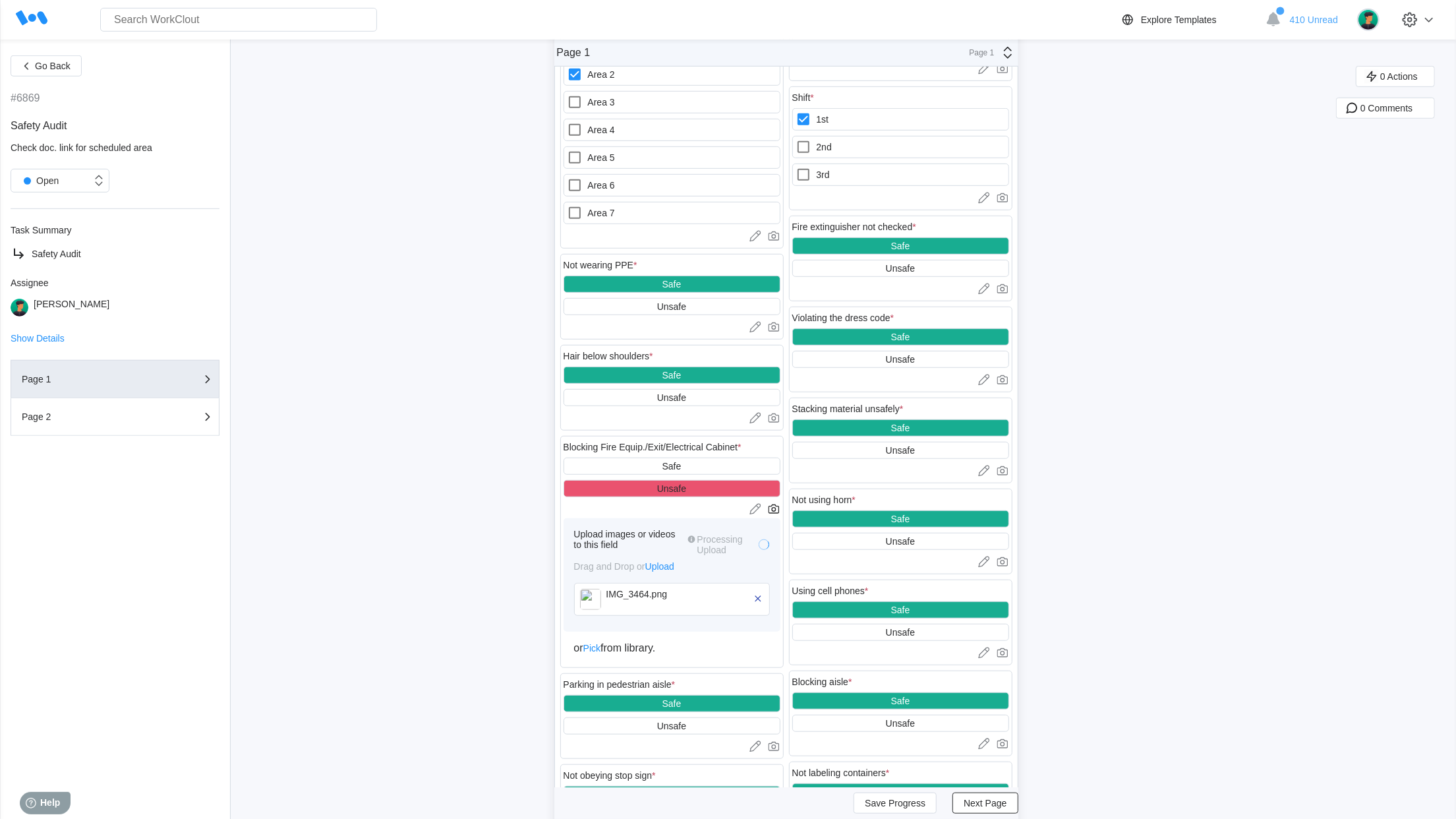
scroll to position [606, 0]
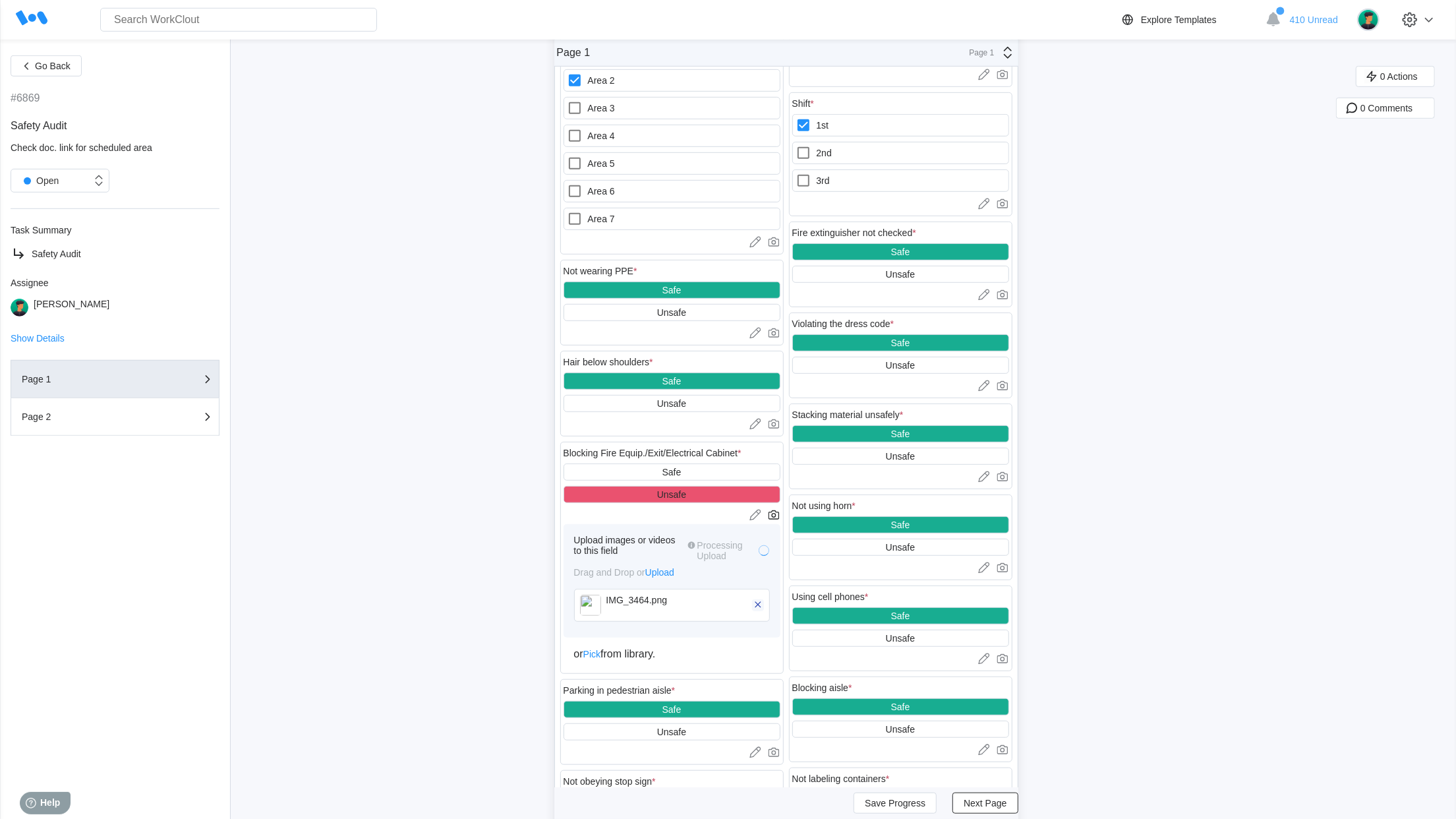
click at [760, 611] on icon "button" at bounding box center [757, 604] width 12 height 12
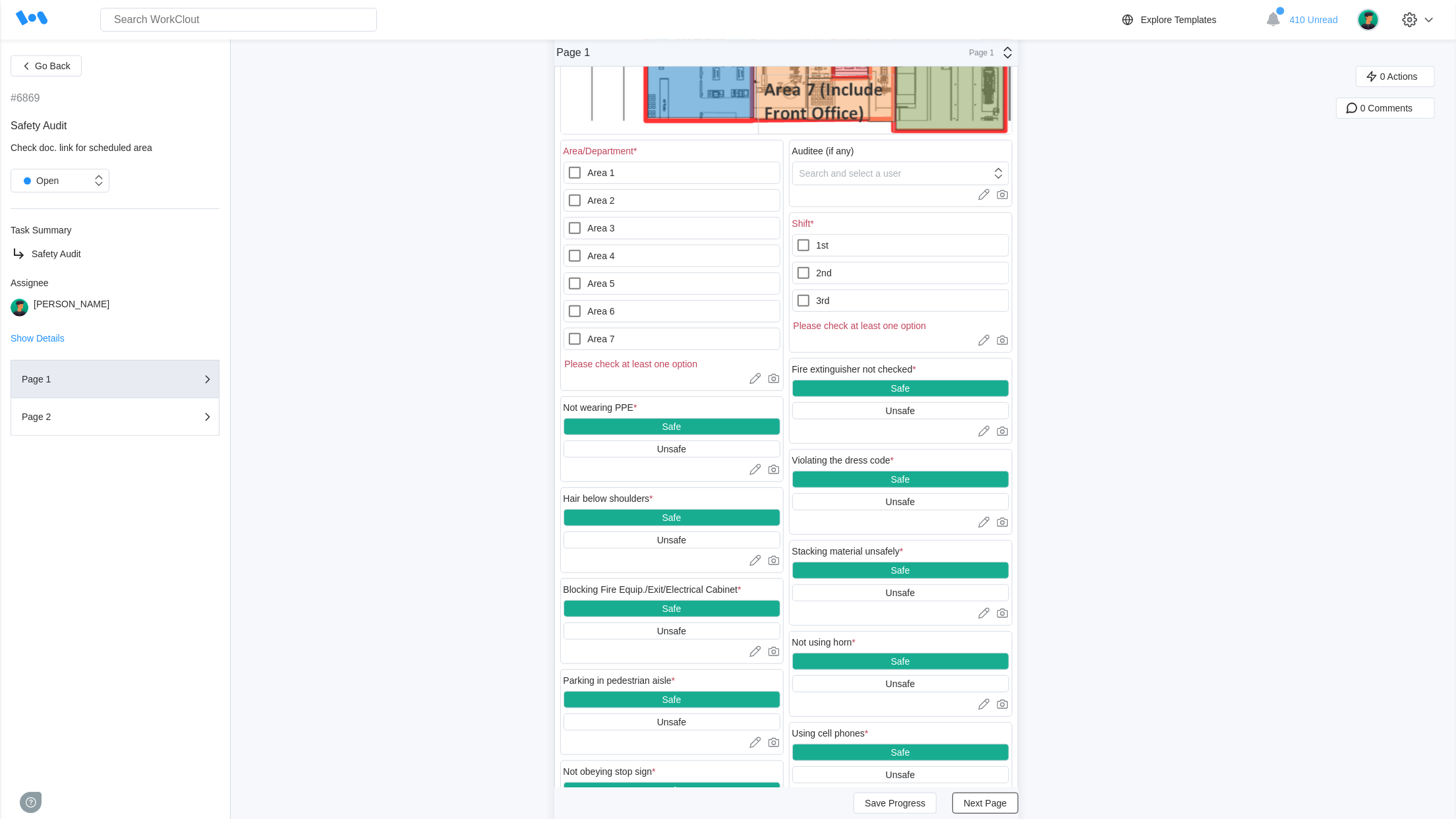
scroll to position [490, 0]
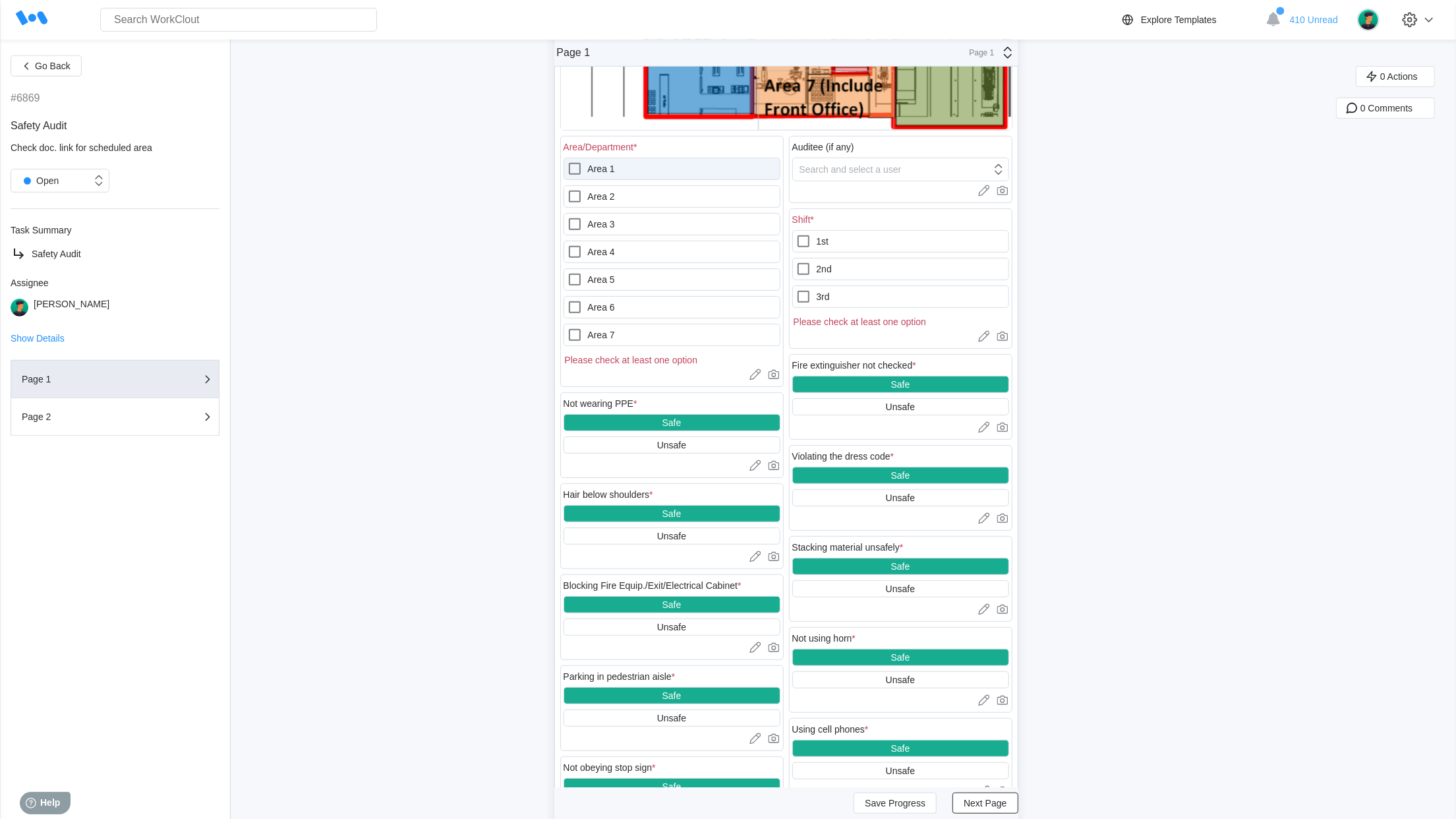
click at [605, 169] on label "Area 1" at bounding box center [672, 169] width 217 height 22
click at [568, 162] on 1 "Area 1" at bounding box center [567, 161] width 1 height 1
checkbox 1 "true"
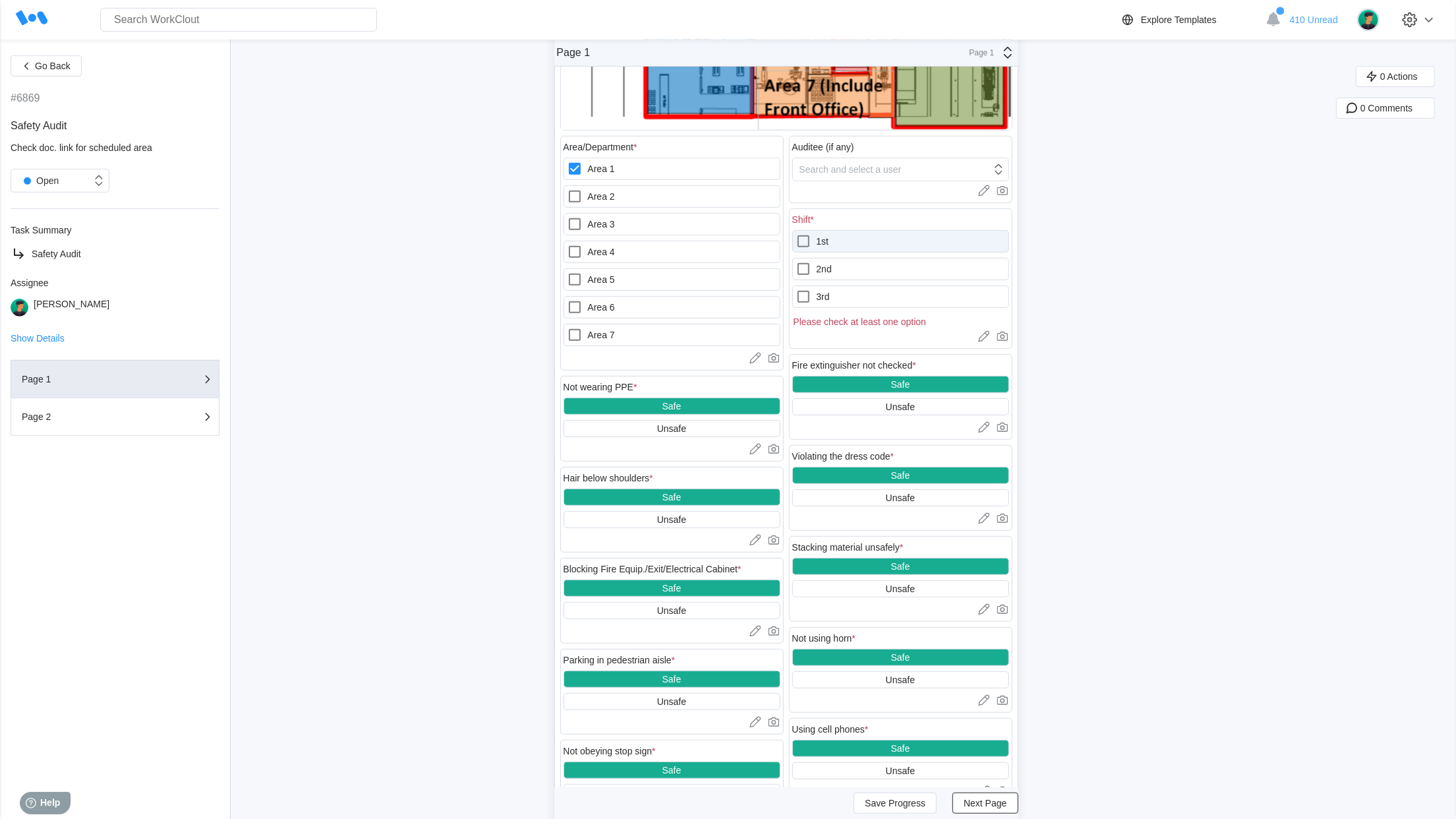
click at [857, 237] on label "1st" at bounding box center [901, 241] width 217 height 22
click at [797, 234] on input "1st" at bounding box center [796, 233] width 1 height 1
checkbox input "true"
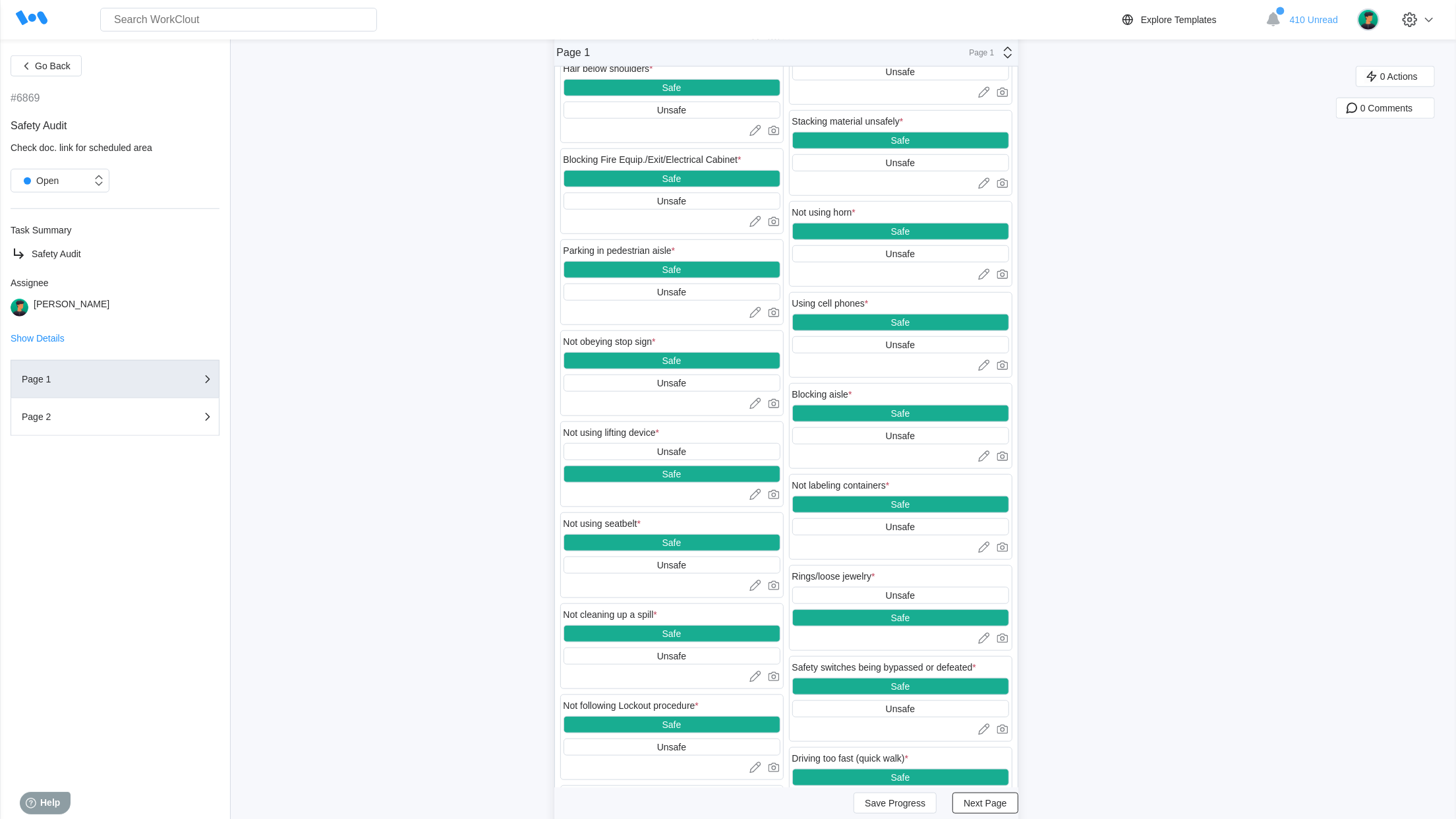
scroll to position [897, 0]
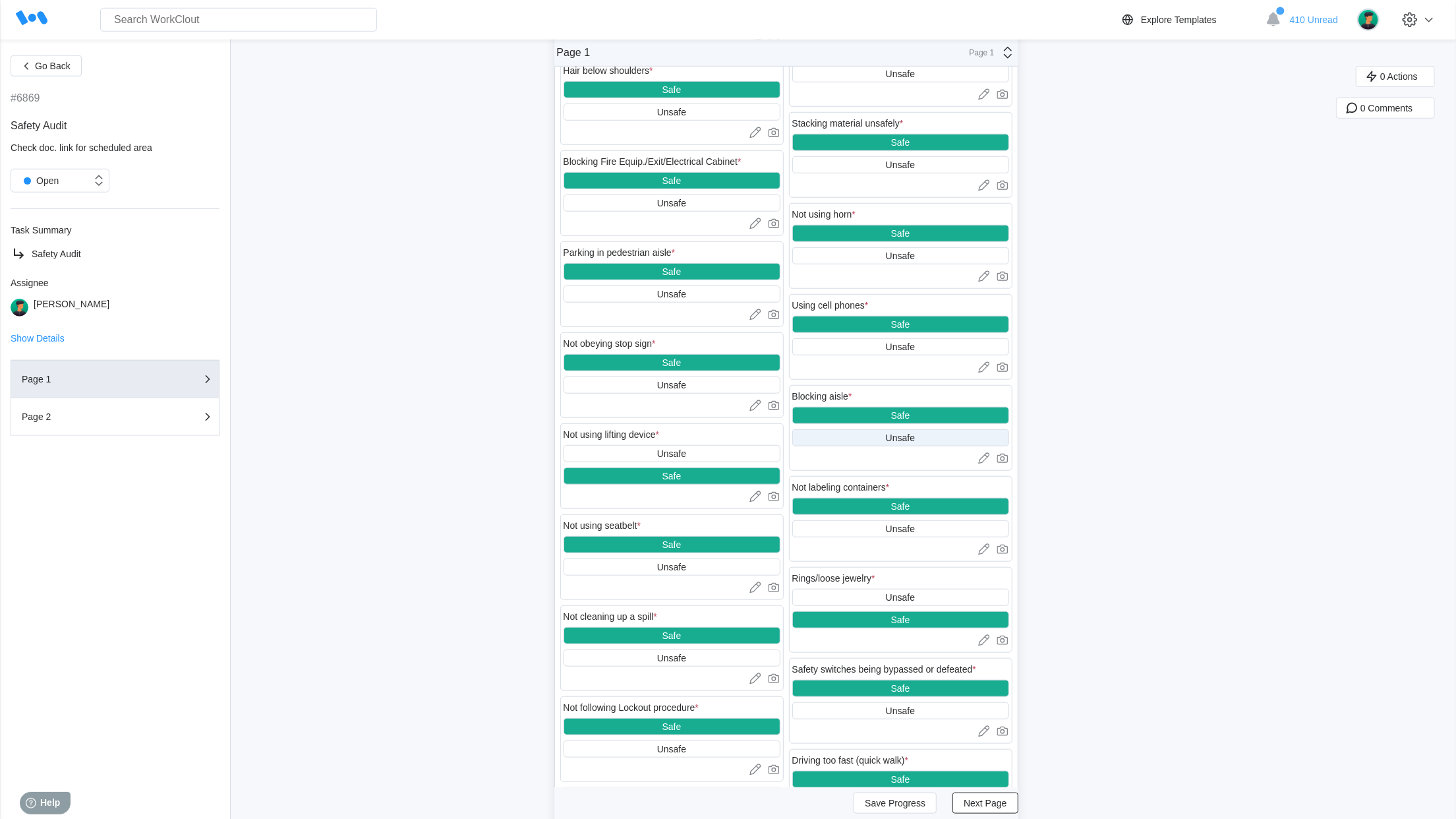
click at [883, 446] on div "Unsafe" at bounding box center [901, 438] width 217 height 17
click at [1008, 463] on icon at bounding box center [1002, 459] width 11 height 9
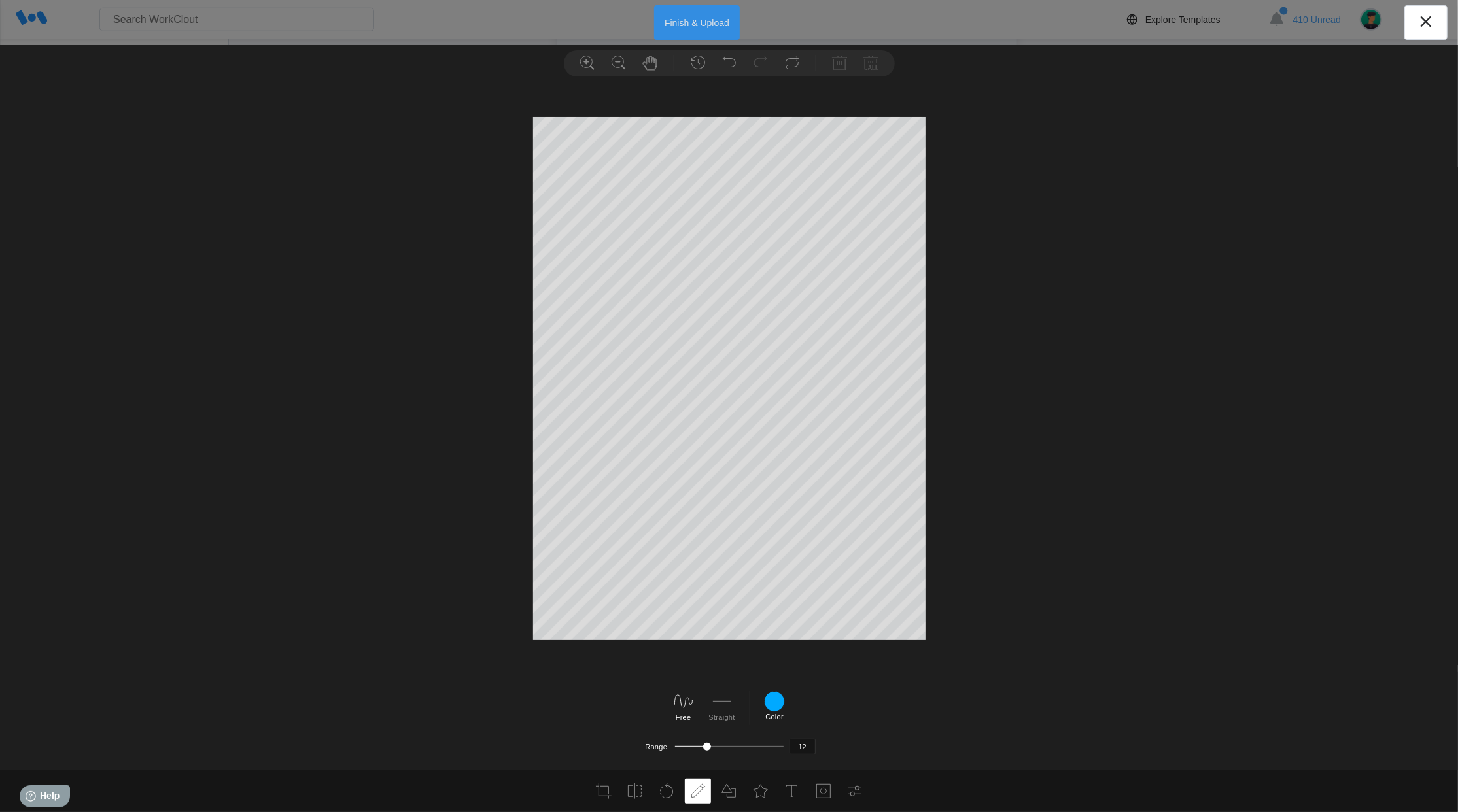
click at [684, 14] on button "Finish & Upload" at bounding box center [697, 22] width 85 height 34
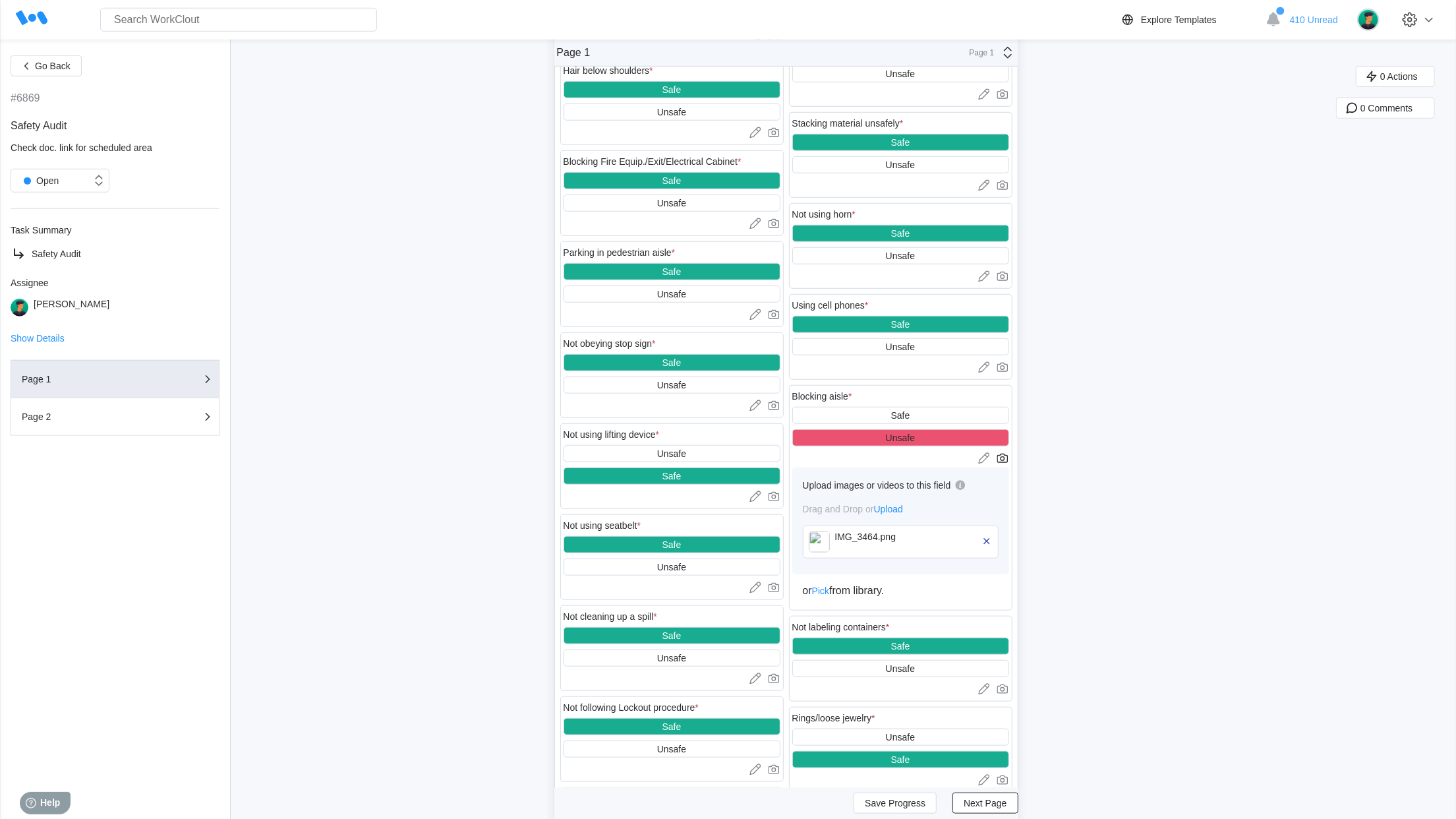
click at [1009, 794] on button "Next Page" at bounding box center [985, 803] width 65 height 21
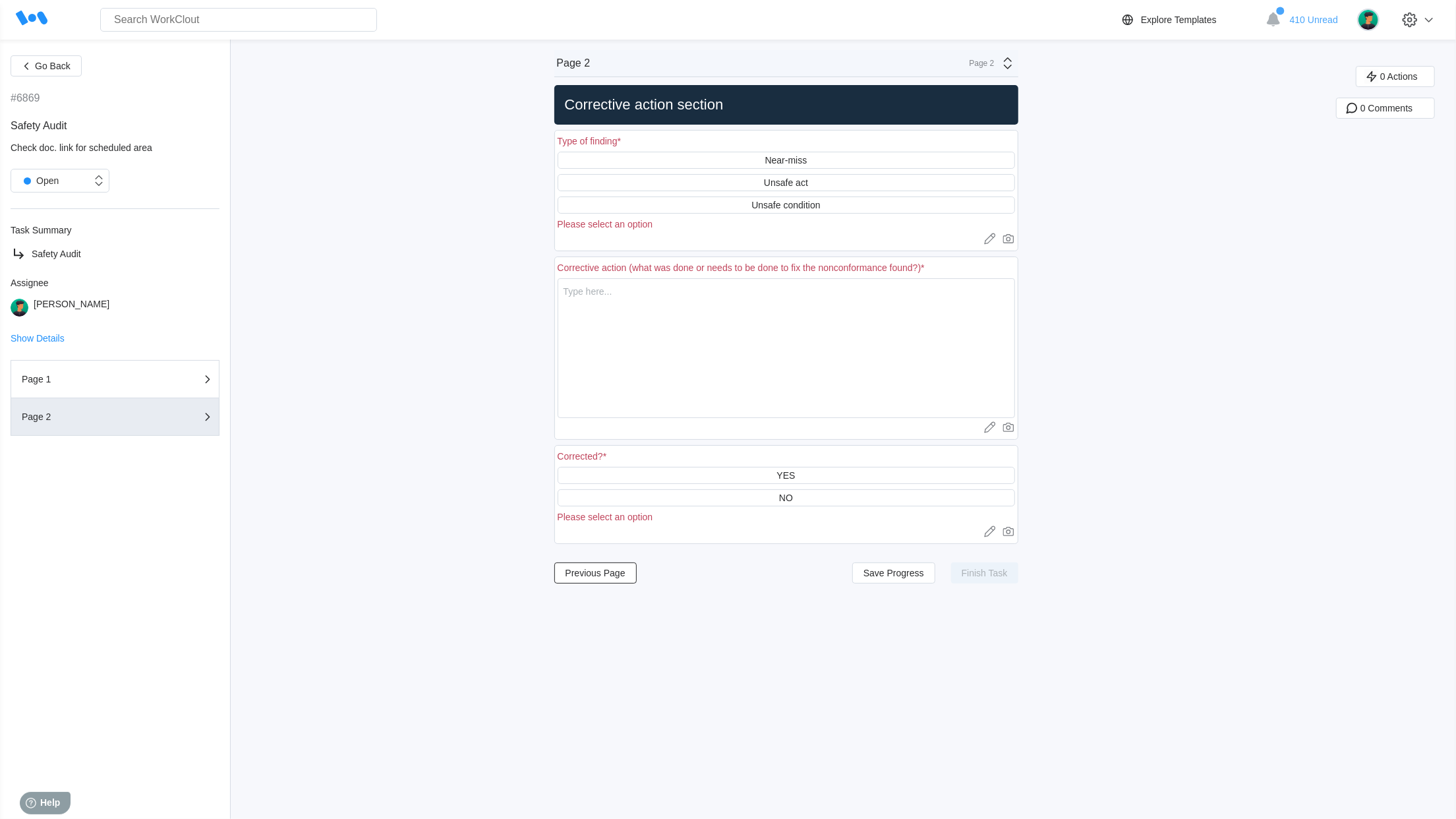
click at [795, 172] on div "Near-miss Unsafe act Unsafe condition Please select an option" at bounding box center [786, 190] width 458 height 78
click at [793, 180] on div "Unsafe act" at bounding box center [785, 182] width 44 height 10
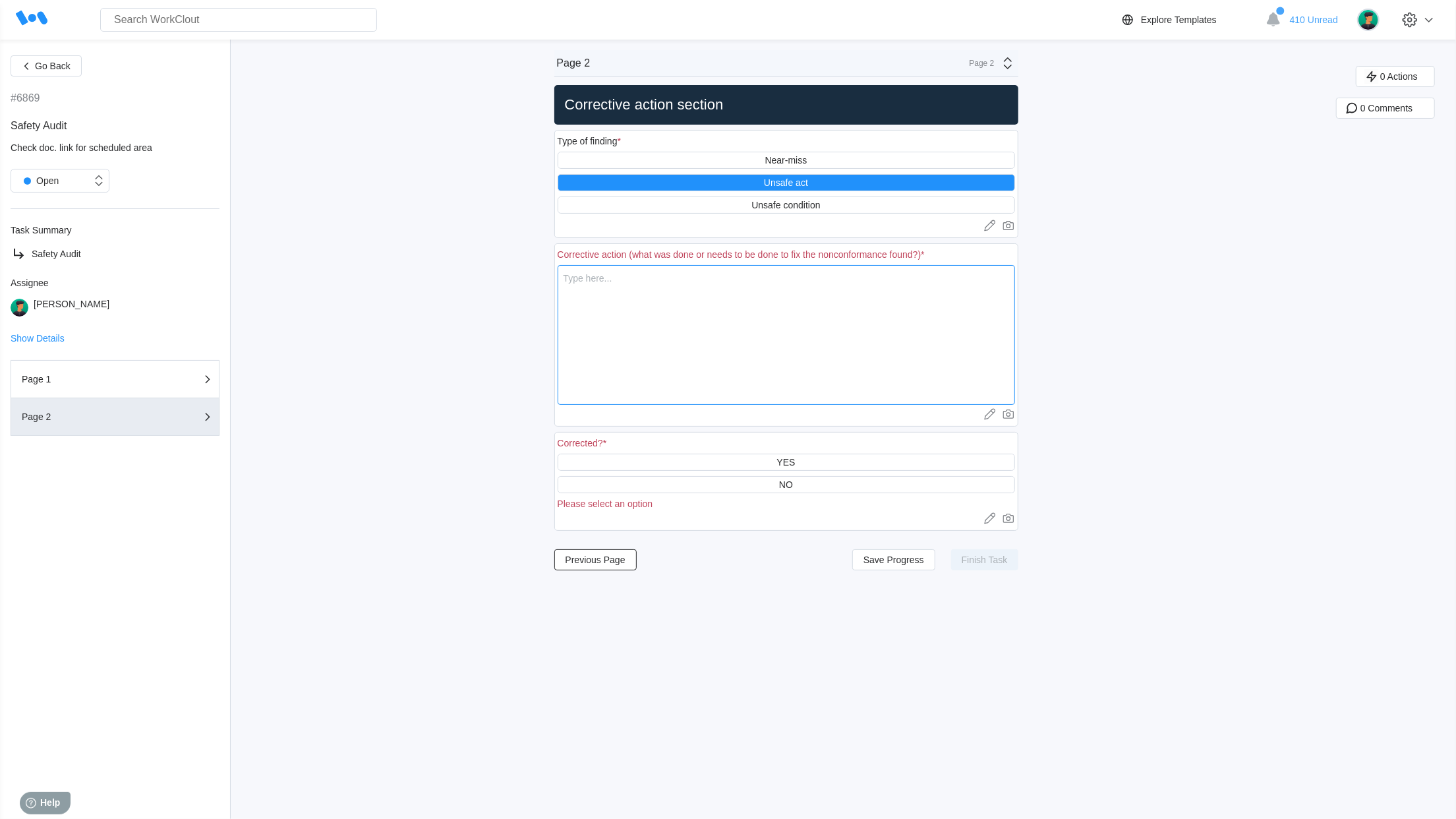
click at [650, 306] on textarea at bounding box center [786, 335] width 458 height 140
type textarea "M"
type textarea "x"
type textarea "Ma"
type textarea "x"
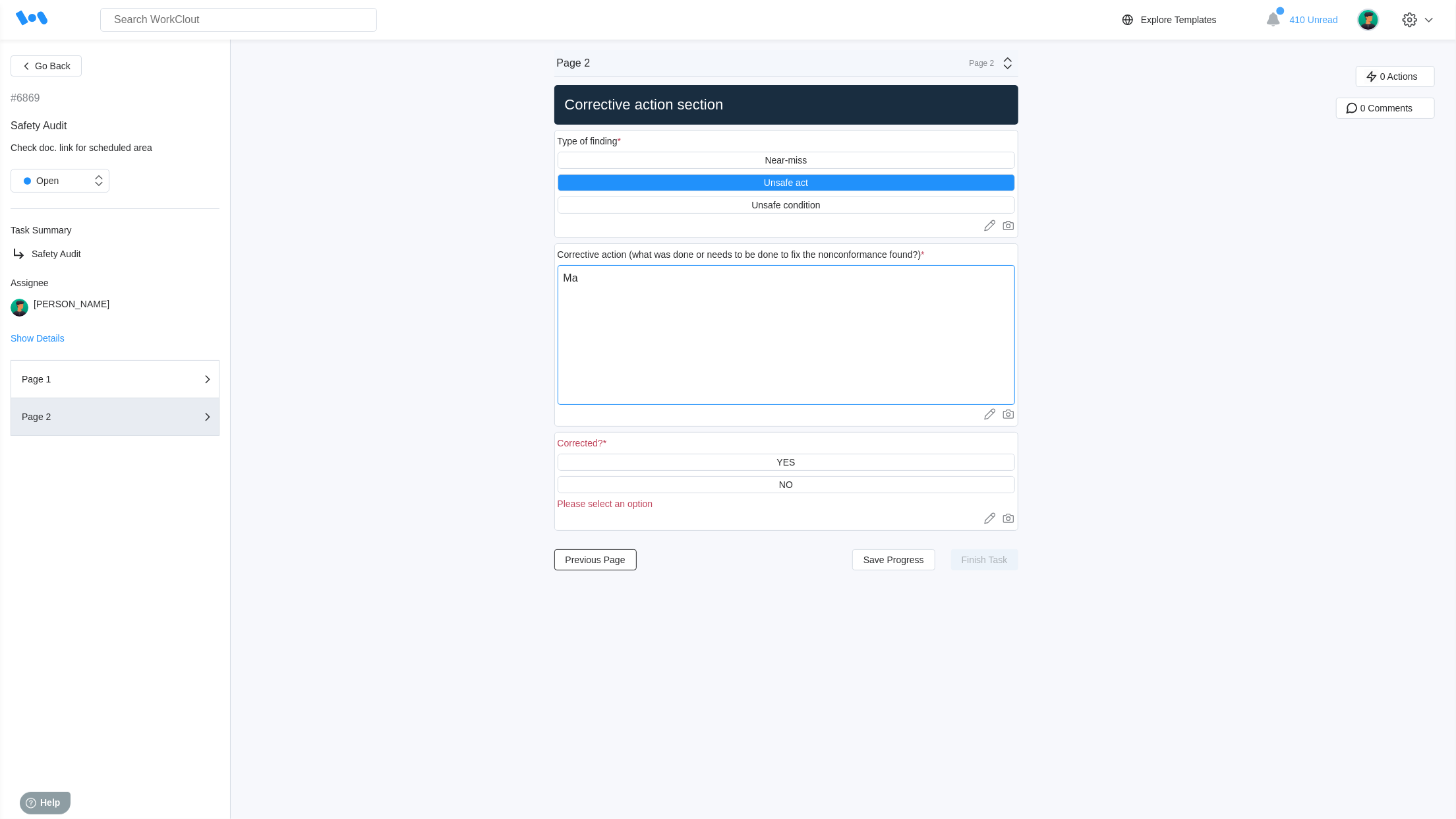
type textarea "Mat"
type textarea "x"
type textarea "Mate"
type textarea "x"
type textarea "Mater"
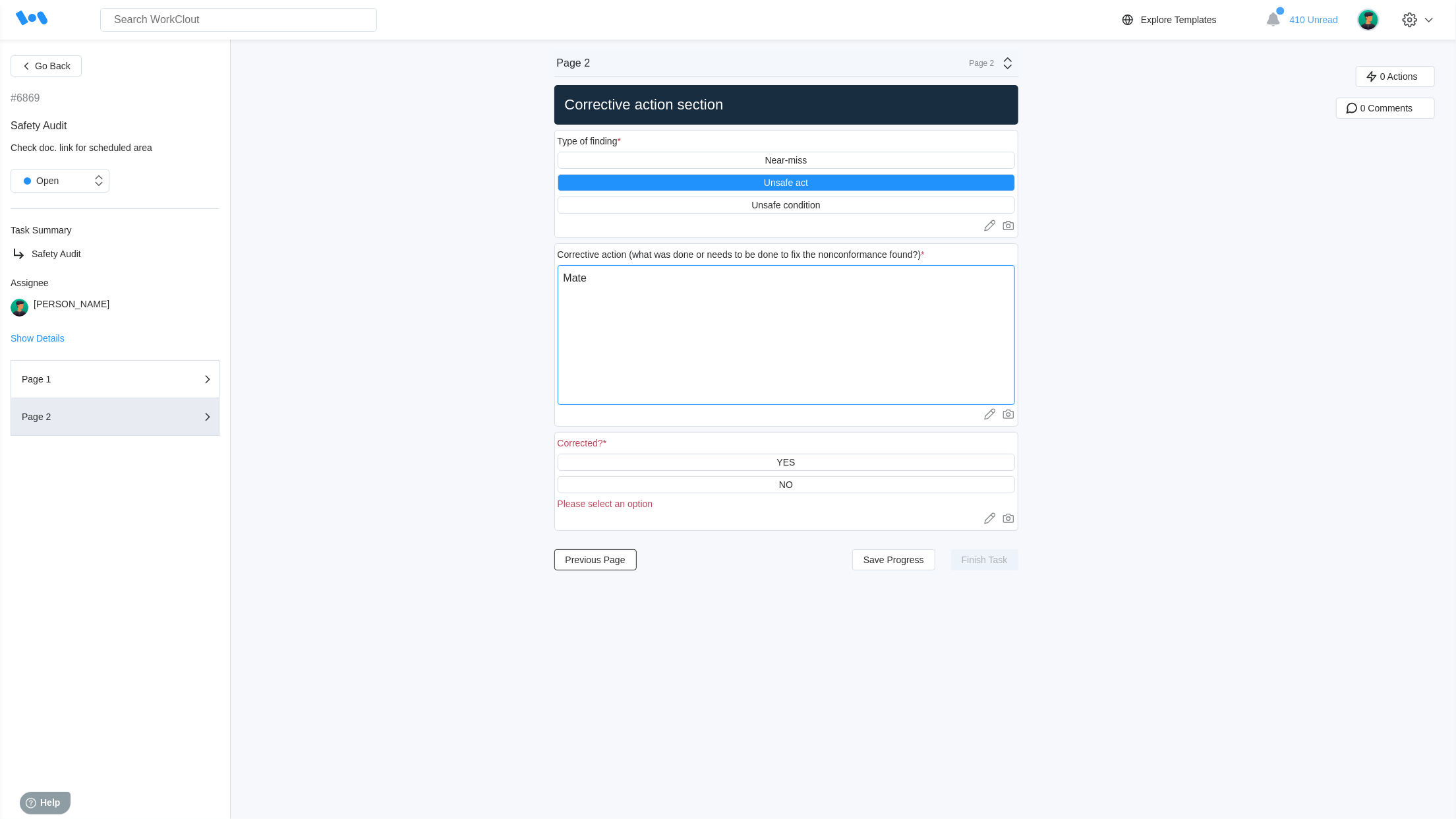
type textarea "x"
type textarea "Materi"
type textarea "x"
type textarea "Materia"
type textarea "x"
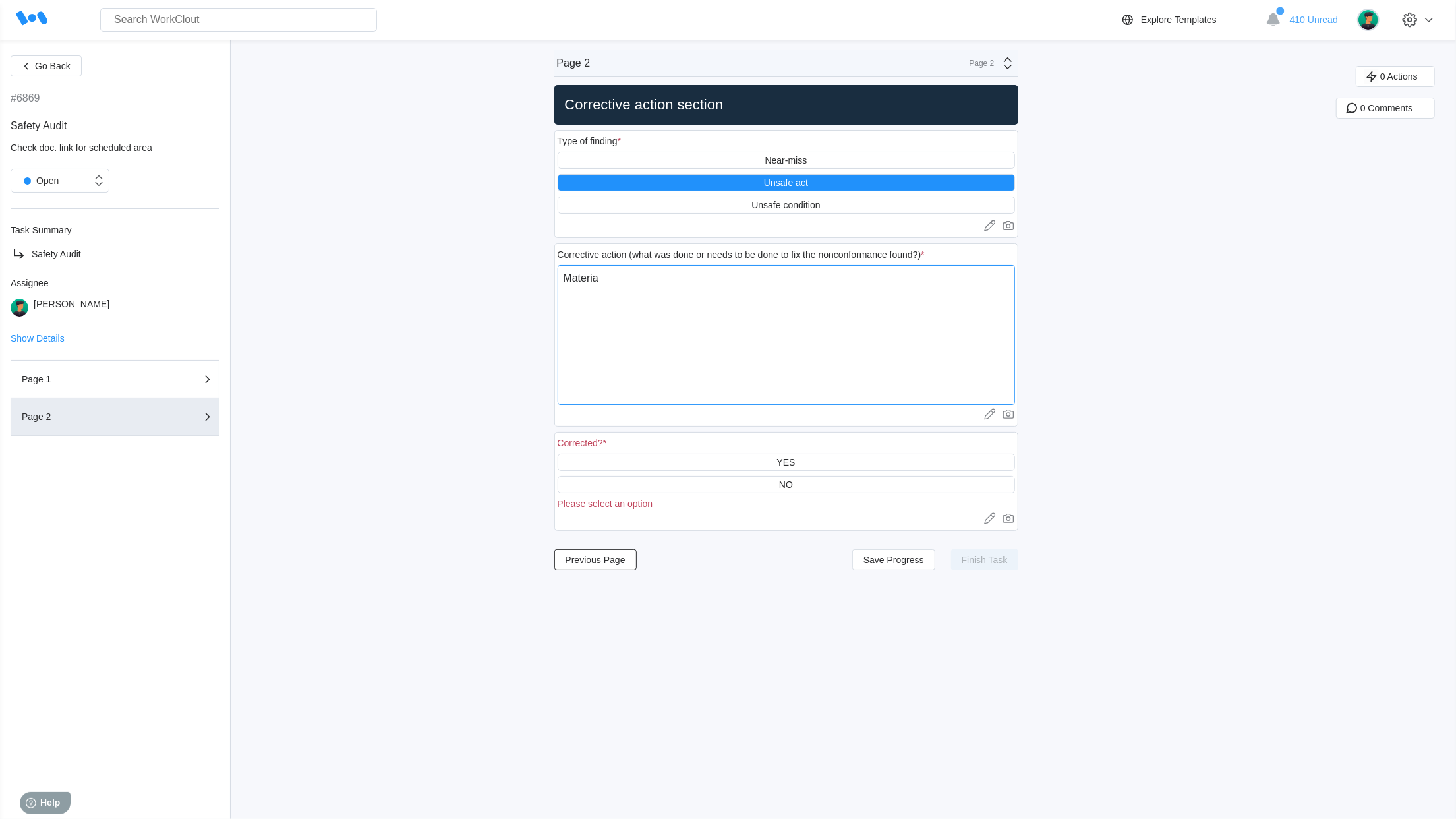
type textarea "Material"
type textarea "x"
type textarea "Material"
type textarea "x"
type textarea "Material H"
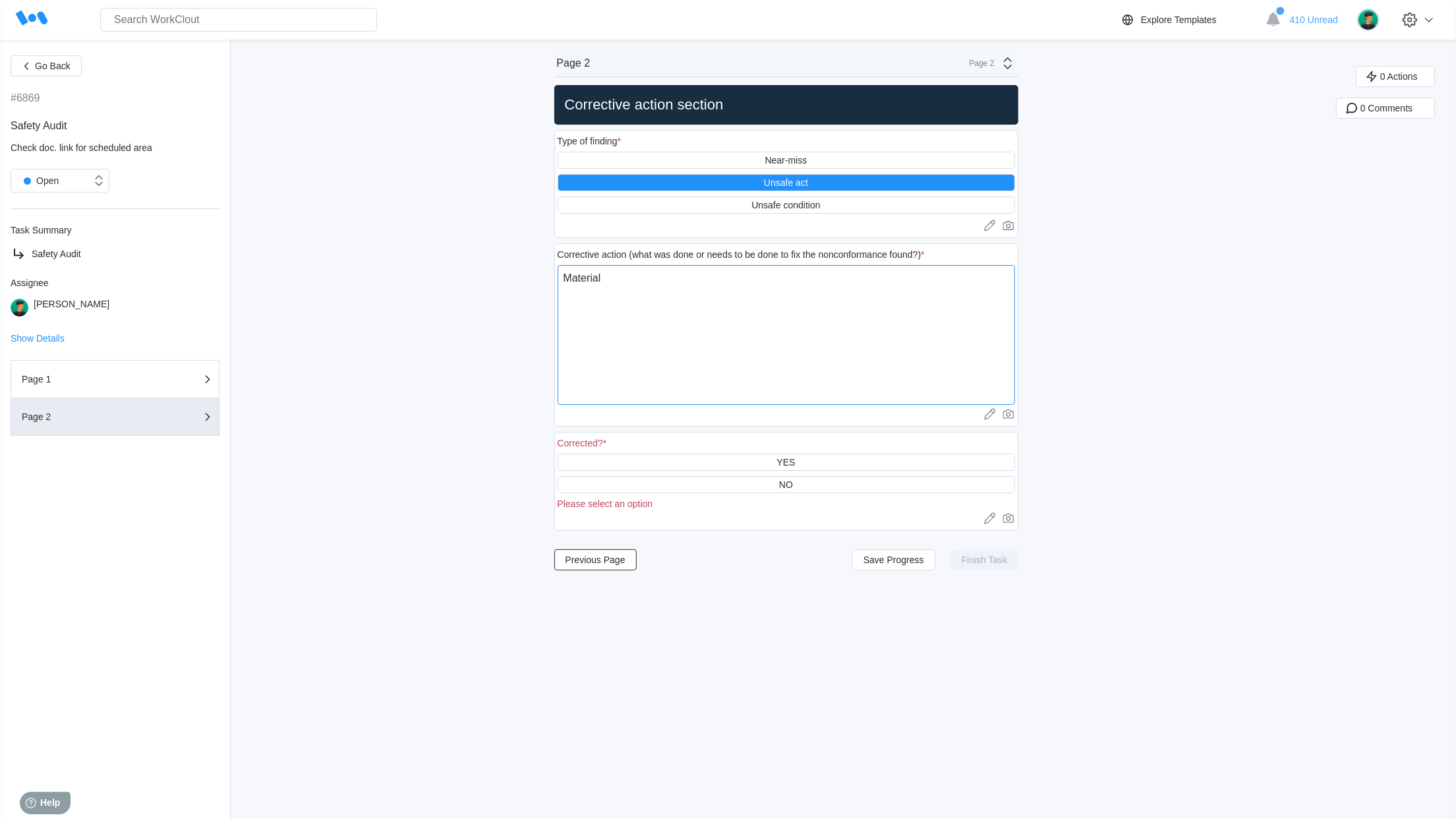
type textarea "x"
type textarea "Material Ha"
type textarea "x"
type textarea "Material Han"
type textarea "x"
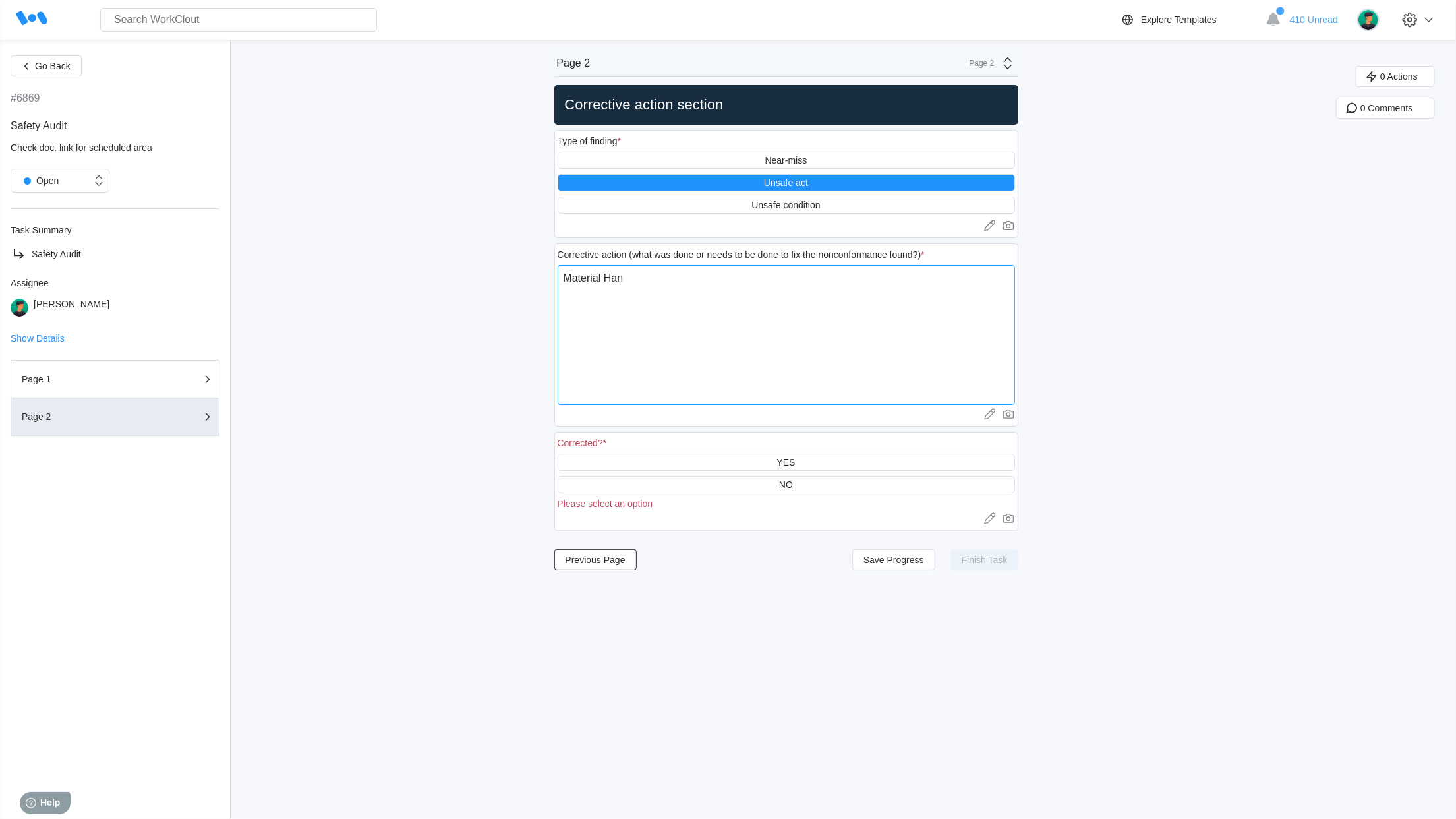
type textarea "Material Hand"
type textarea "x"
type textarea "Material Handl"
type textarea "x"
type textarea "Material Handle"
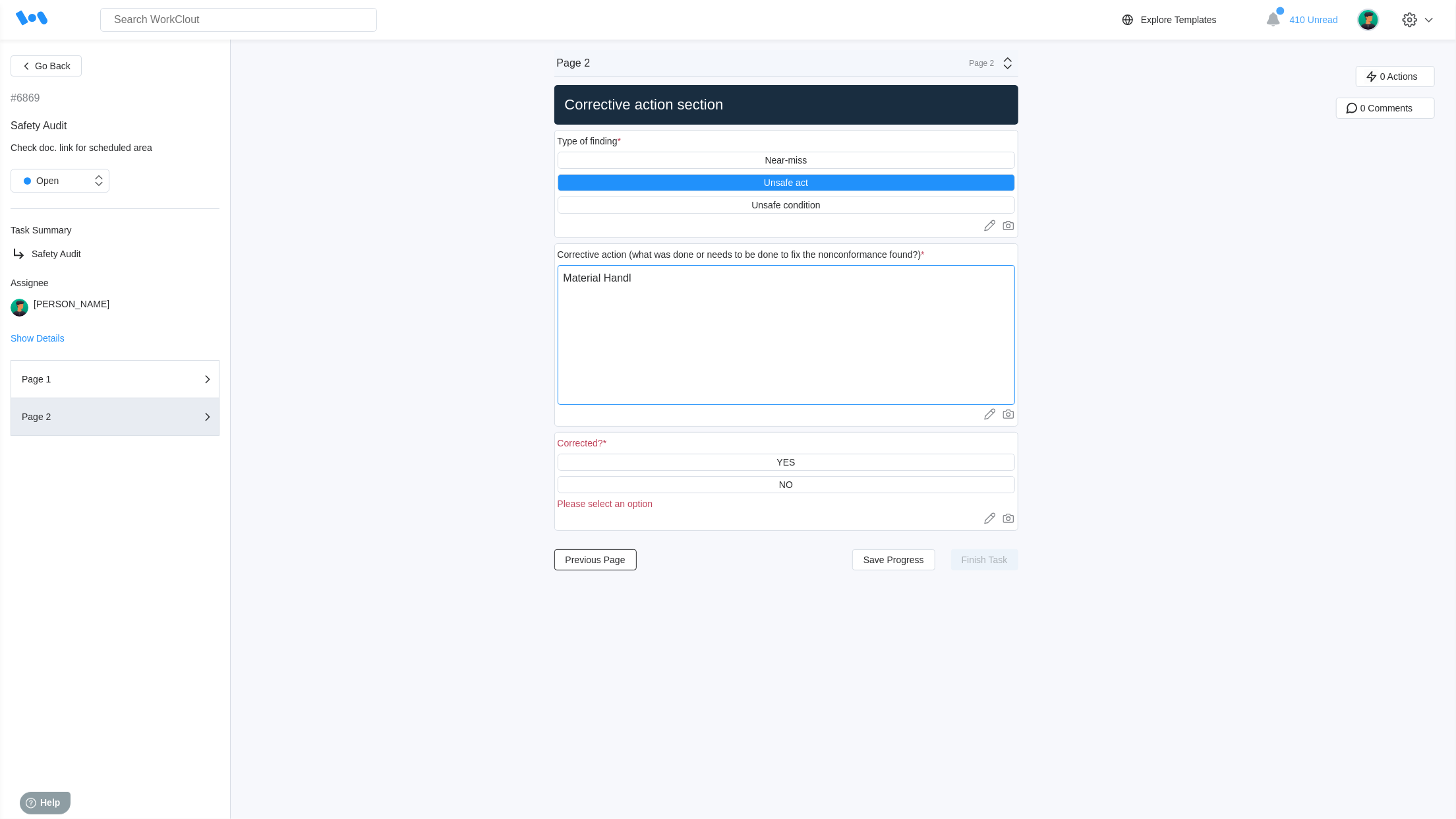
type textarea "x"
type textarea "Material Handler"
type textarea "x"
type textarea "Material Handler"
type textarea "x"
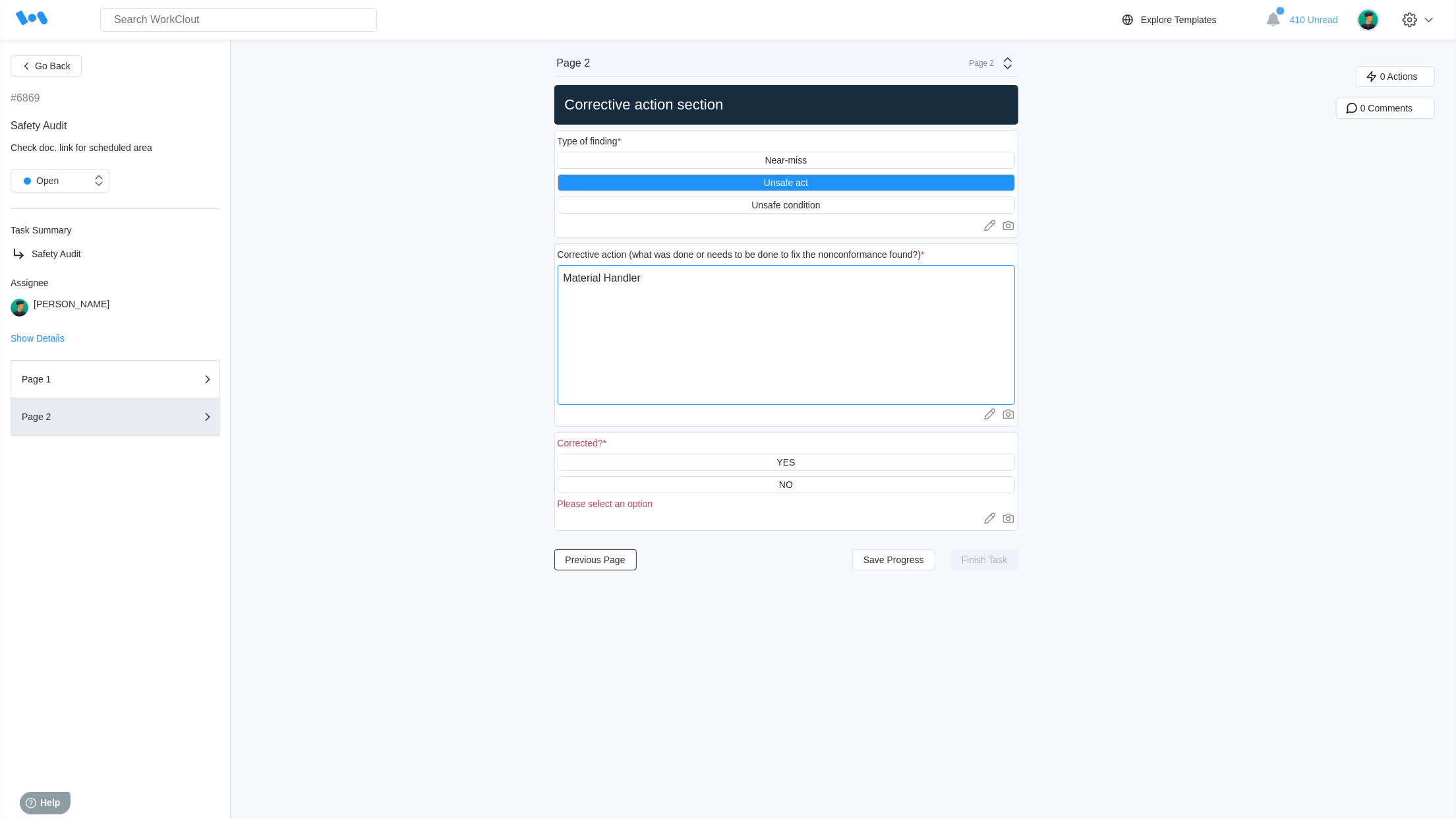
type textarea "Material Handler n"
type textarea "x"
type textarea "Material Handler ne"
type textarea "x"
type textarea "Material Handler ned"
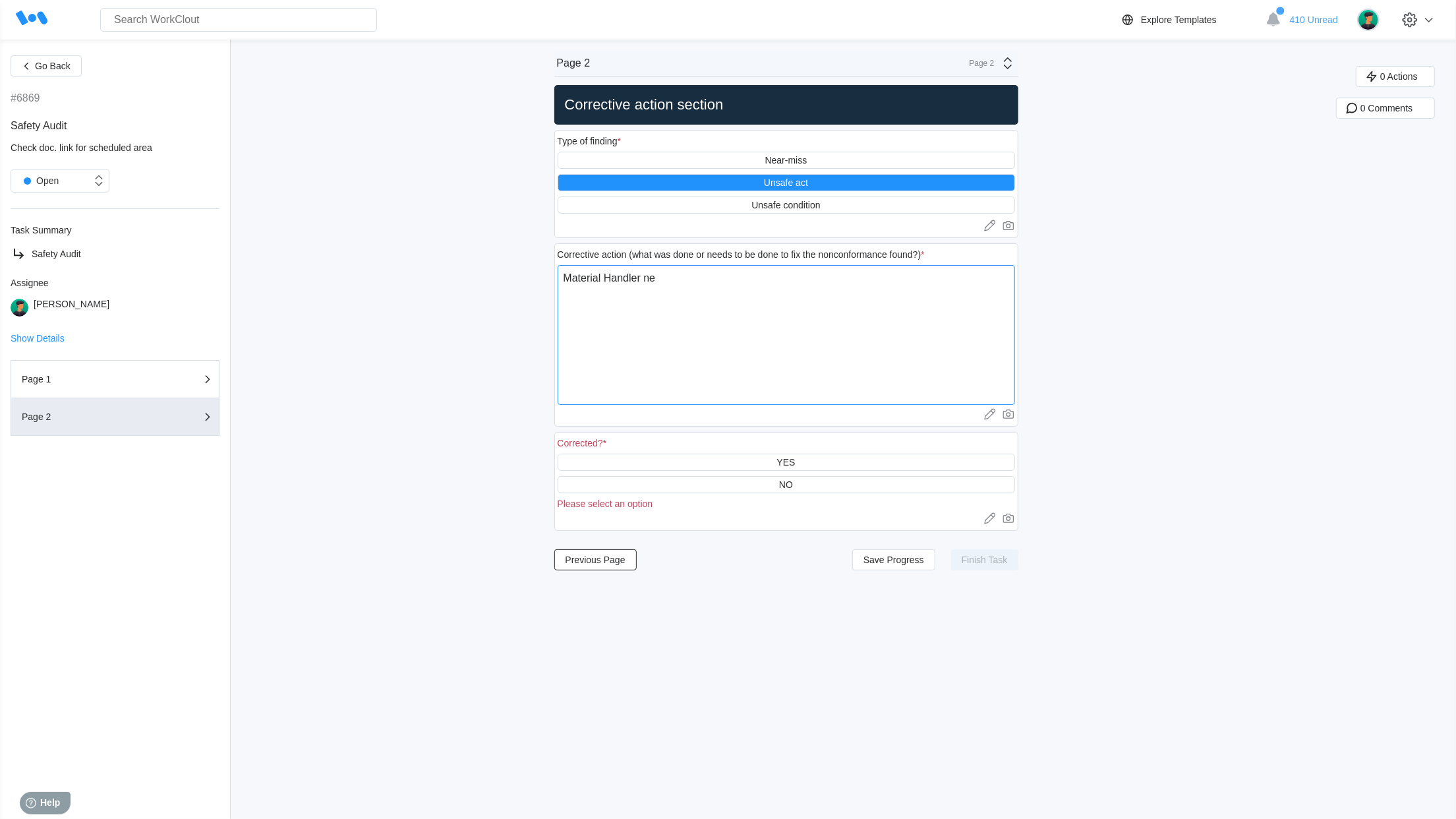
type textarea "x"
type textarea "Material Handler ned"
type textarea "x"
type textarea "Material Handler ned"
type textarea "x"
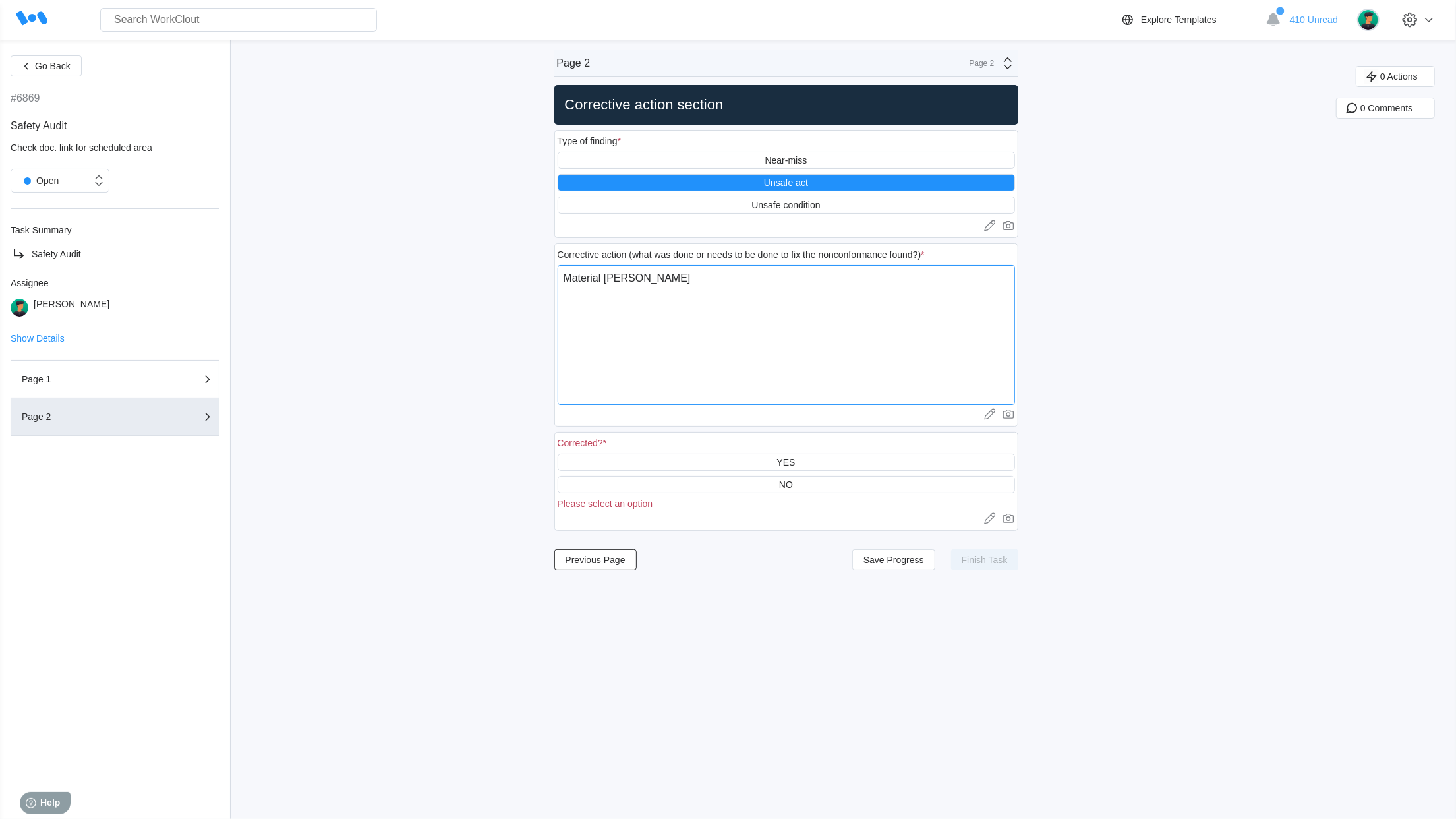
type textarea "Material Handler ne"
type textarea "x"
type textarea "Material Handler nee"
type textarea "x"
type textarea "Material Handler need"
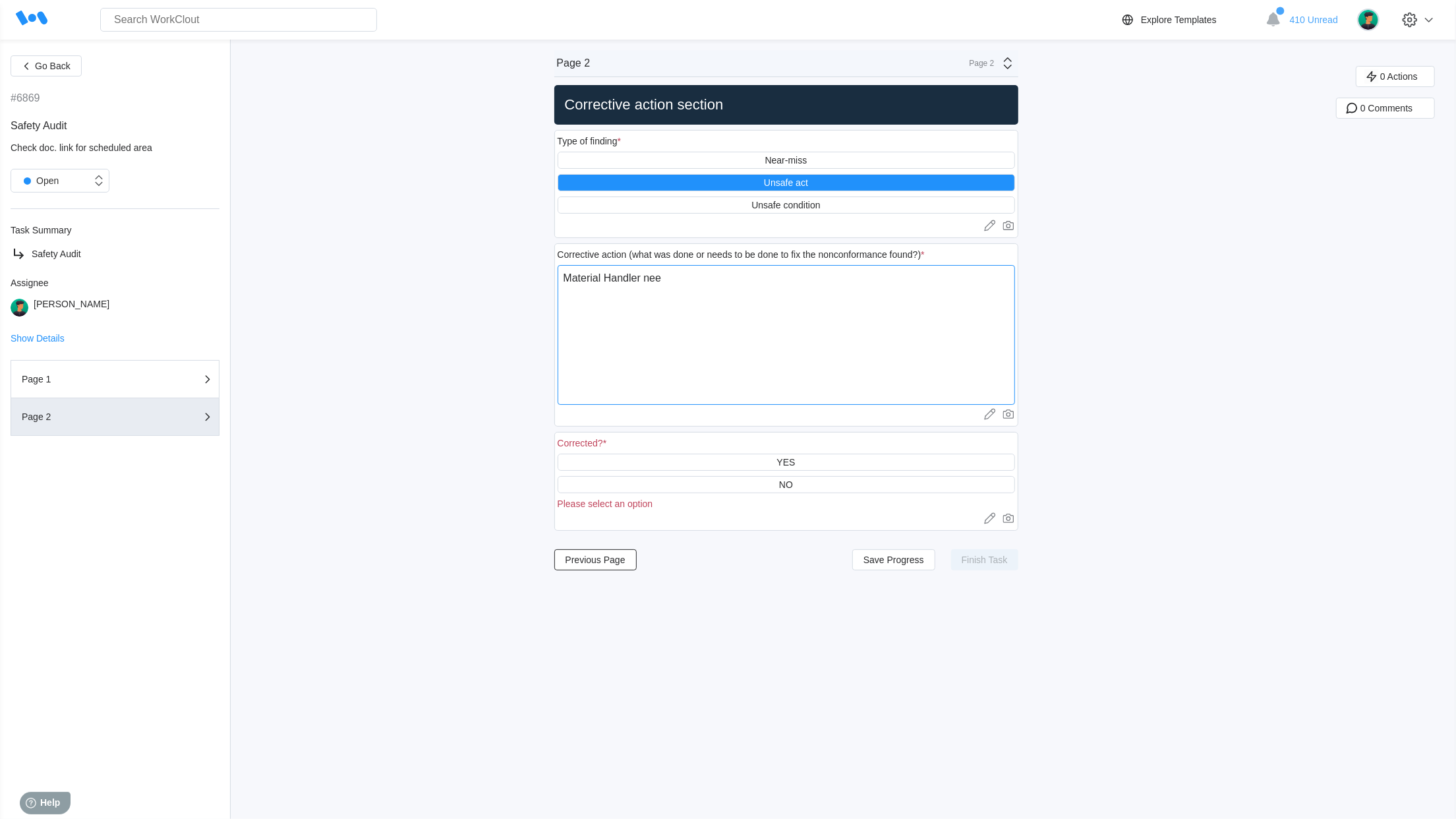
type textarea "x"
type textarea "Material Handler needs"
type textarea "x"
type textarea "Material Handler needs"
type textarea "x"
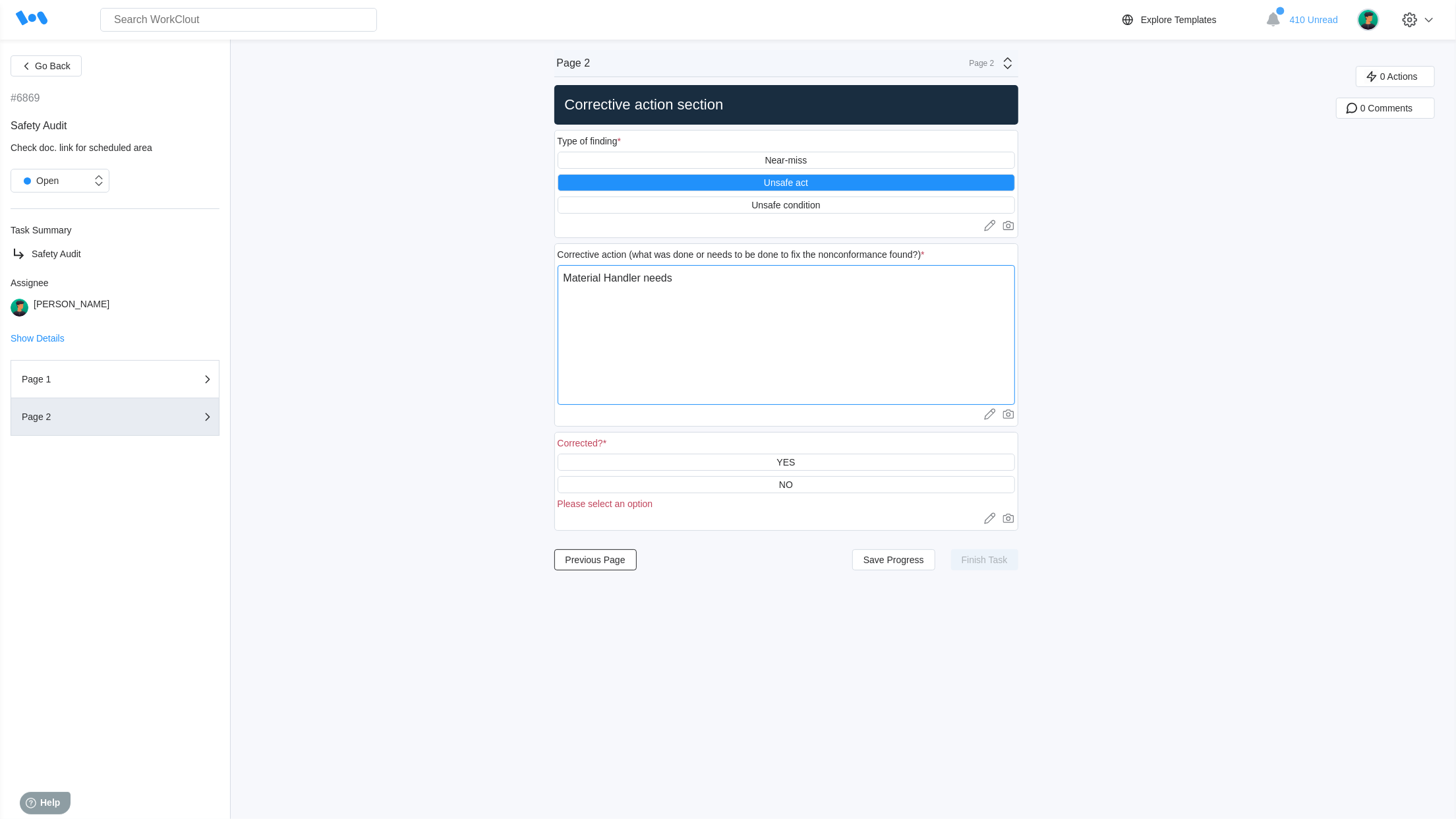
type textarea "Material Handler needs t"
type textarea "x"
type textarea "Material Handler needs to"
type textarea "x"
type textarea "Material Handler needs to"
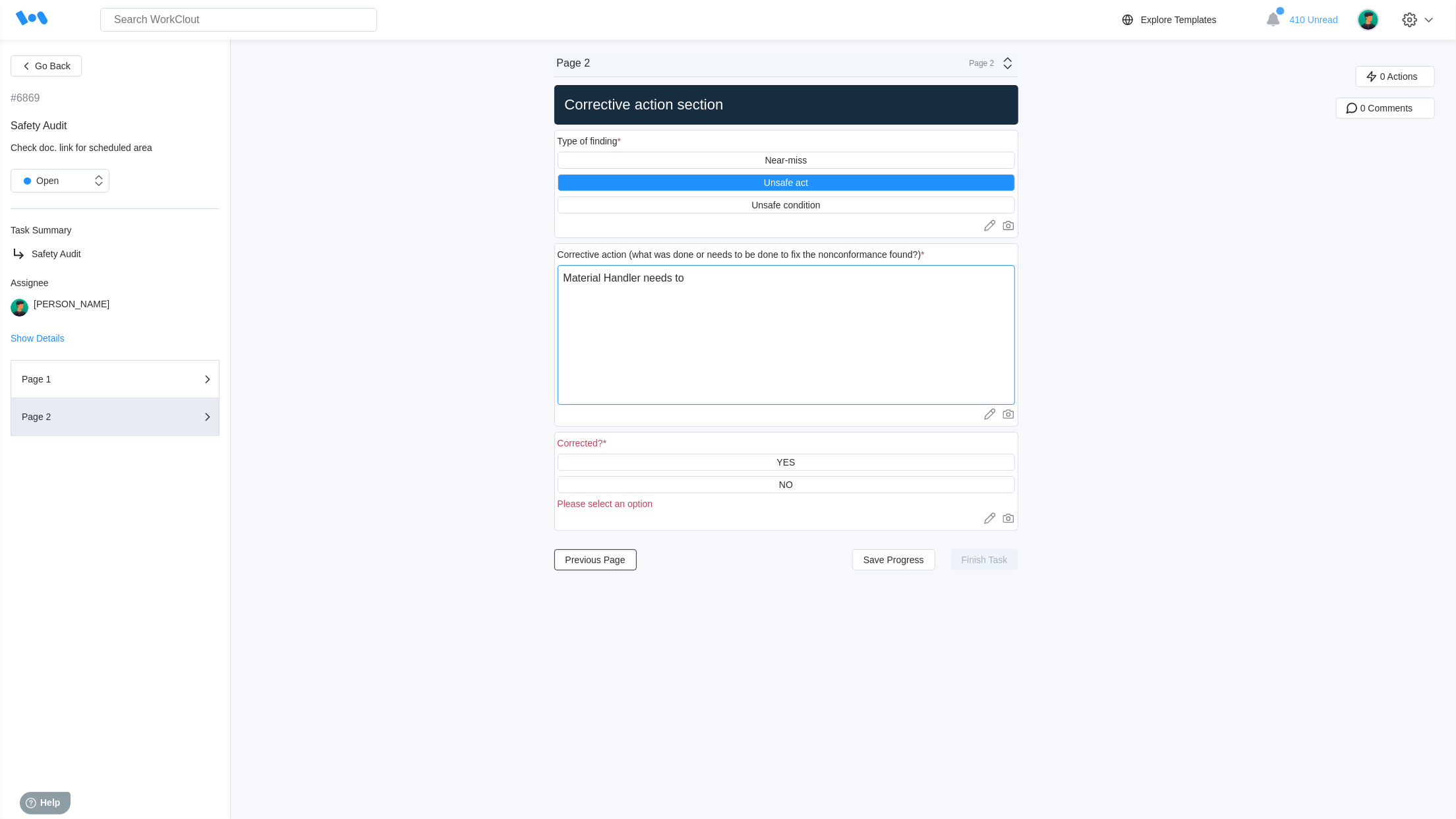
type textarea "x"
type textarea "Material Handler needs to m"
type textarea "x"
type textarea "Material Handler needs to mo"
type textarea "x"
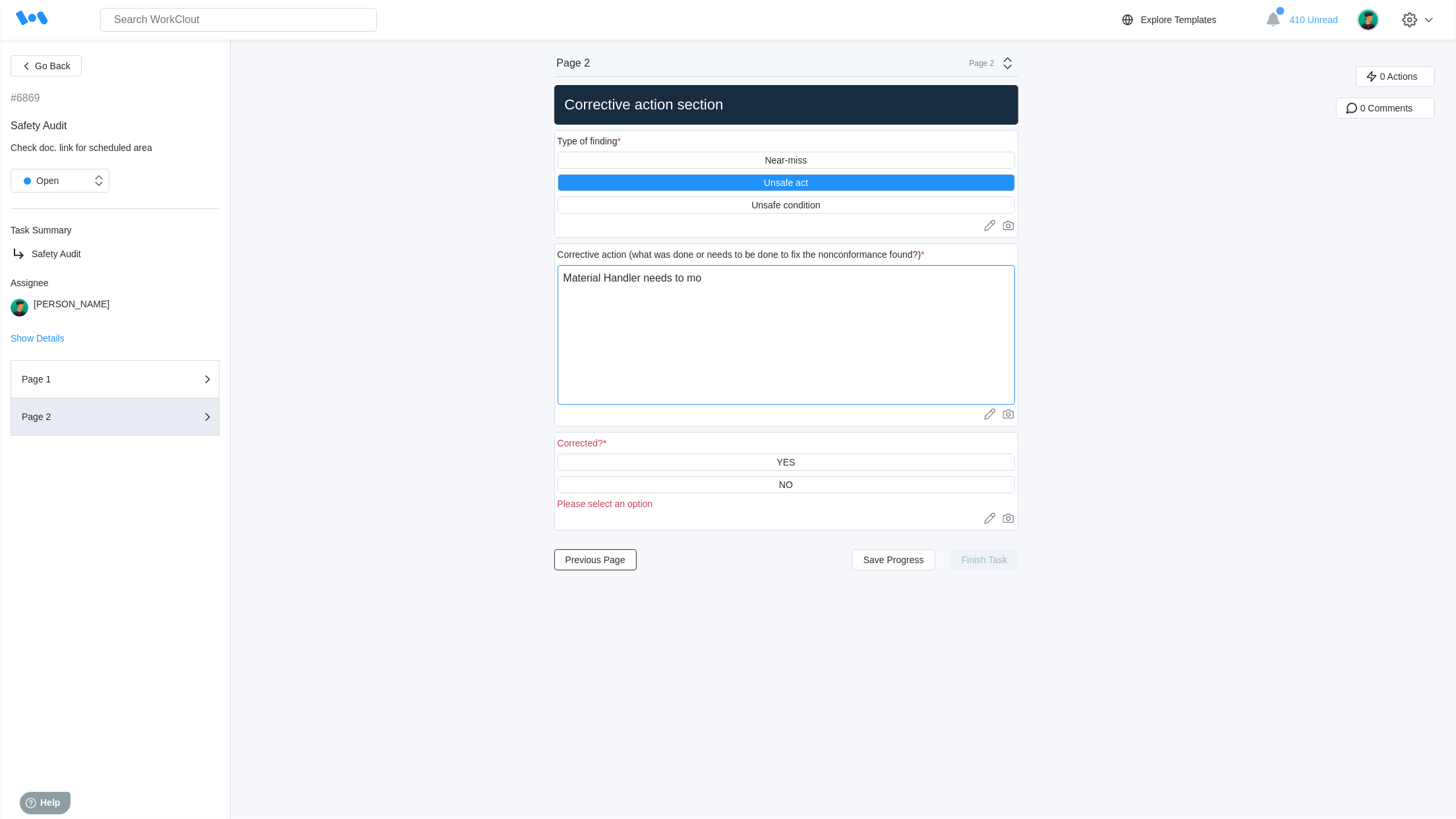
type textarea "Material Handler needs to mov"
type textarea "x"
type textarea "Material Handler needs to move"
type textarea "x"
type textarea "Material Handler needs to move"
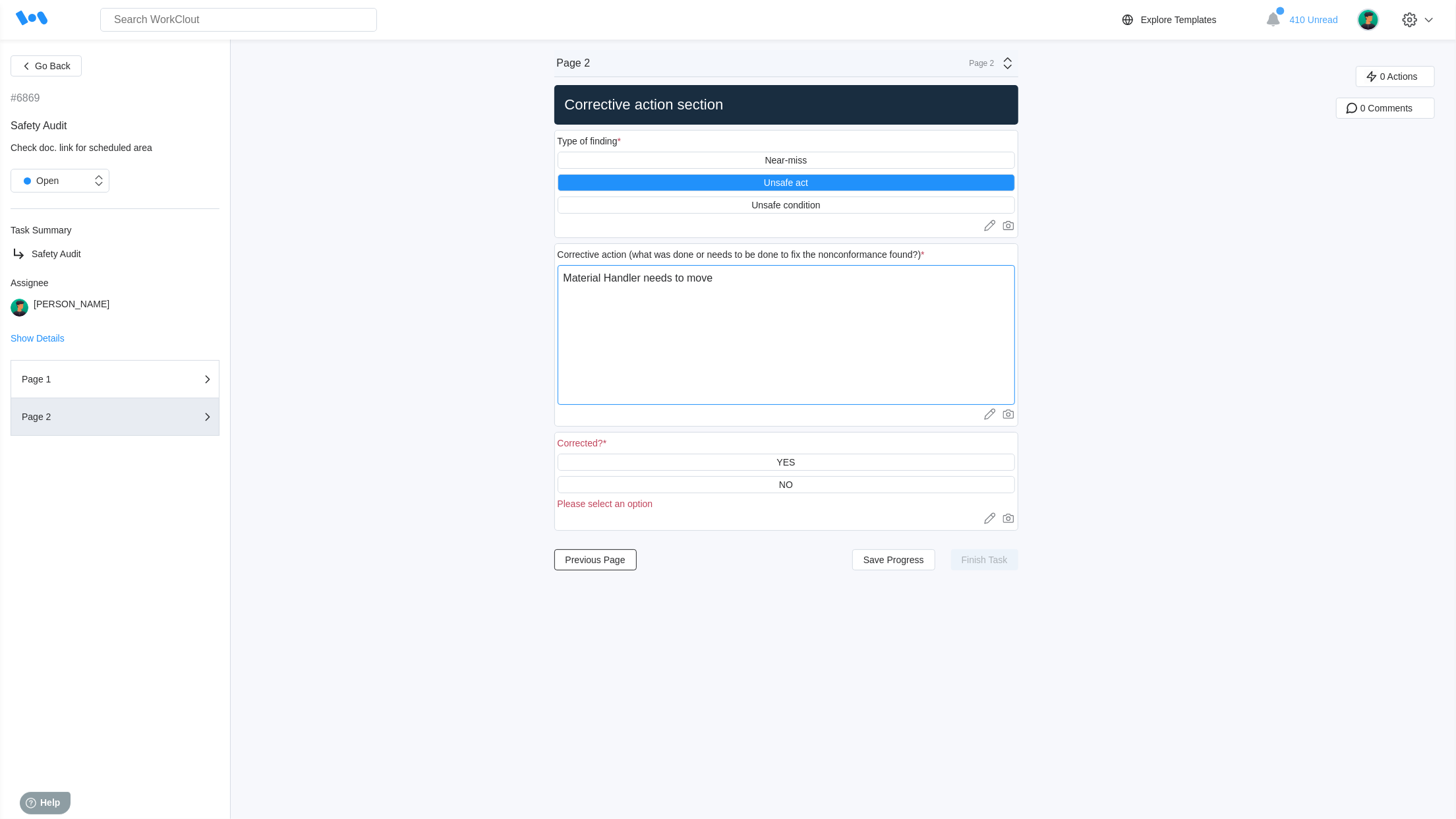
type textarea "x"
type textarea "Material Handler needs to move t"
type textarea "x"
type textarea "Material Handler needs to move th"
type textarea "x"
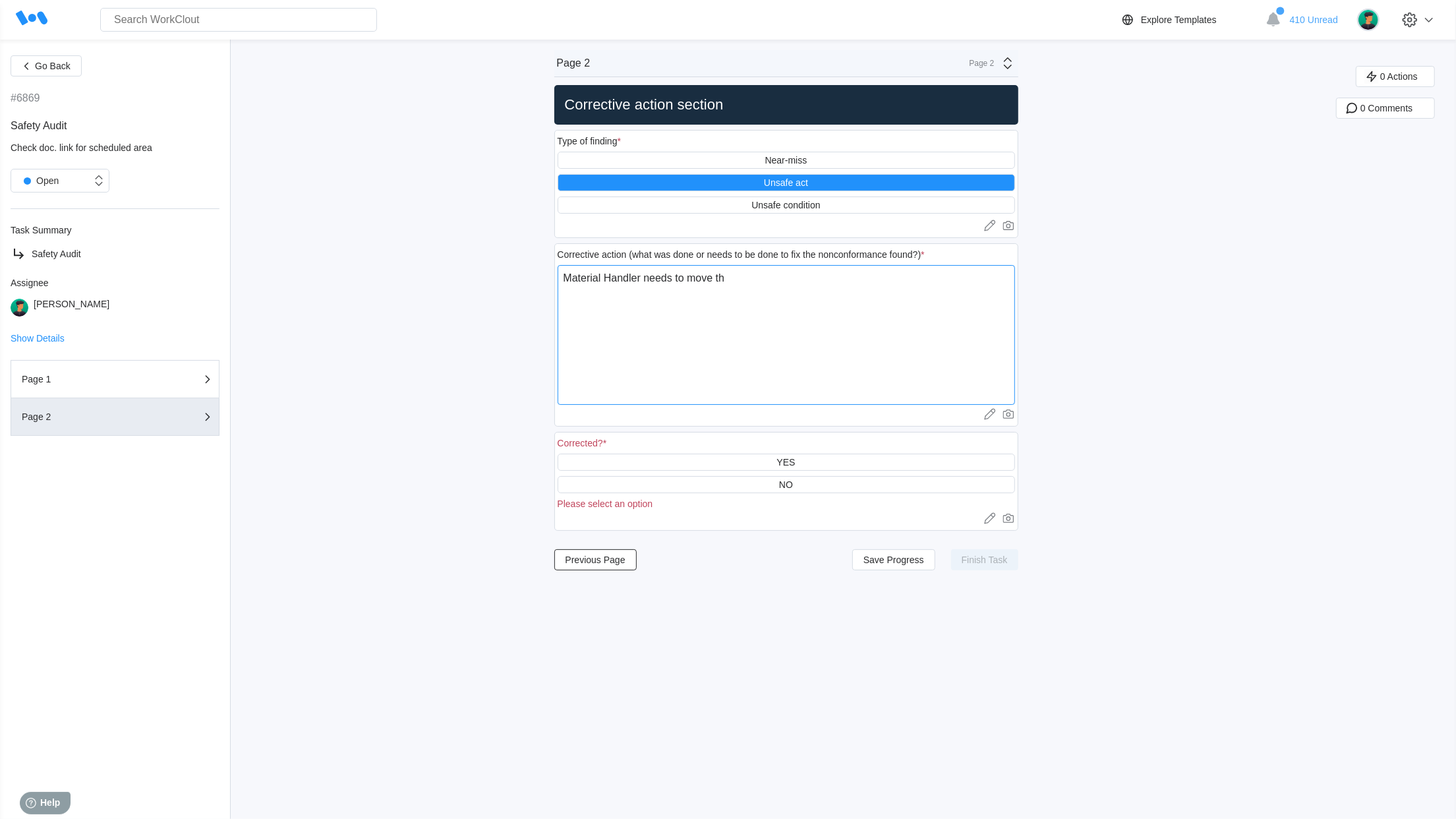
type textarea "Material Handler needs to move the"
type textarea "x"
type textarea "Material Handler needs to move the"
type textarea "x"
type textarea "Material Handler needs to move the c"
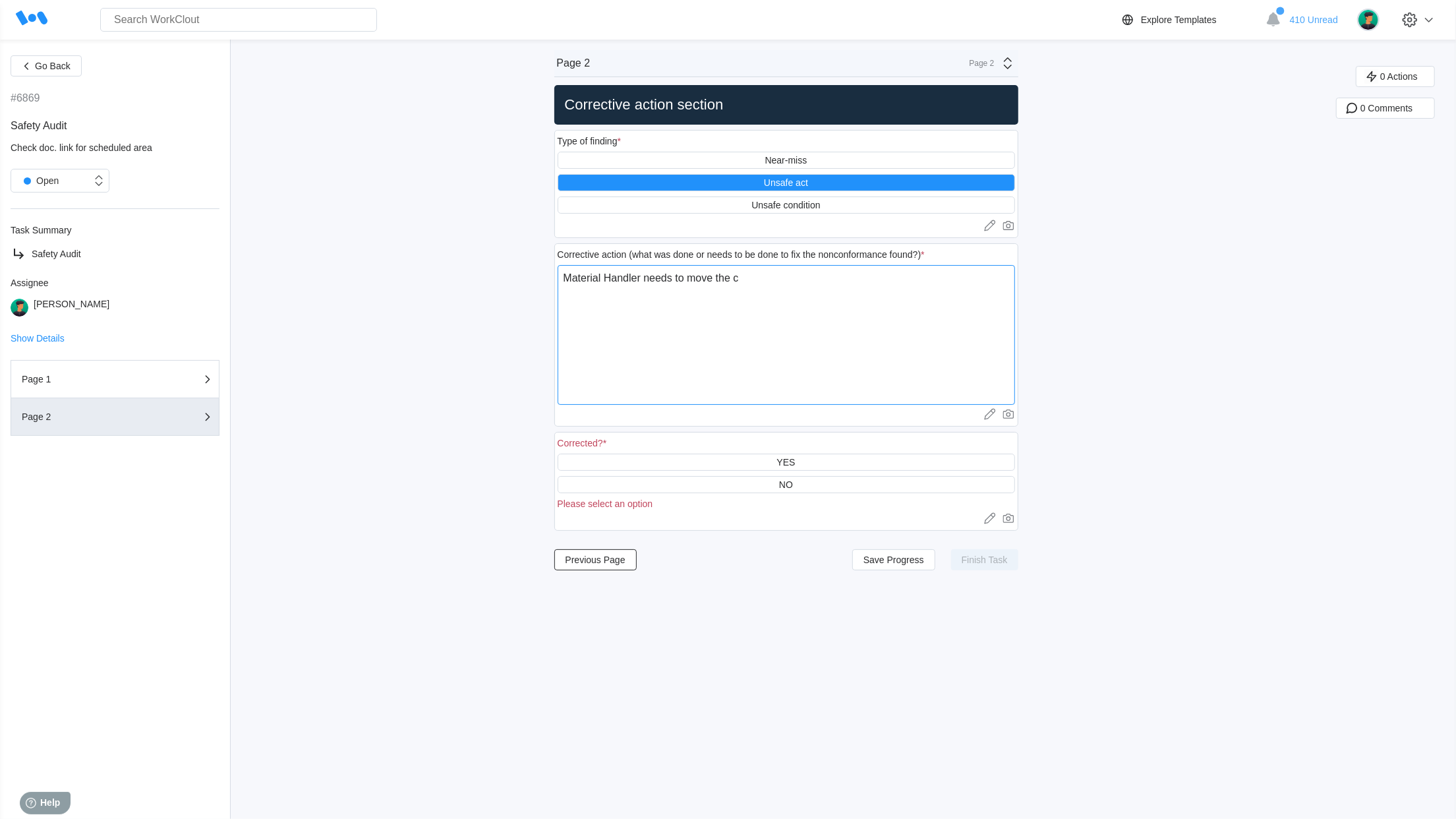
type textarea "x"
type textarea "Material Handler needs to move the co"
type textarea "x"
type textarea "Material Handler needs to move the coi"
type textarea "x"
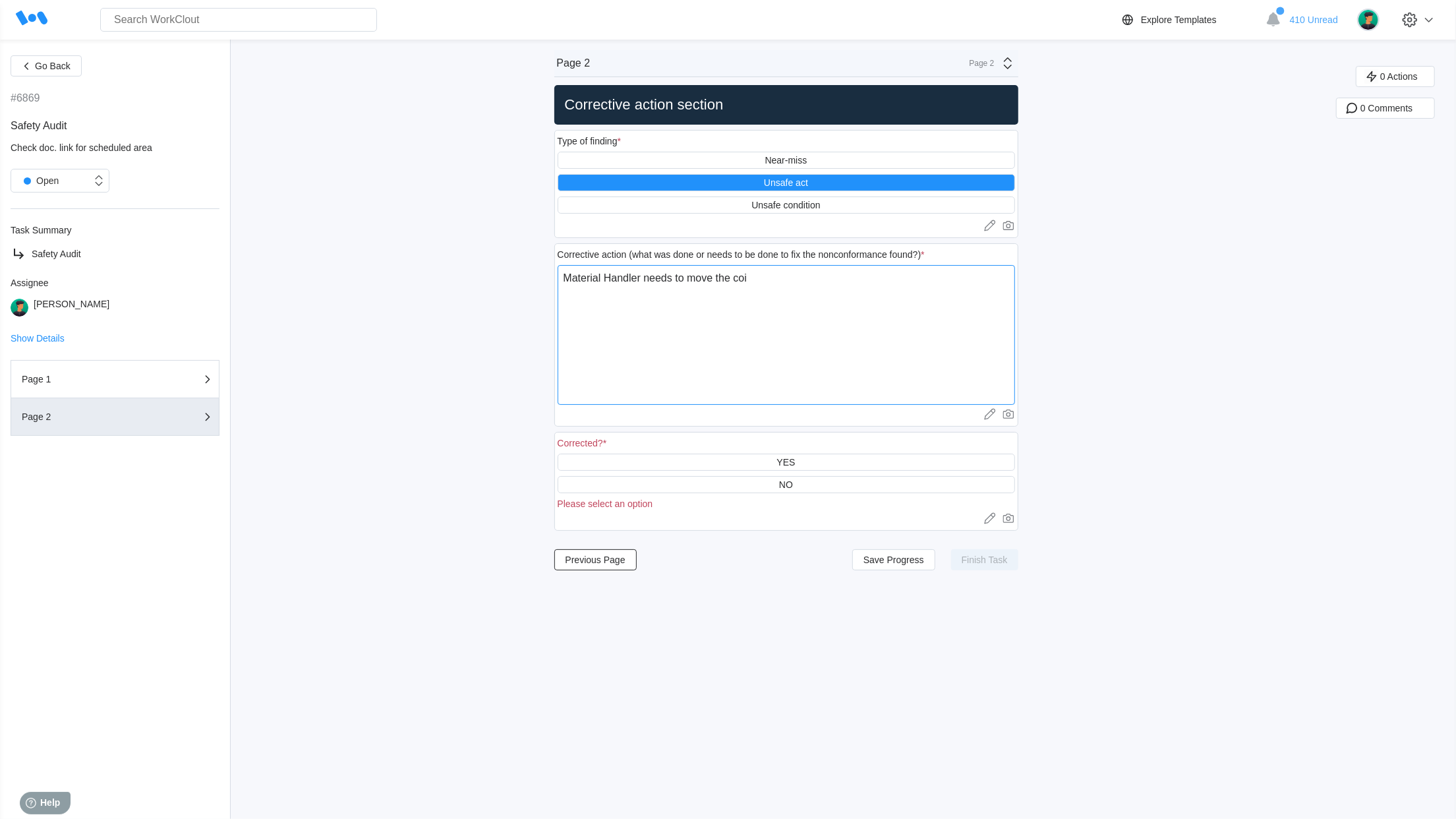
type textarea "Material Handler needs to move the coil"
type textarea "x"
type textarea "Material Handler needs to move the coil"
type textarea "x"
type textarea "Material Handler needs to move the coil o"
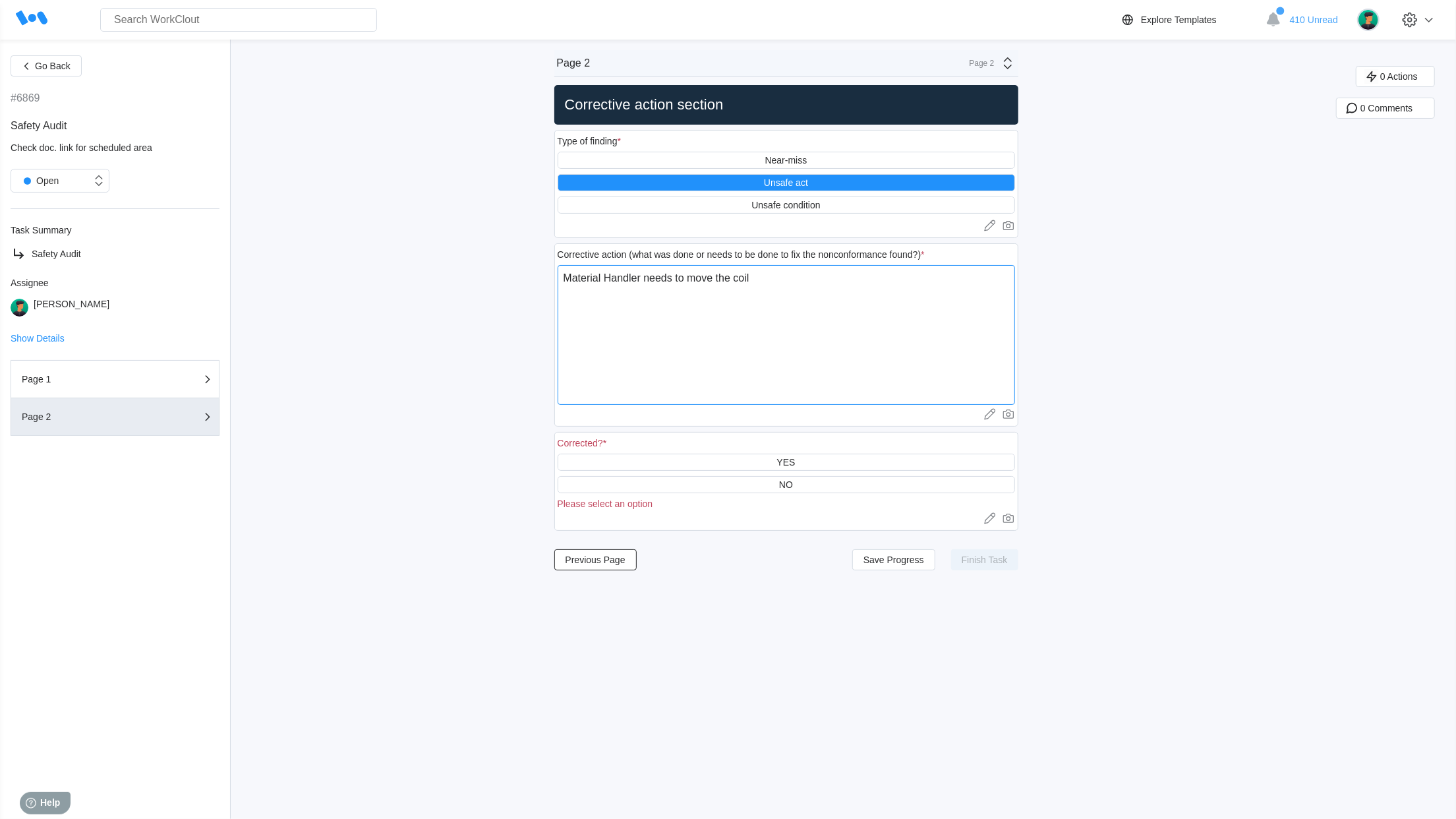
type textarea "x"
type textarea "Material Handler needs to move the coil ou"
type textarea "x"
type textarea "Material Handler needs to move the coil out"
type textarea "x"
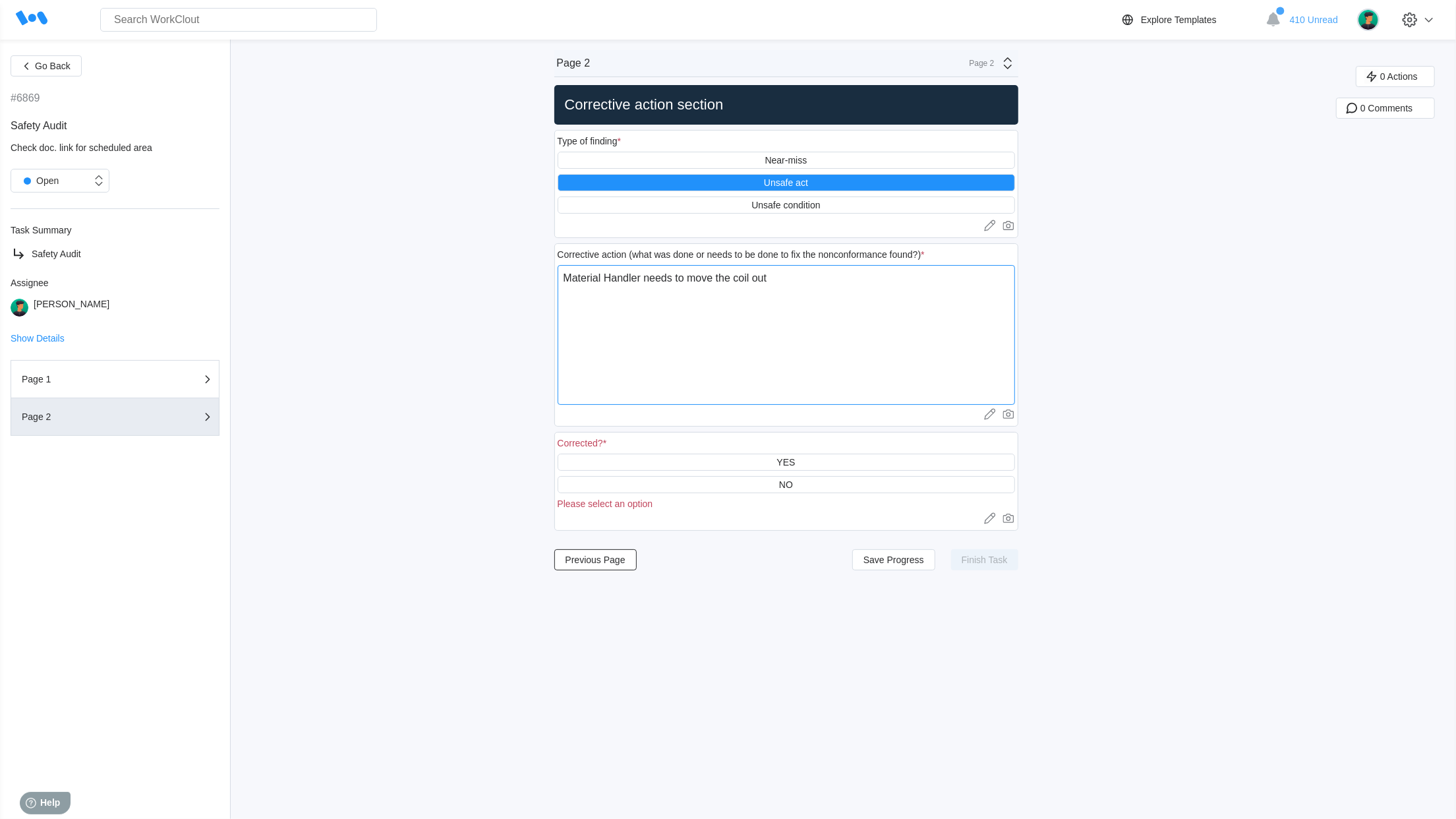
type textarea "Material Handler needs to move the coil out"
type textarea "x"
type textarea "Material Handler needs to move the coil out o"
type textarea "x"
type textarea "Material Handler needs to move the coil out of"
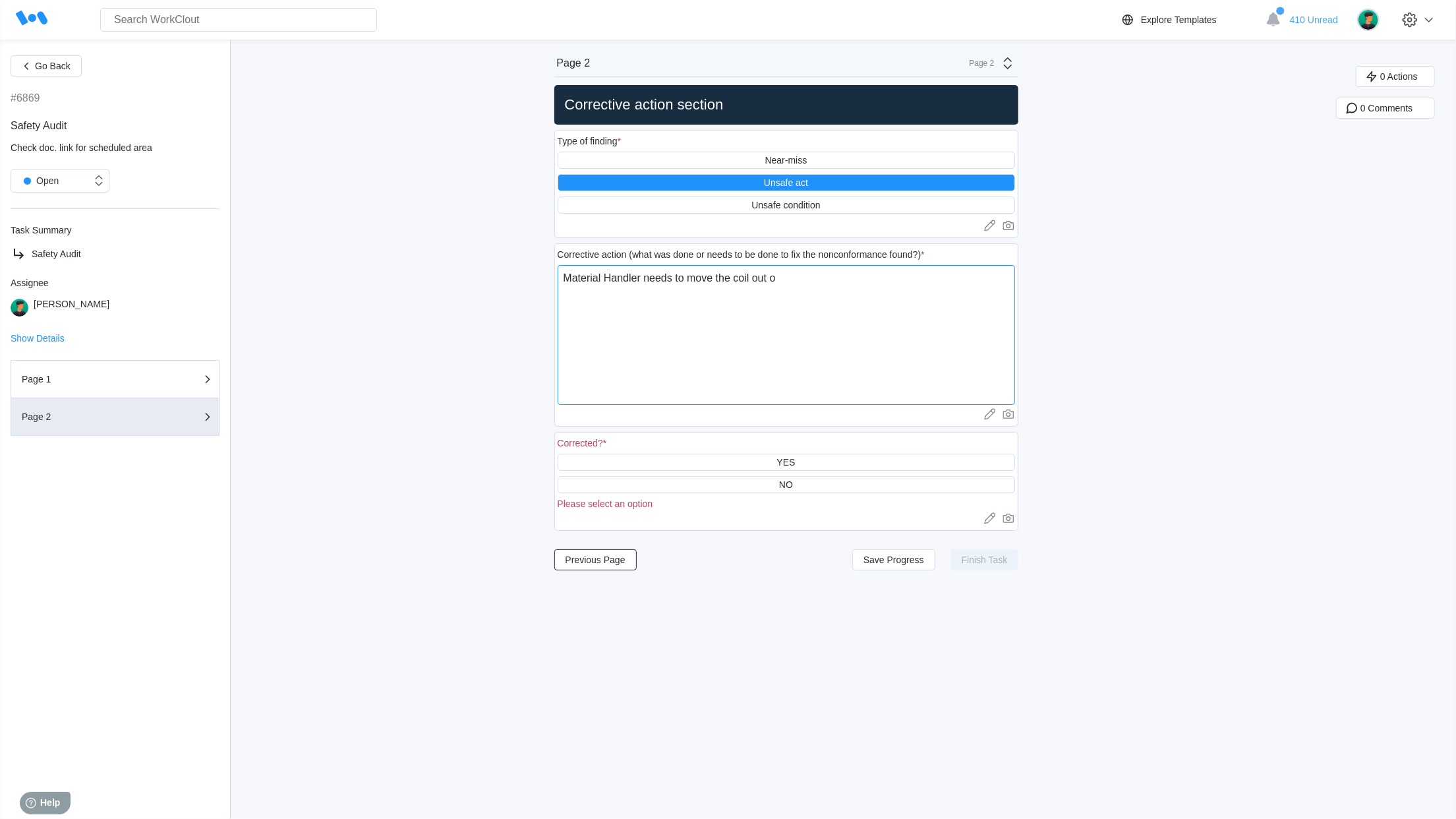
type textarea "x"
type textarea "Material Handler needs to move the coil out of"
type textarea "x"
type textarea "Material Handler needs to move the coil out of w"
type textarea "x"
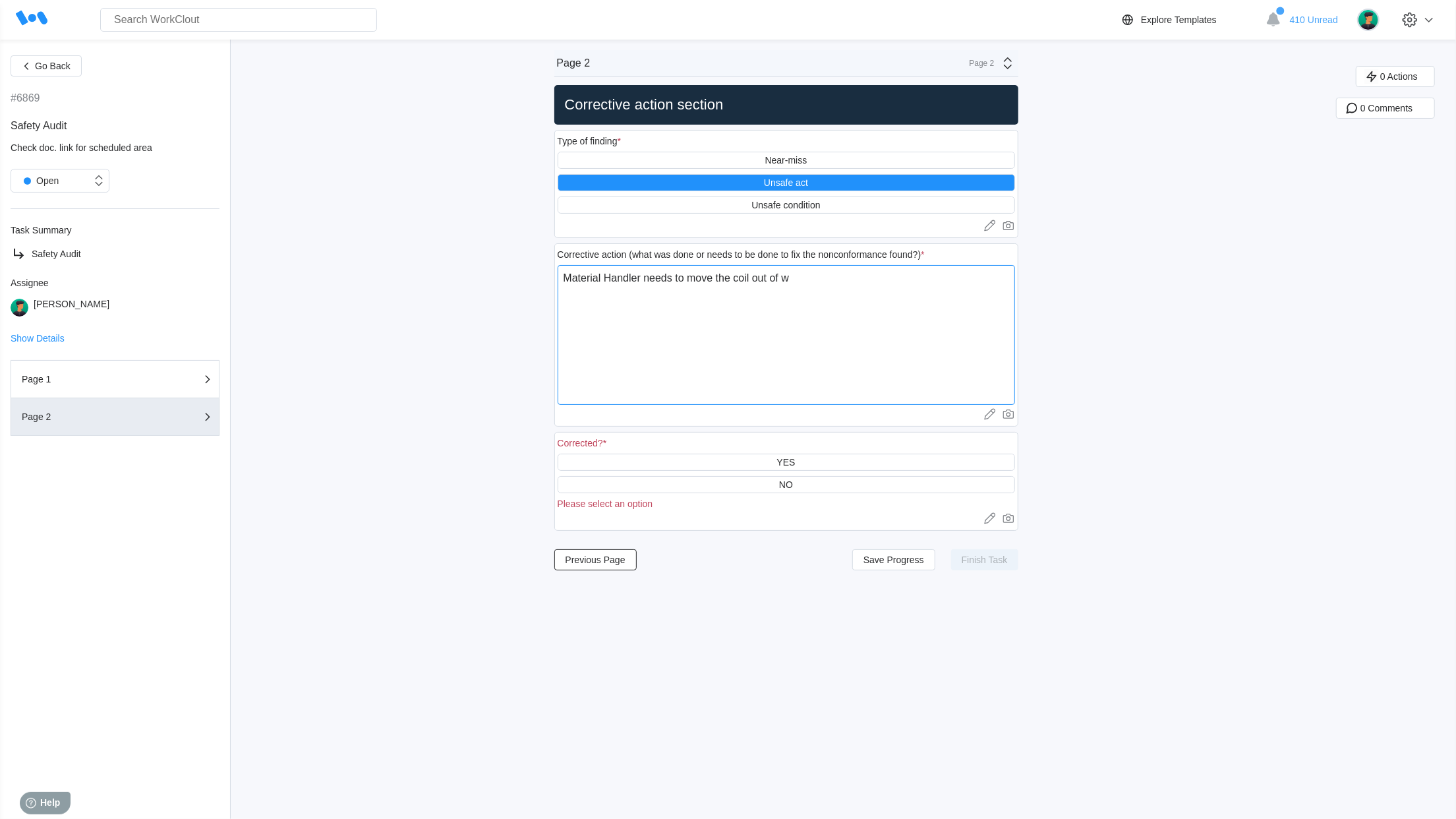
type textarea "Material Handler needs to move the coil out of wa"
type textarea "x"
type textarea "Material Handler needs to move the coil out of wal"
type textarea "x"
type textarea "Material Handler needs to move the coil out of walk"
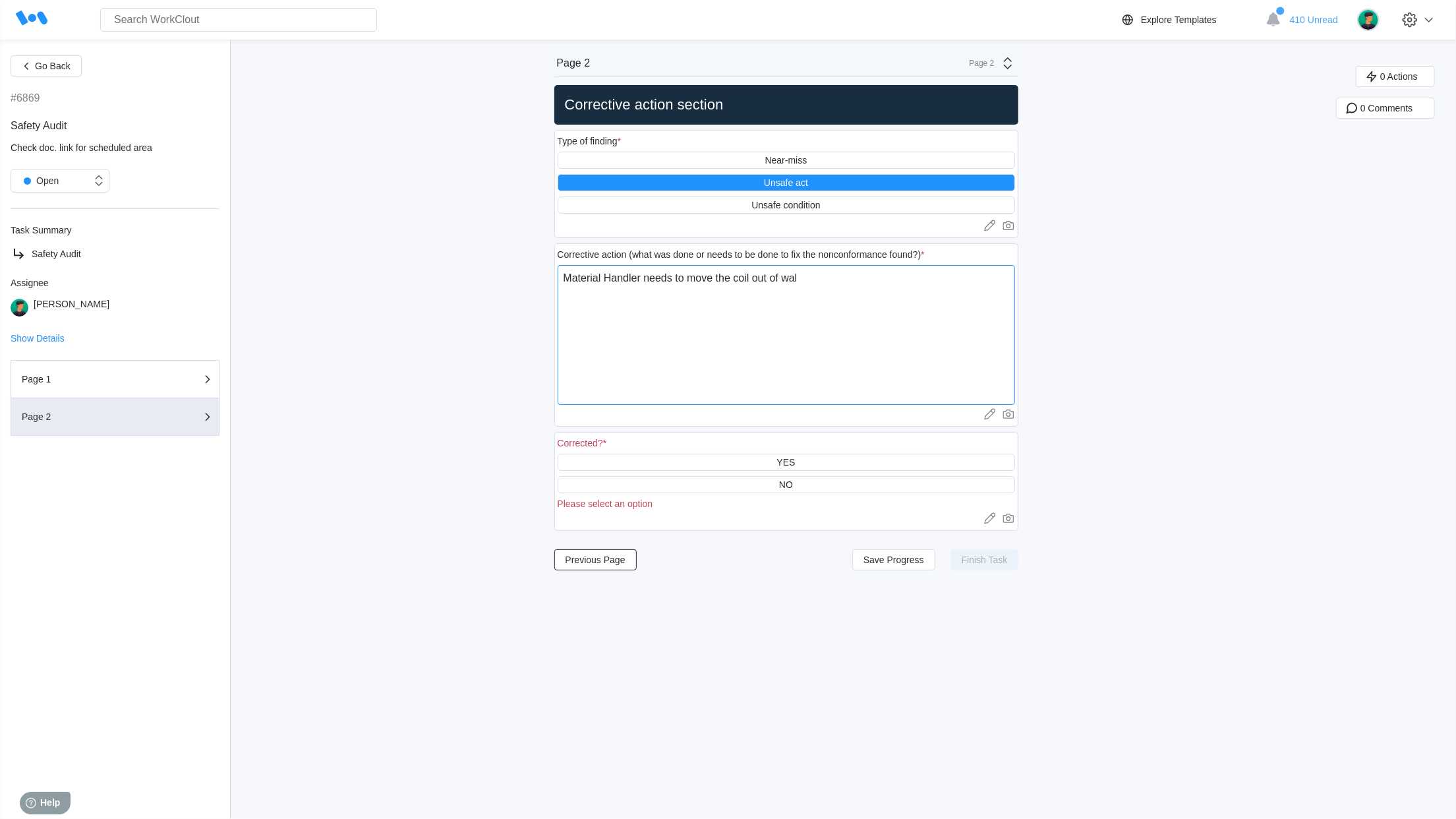
type textarea "x"
type textarea "Material Handler needs to move the coil out of walkw"
type textarea "x"
type textarea "Material Handler needs to move the coil out of walkwa"
type textarea "x"
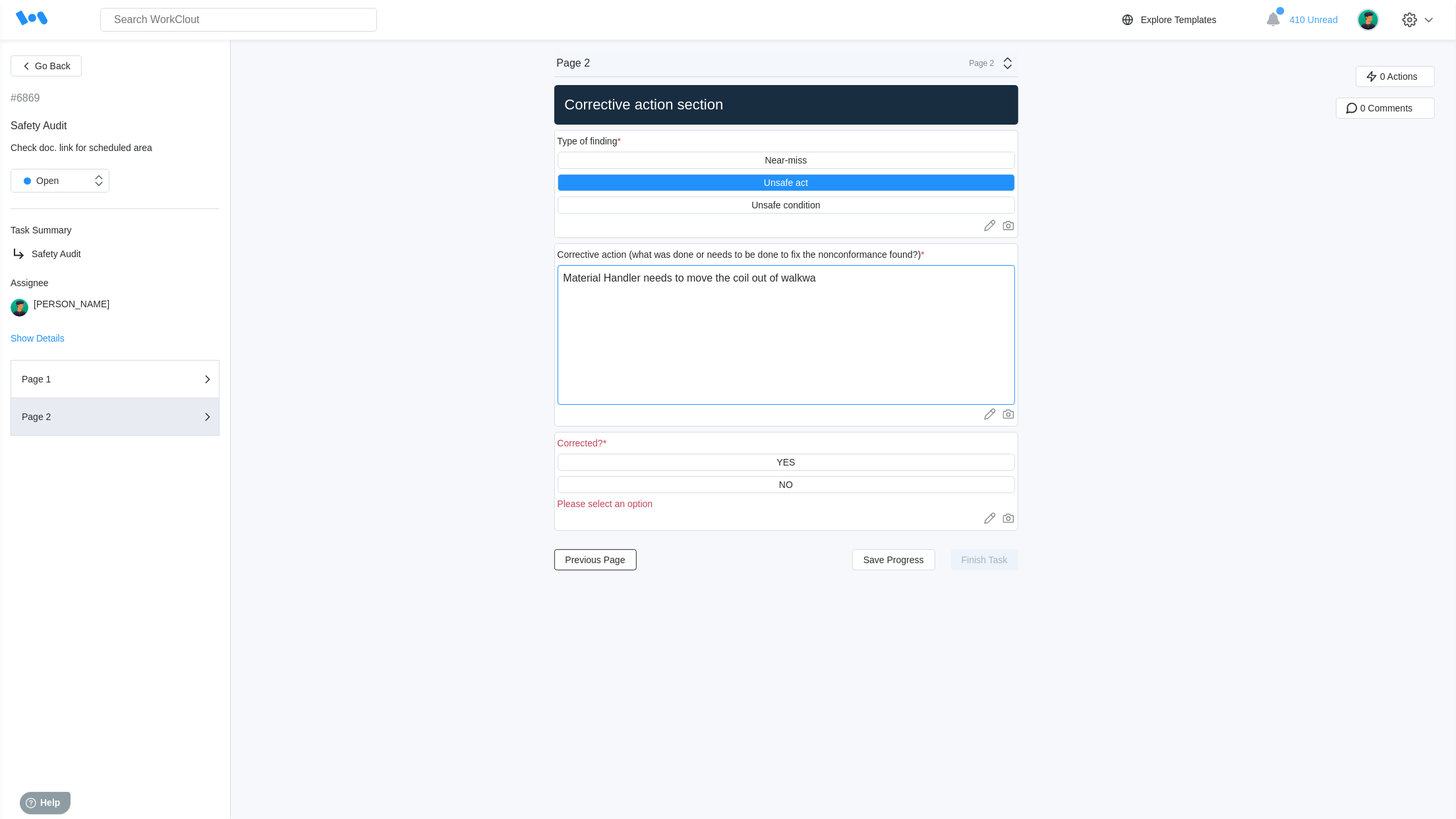
type textarea "Material Handler needs to move the coil out of walkway"
type textarea "x"
type textarea "Material Handler needs to move the coil out of walkway"
type textarea "x"
type textarea "Material Handler needs to move the coil out of walkway a"
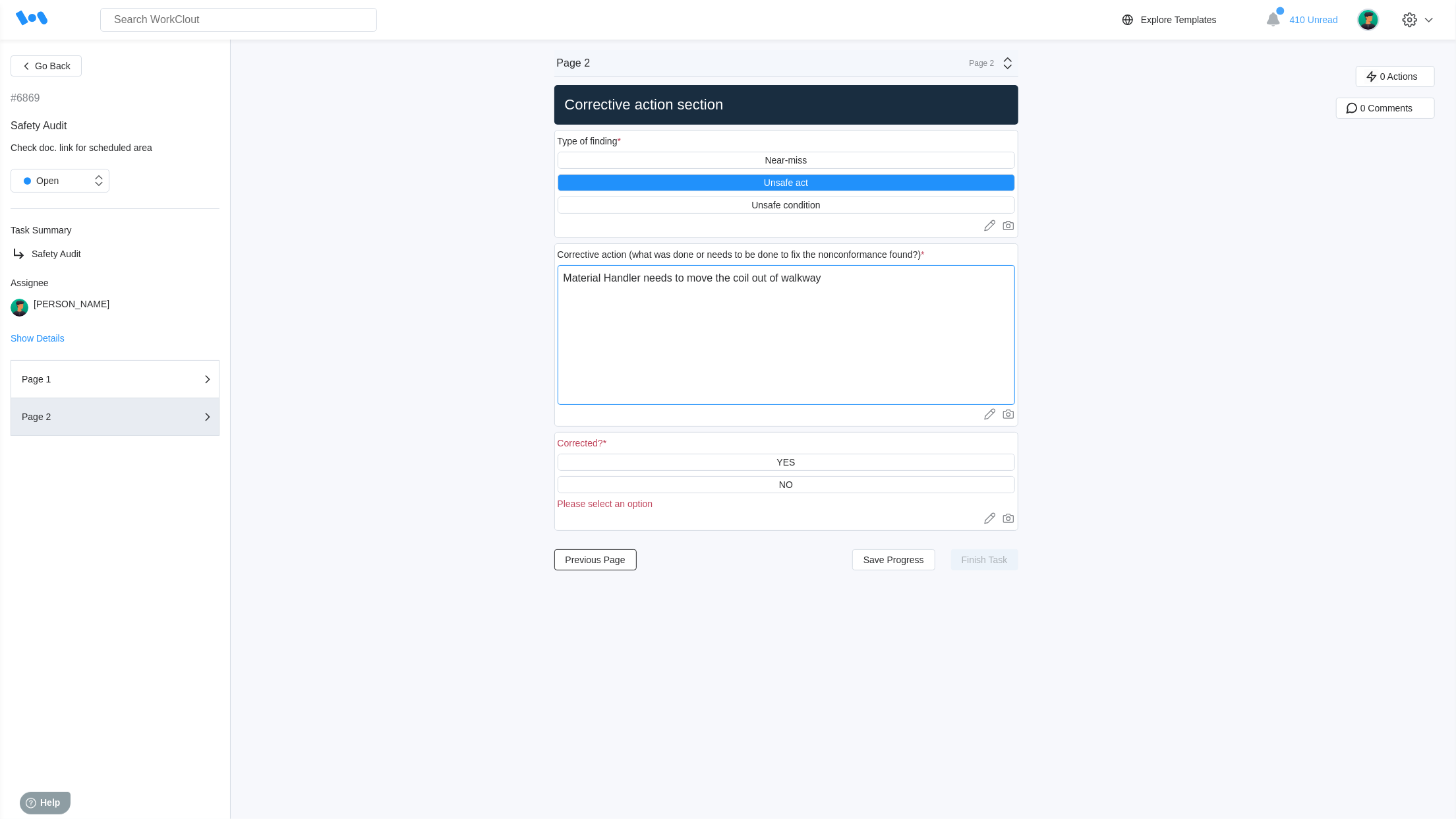
type textarea "x"
type textarea "Material Handler needs to move the coil out of walkway an"
type textarea "x"
type textarea "Material Handler needs to move the coil out of walkway and"
type textarea "x"
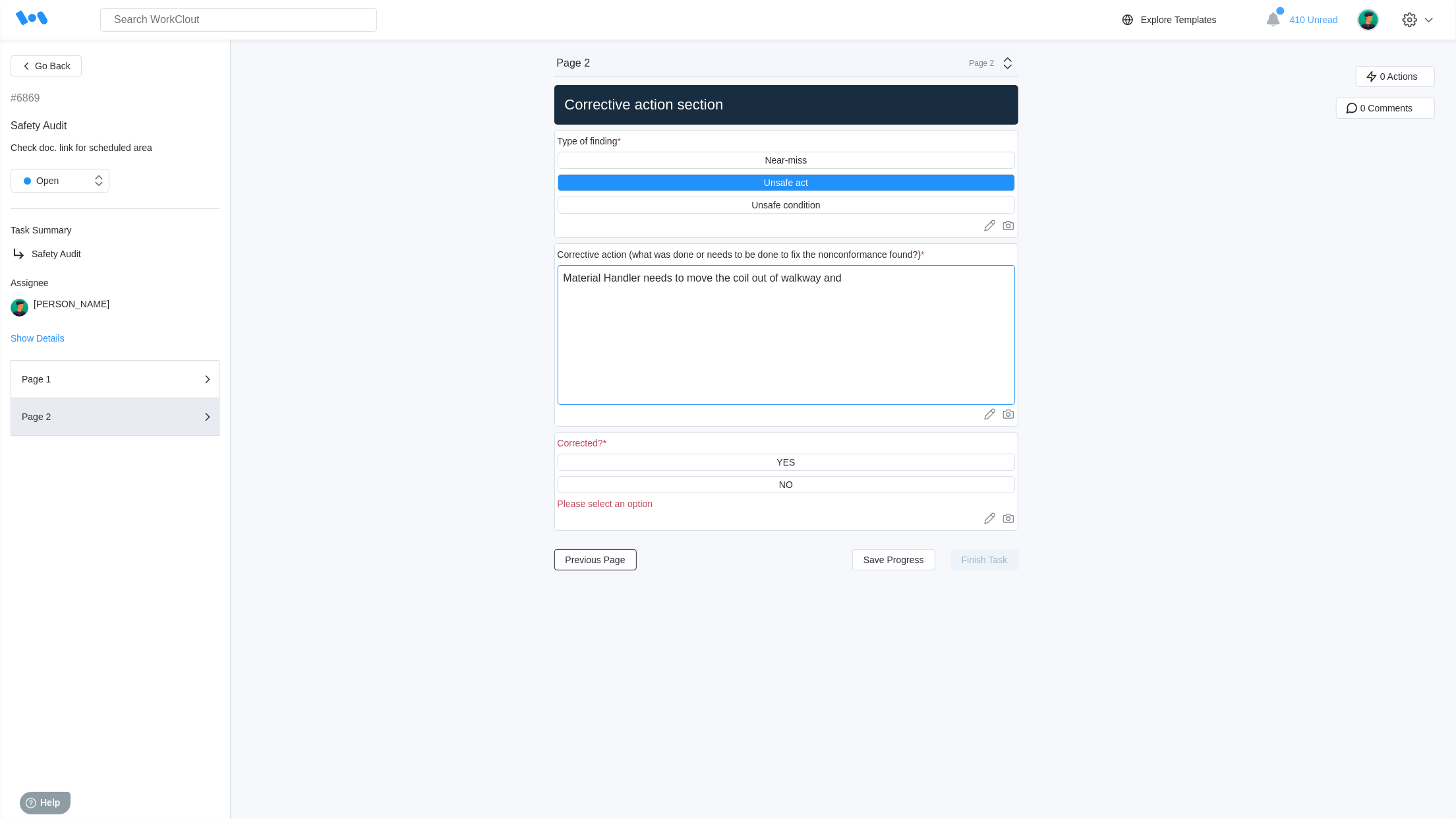
type textarea "Material Handler needs to move the coil out of walkway and"
type textarea "x"
type textarea "Material Handler needs to move the coil out of walkway and p"
type textarea "x"
type textarea "Material Handler needs to move the coil out of walkway and pl"
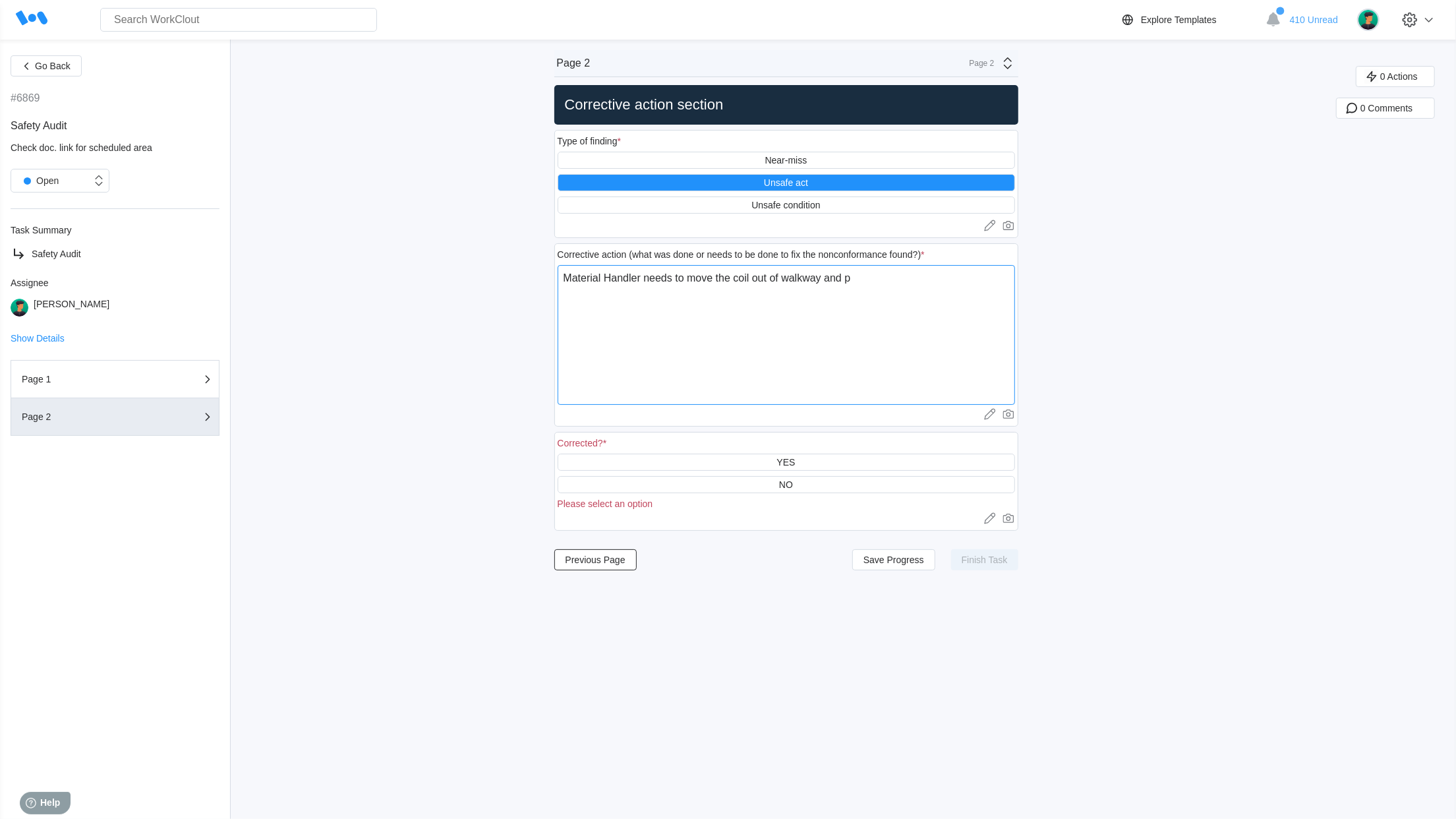
type textarea "x"
type textarea "Material Handler needs to move the coil out of walkway and pla"
type textarea "x"
type textarea "Material Handler needs to move the coil out of walkway and plac"
type textarea "x"
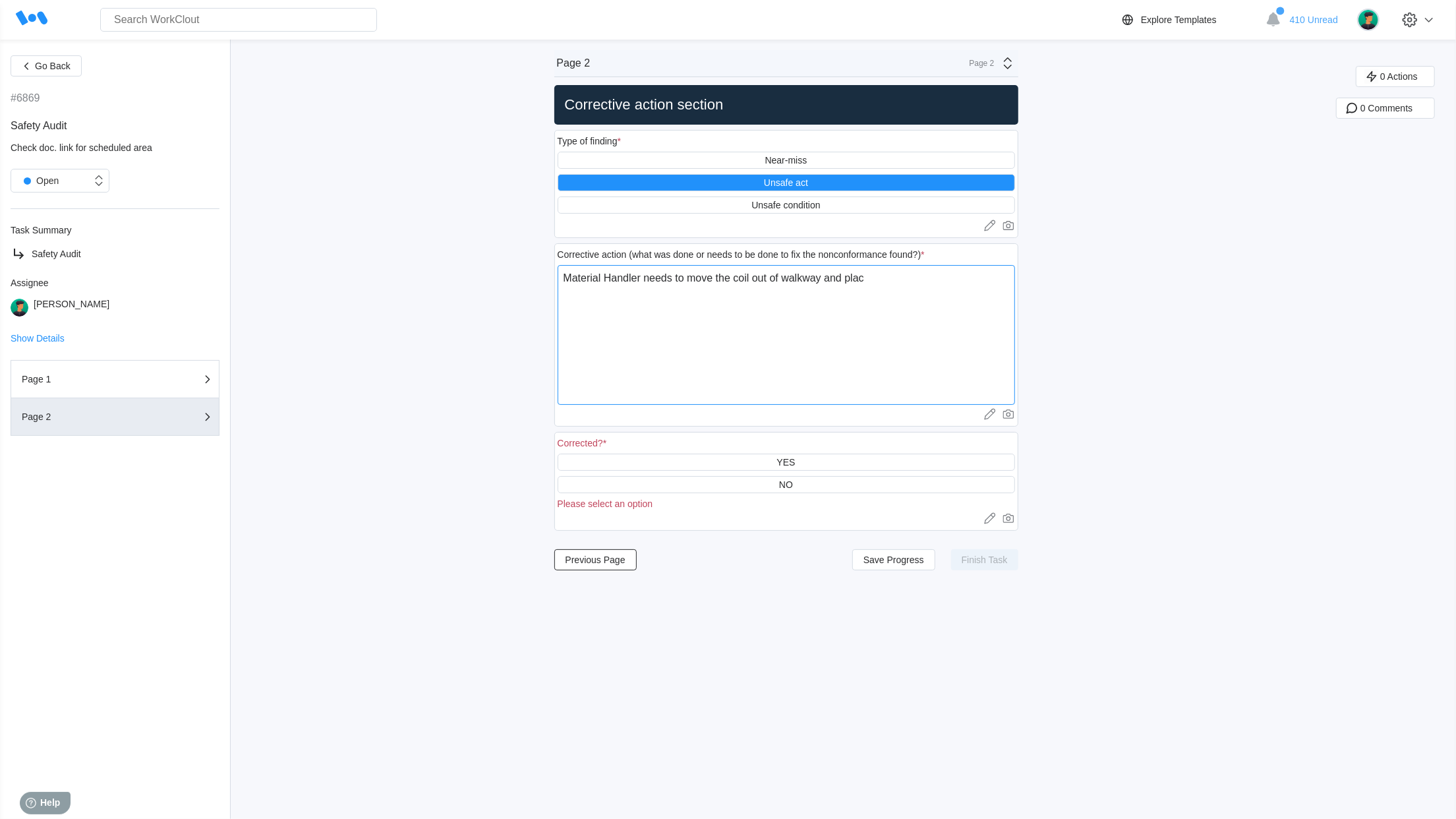
type textarea "Material Handler needs to move the coil out of walkway and place"
type textarea "x"
type textarea "Material Handler needs to move the coil out of walkway and place"
type textarea "x"
type textarea "Material Handler needs to move the coil out of walkway and place i"
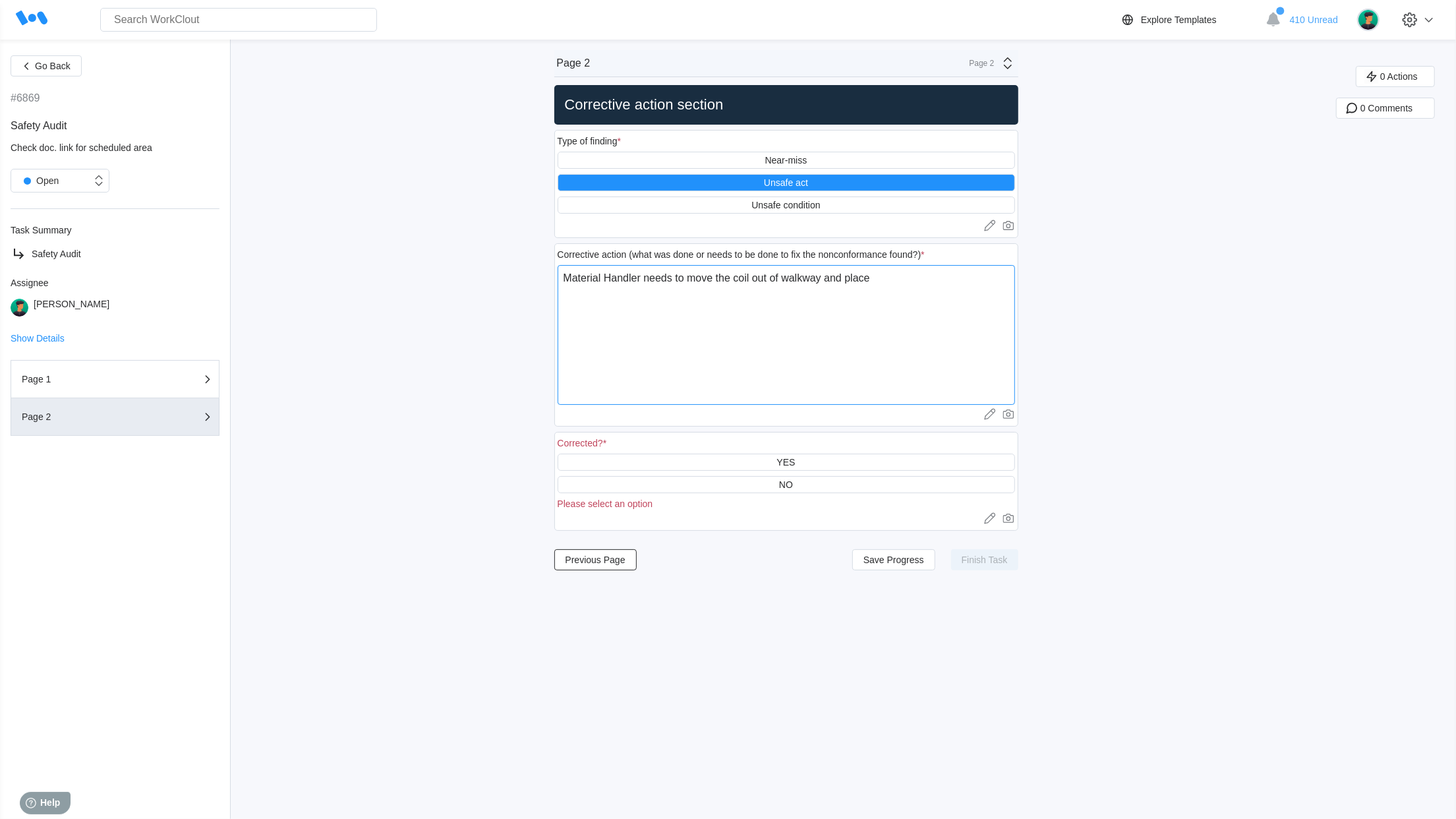
type textarea "x"
type textarea "Material Handler needs to move the coil out of walkway and place it"
type textarea "x"
type textarea "Material Handler needs to move the coil out of walkway and place it"
type textarea "x"
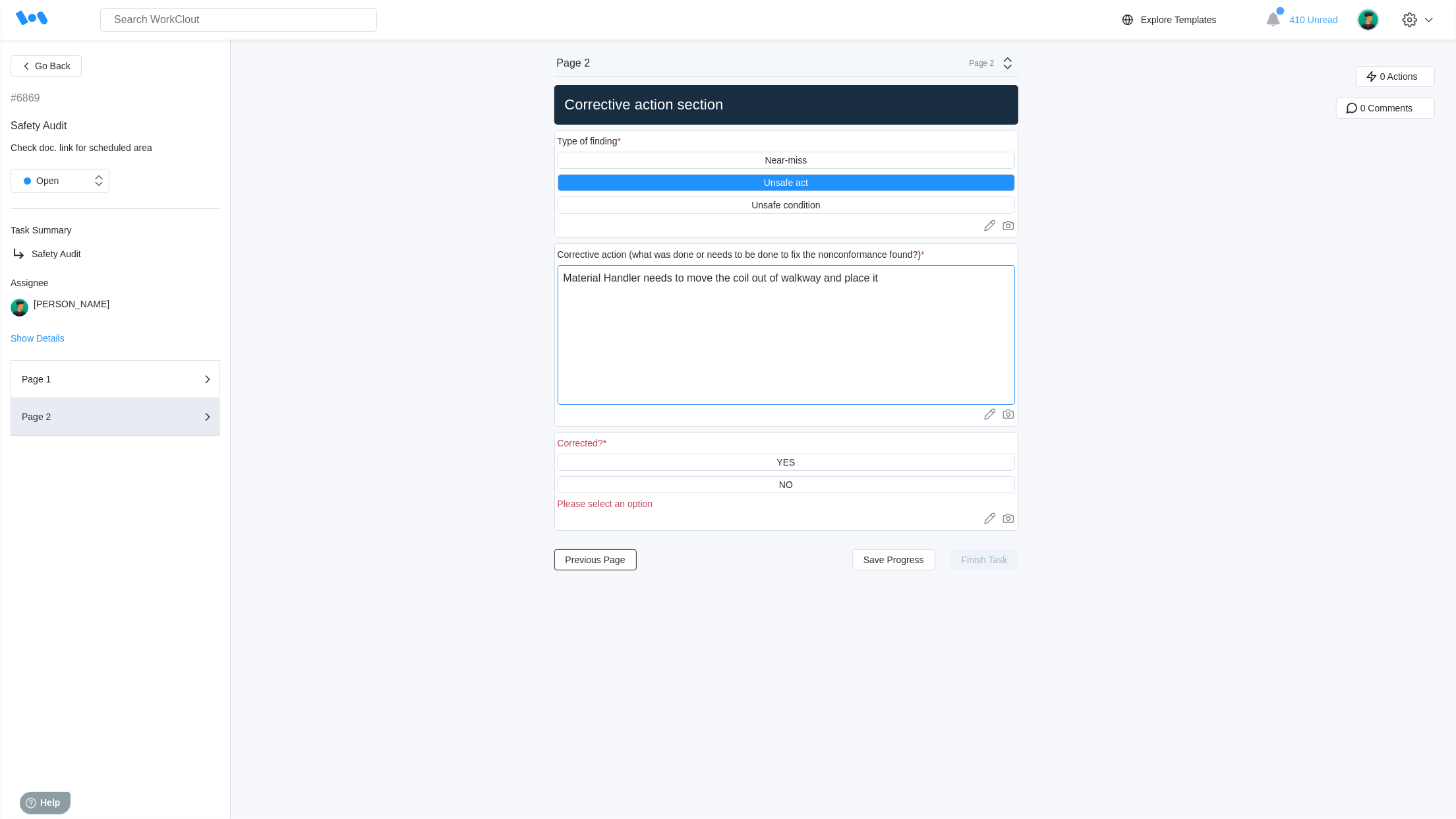
type textarea "Material Handler needs to move the coil out of walkway and place it i"
type textarea "x"
type textarea "Material Handler needs to move the coil out of walkway and place it in"
type textarea "x"
type textarea "Material Handler needs to move the coil out of walkway and place it int"
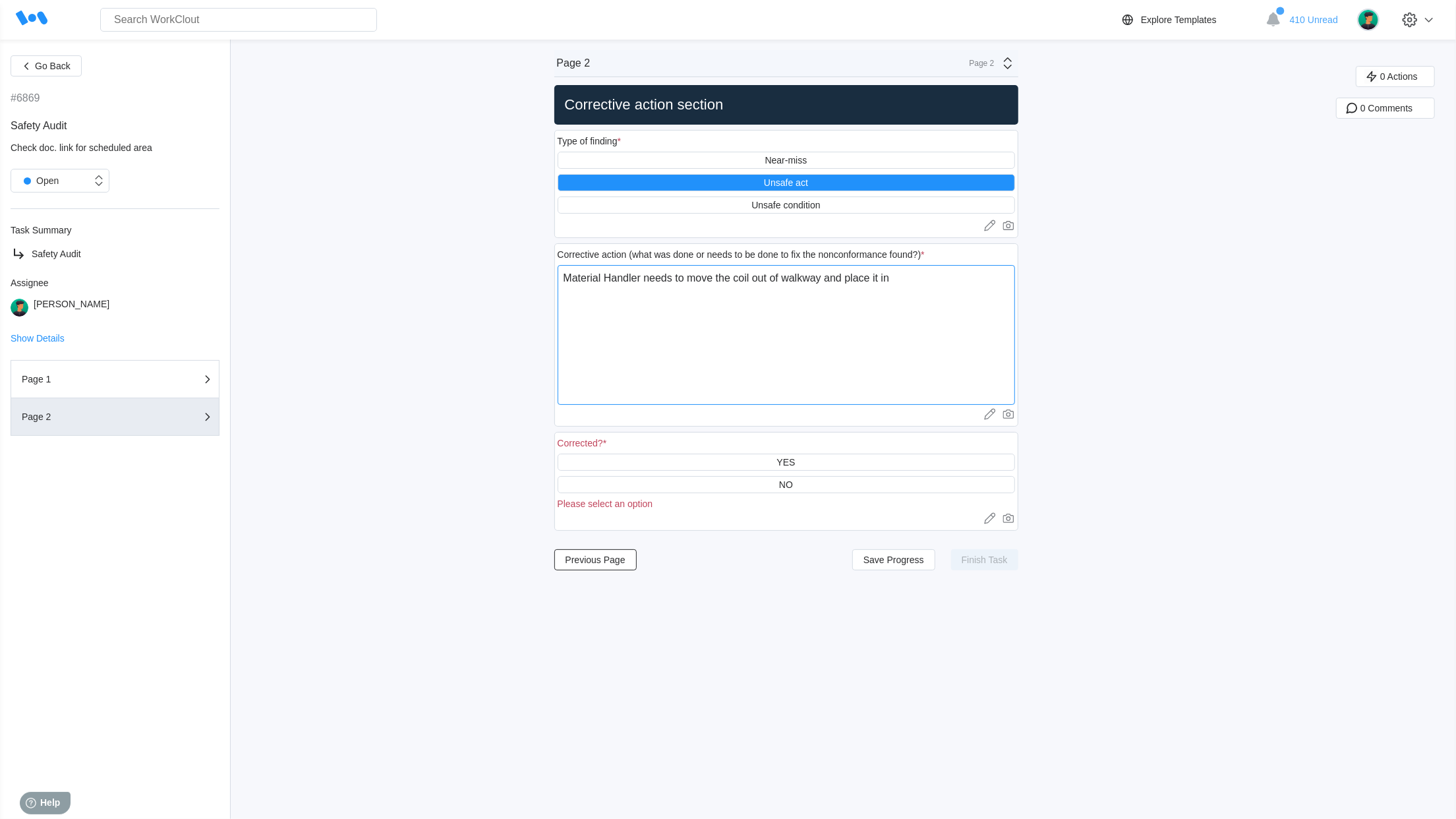
type textarea "x"
type textarea "Material Handler needs to move the coil out of walkway and place it intp"
type textarea "x"
type textarea "Material Handler needs to move the coil out of walkway and place it intp"
type textarea "x"
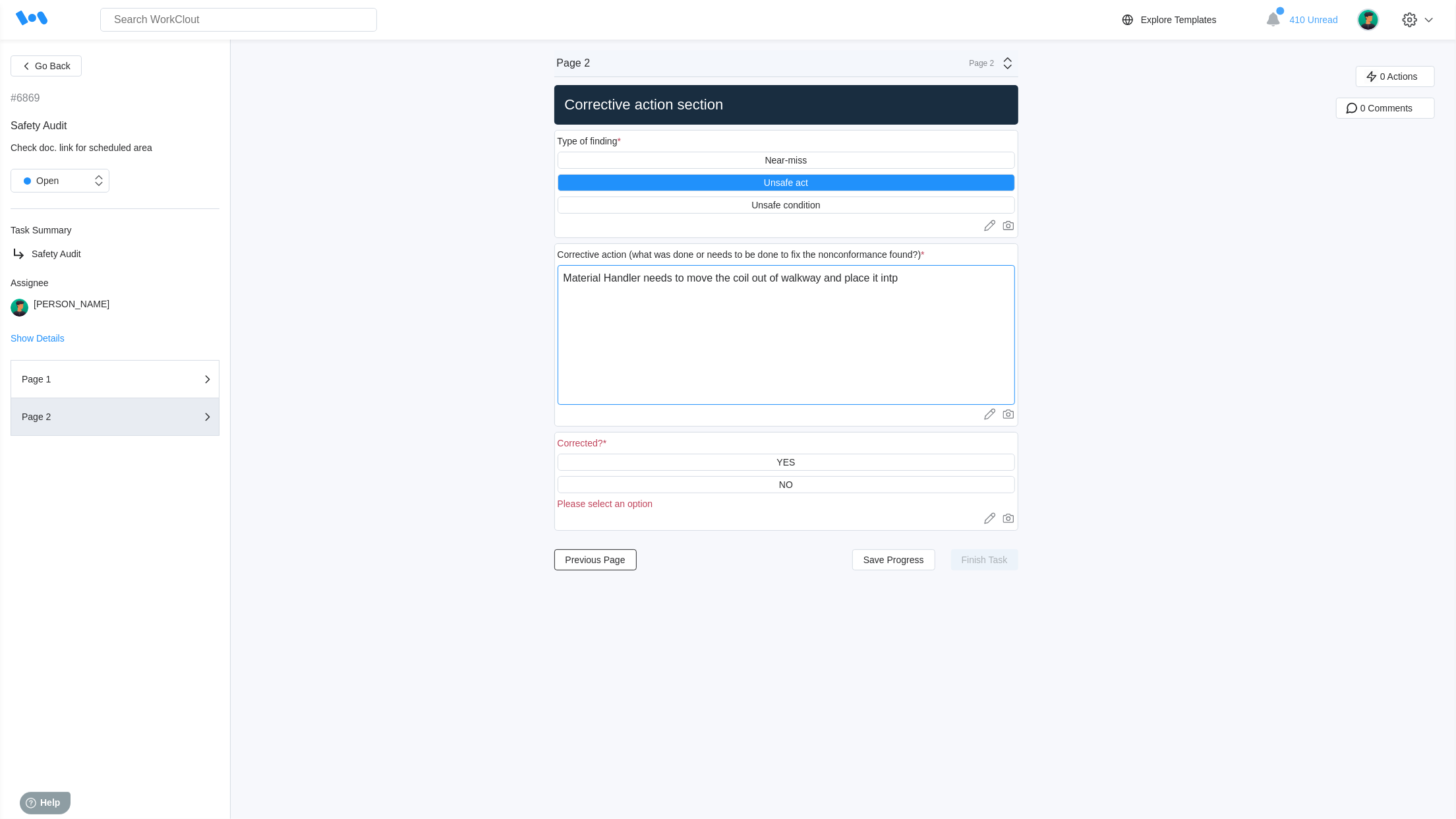
type textarea "Material Handler needs to move the coil out of walkway and place it intp"
type textarea "x"
type textarea "Material Handler needs to move the coil out of walkway and place it int"
type textarea "x"
type textarea "Material Handler needs to move the coil out of walkway and place it into"
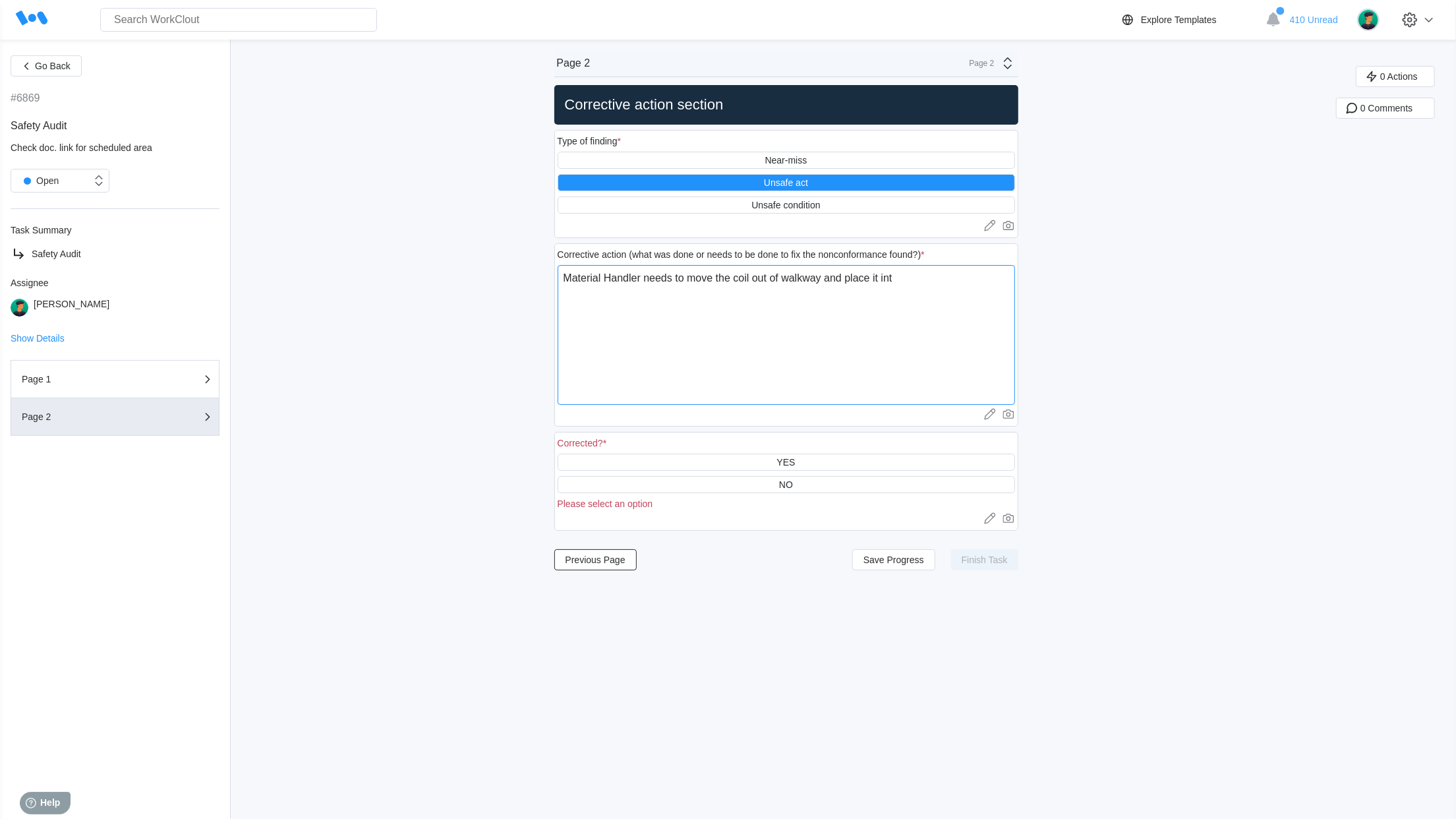
type textarea "x"
type textarea "Material Handler needs to move the coil out of walkway and place it into"
type textarea "x"
type textarea "Material Handler needs to move the coil out of walkway and place it into t"
type textarea "x"
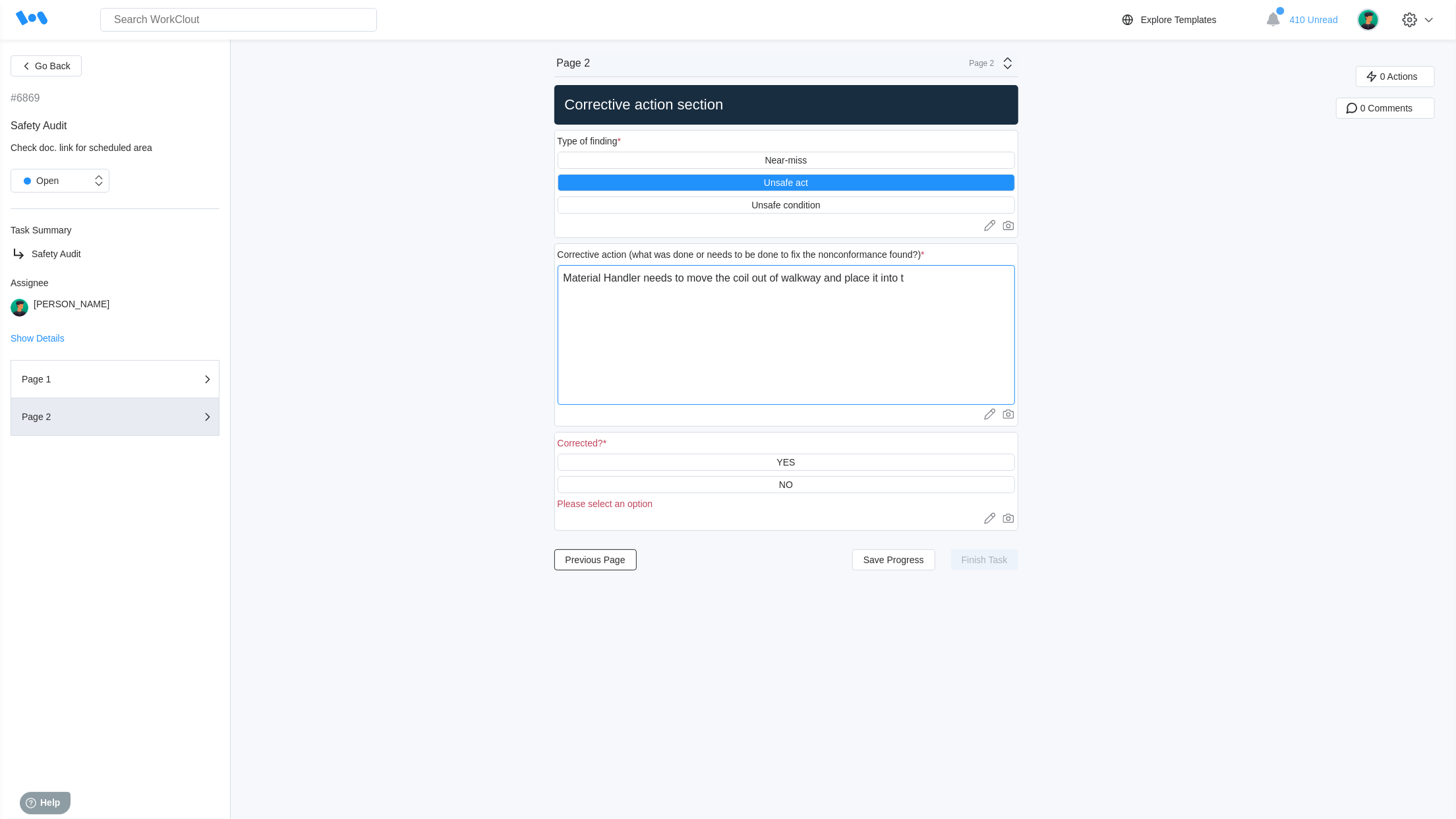
type textarea "Material Handler needs to move the coil out of walkway and place it into th"
type textarea "x"
type textarea "Material Handler needs to move the coil out of walkway and place it into the"
type textarea "x"
type textarea "Material Handler needs to move the coil out of walkway and place it into the"
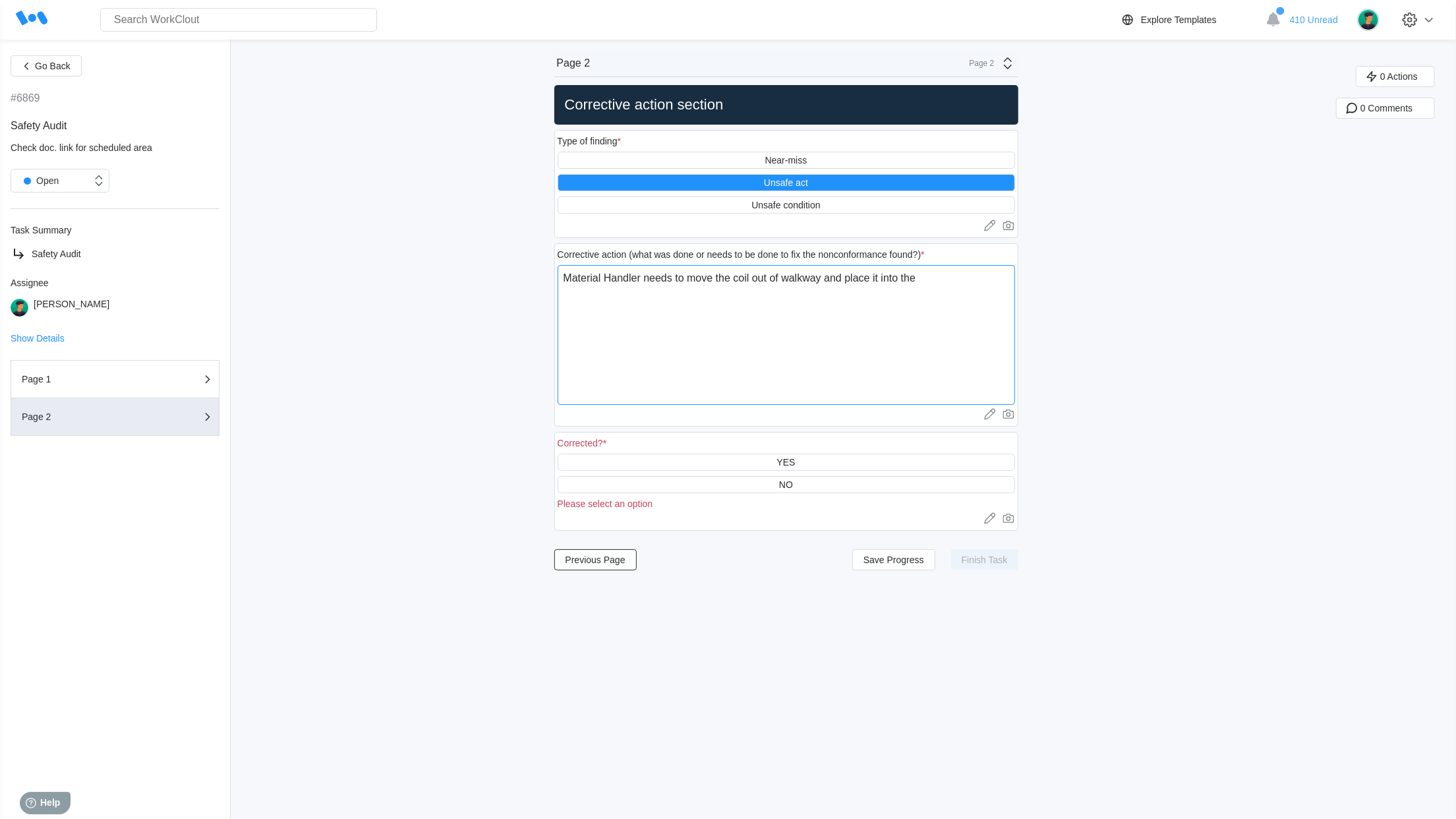
type textarea "x"
type textarea "Material Handler needs to move the coil out of walkway and place it into the d"
type textarea "x"
type textarea "Material Handler needs to move the coil out of walkway and place it into the de"
type textarea "x"
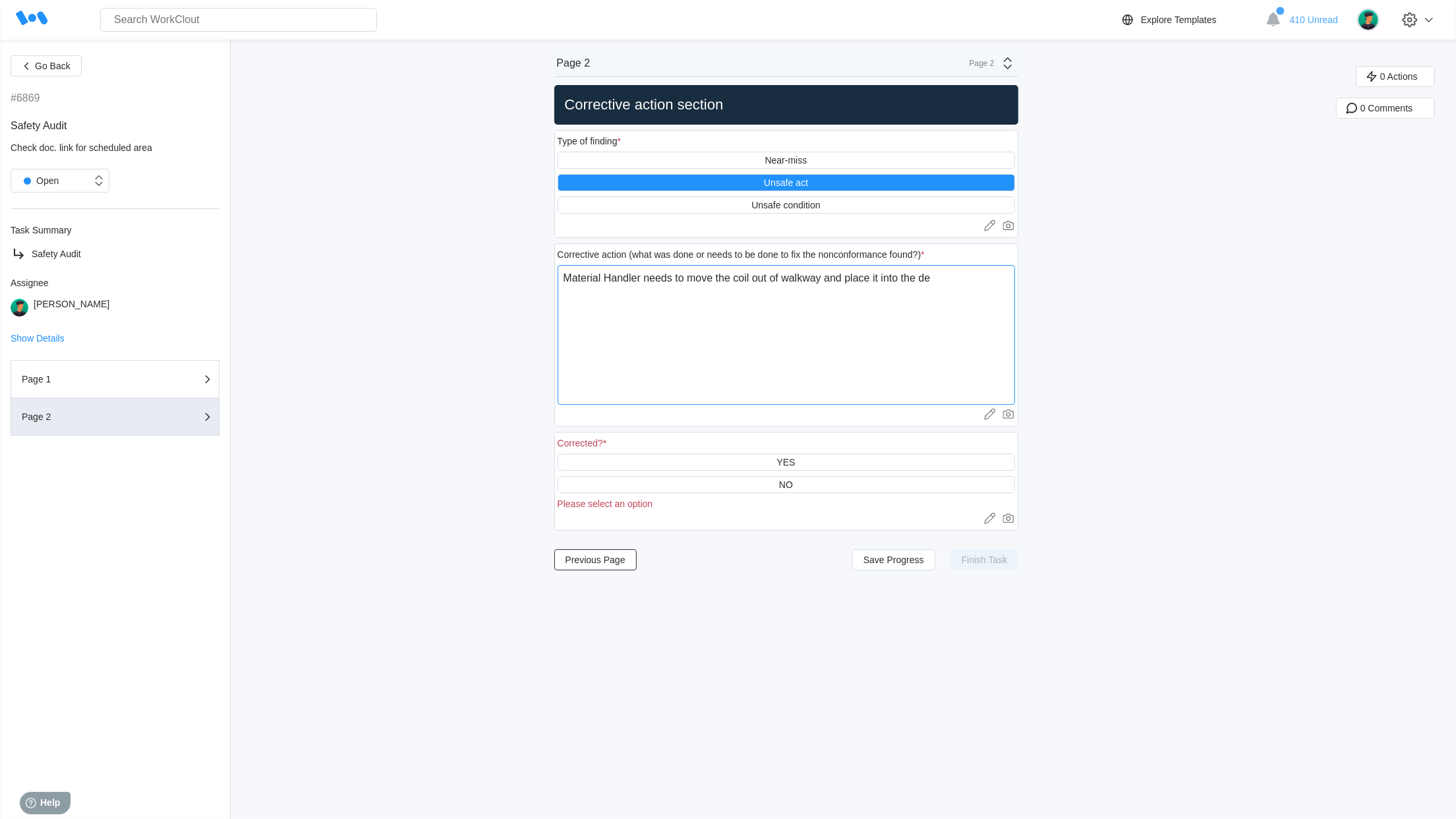
type textarea "Material Handler needs to move the coil out of walkway and place it into the des"
type textarea "x"
type textarea "Material Handler needs to move the coil out of walkway and place it into the de…"
type textarea "x"
type textarea "Material Handler needs to move the coil out of walkway and place it into the de…"
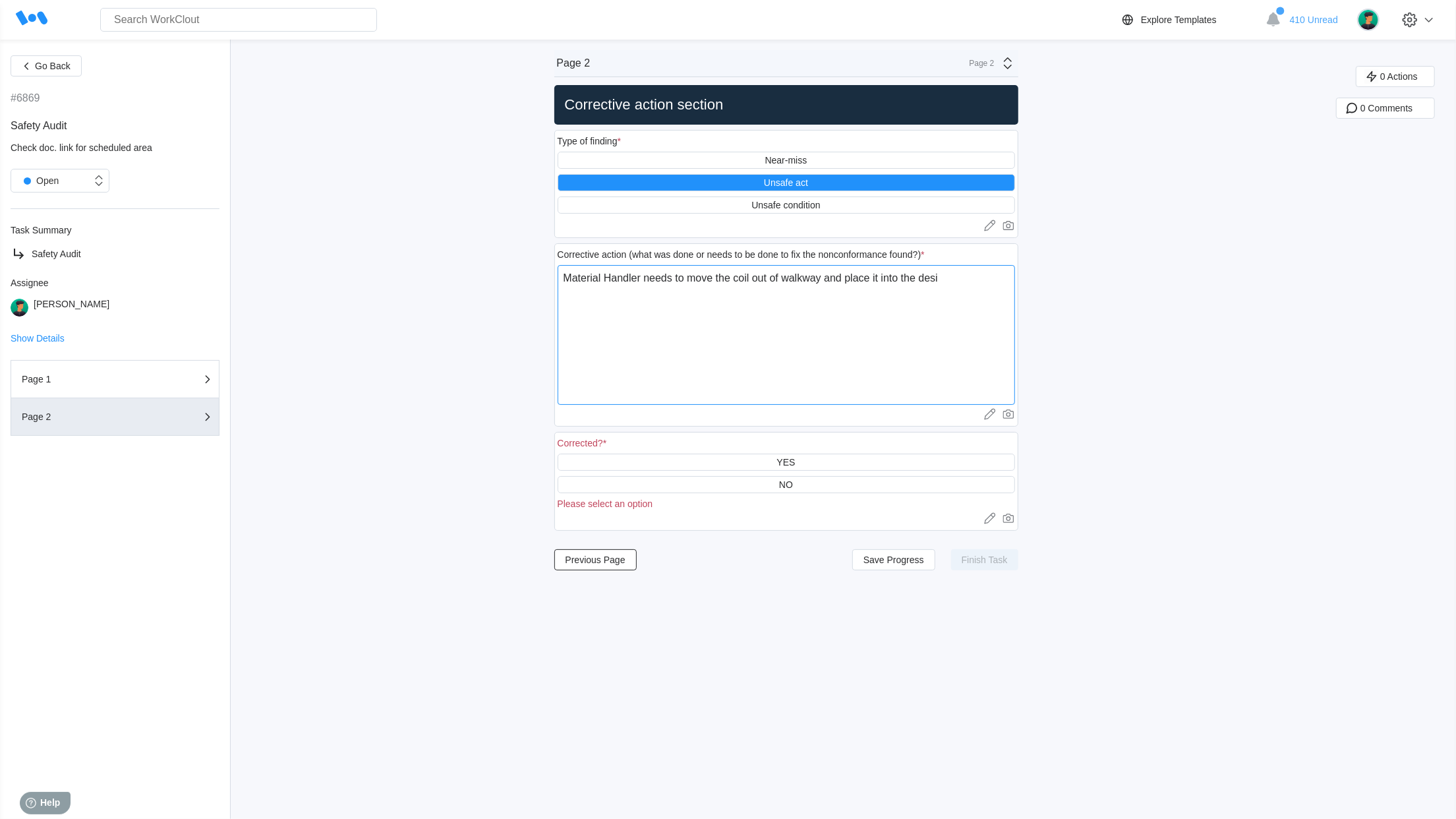
type textarea "x"
type textarea "Material Handler needs to move the coil out of walkway and place it into the de…"
type textarea "x"
type textarea "Material Handler needs to move the coil out of walkway and place it into the de…"
type textarea "x"
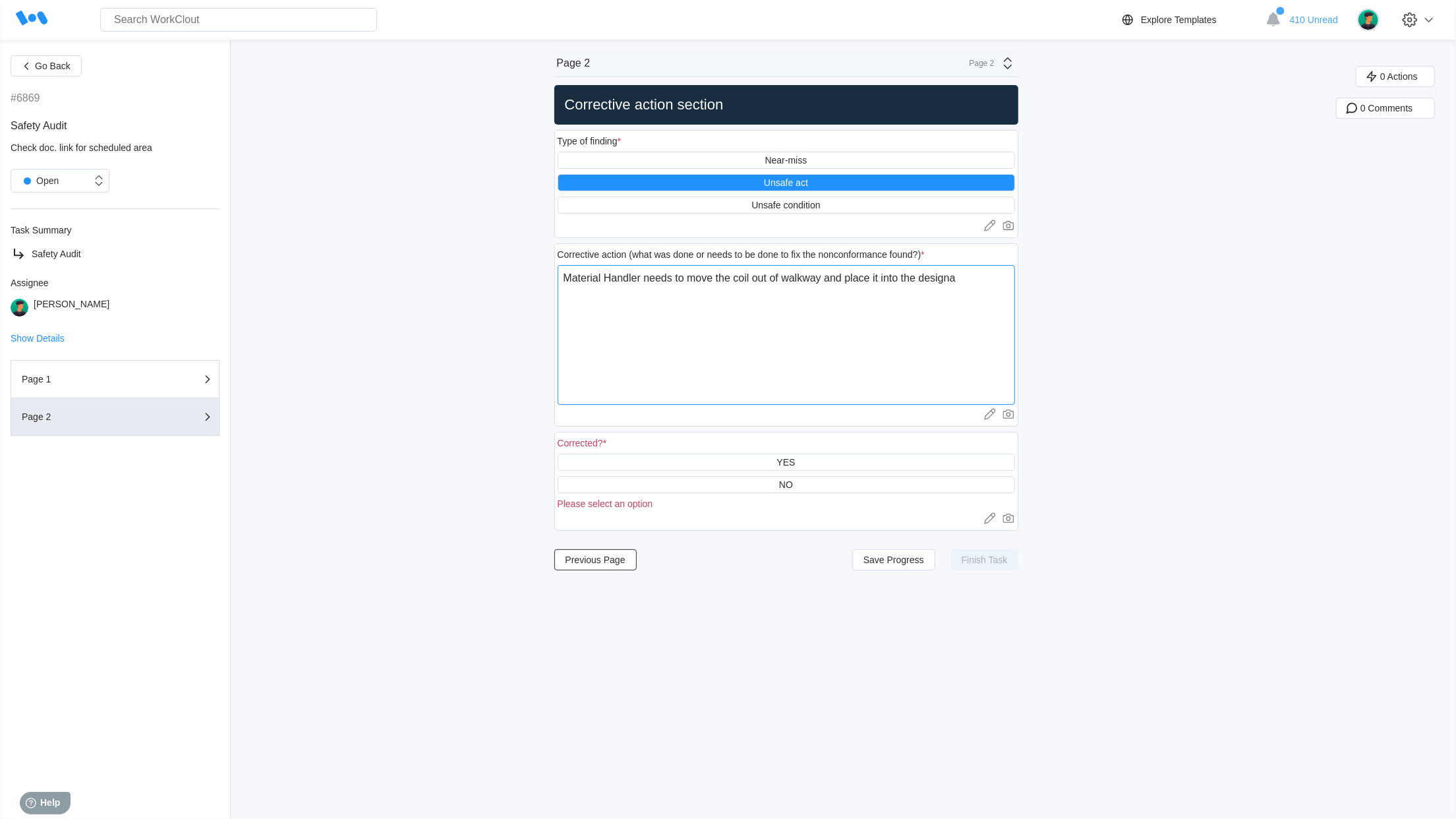
type textarea "Material Handler needs to move the coil out of walkway and place it into the de…"
type textarea "x"
type textarea "Material Handler needs to move the coil out of walkway and place it into the de…"
type textarea "x"
type textarea "Material Handler needs to move the coil out of walkway and place it into the de…"
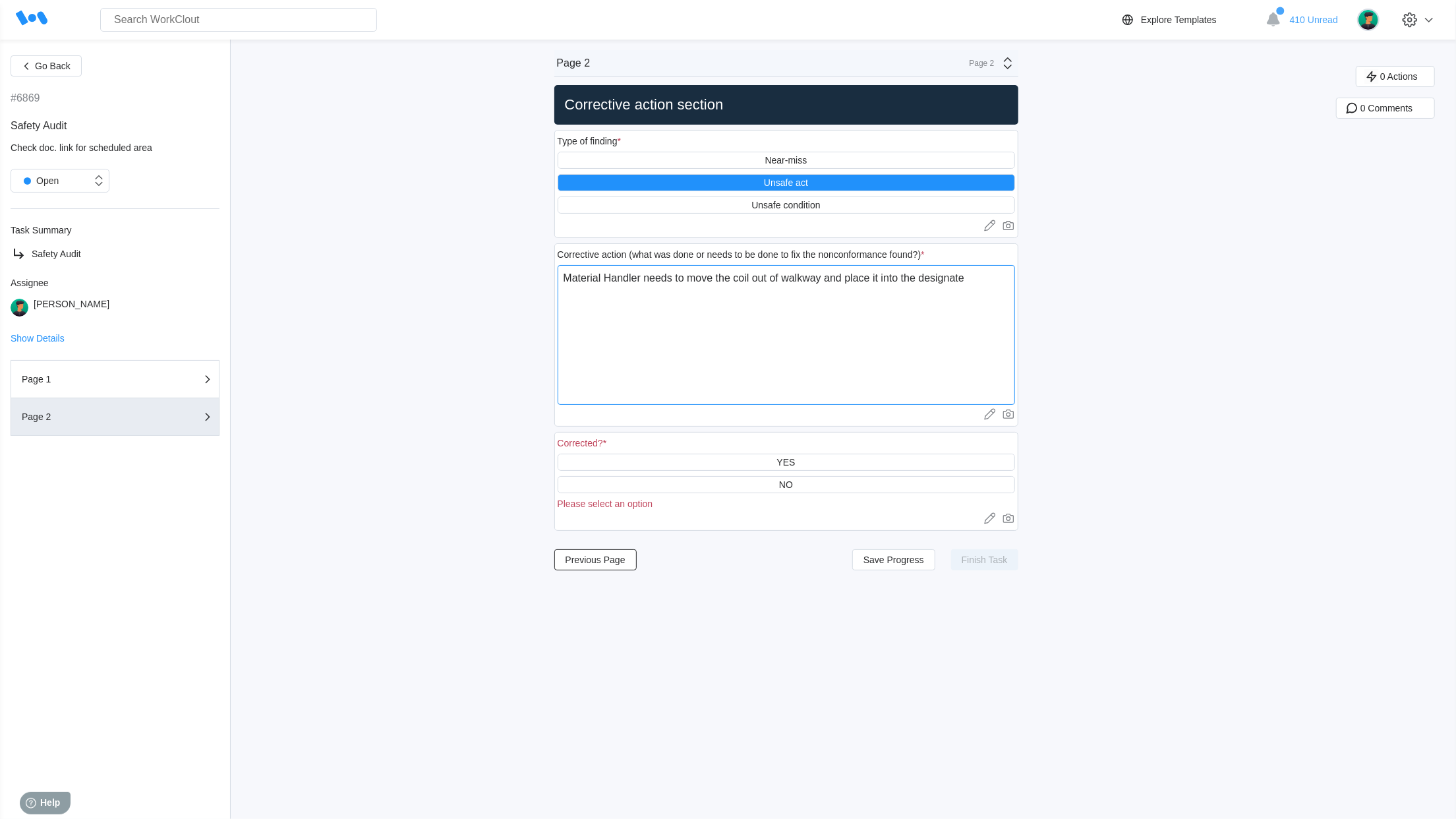
type textarea "x"
type textarea "Material Handler needs to move the coil out of walkway and place it into the de…"
type textarea "x"
type textarea "Material Handler needs to move the coil out of walkway and place it into the de…"
type textarea "x"
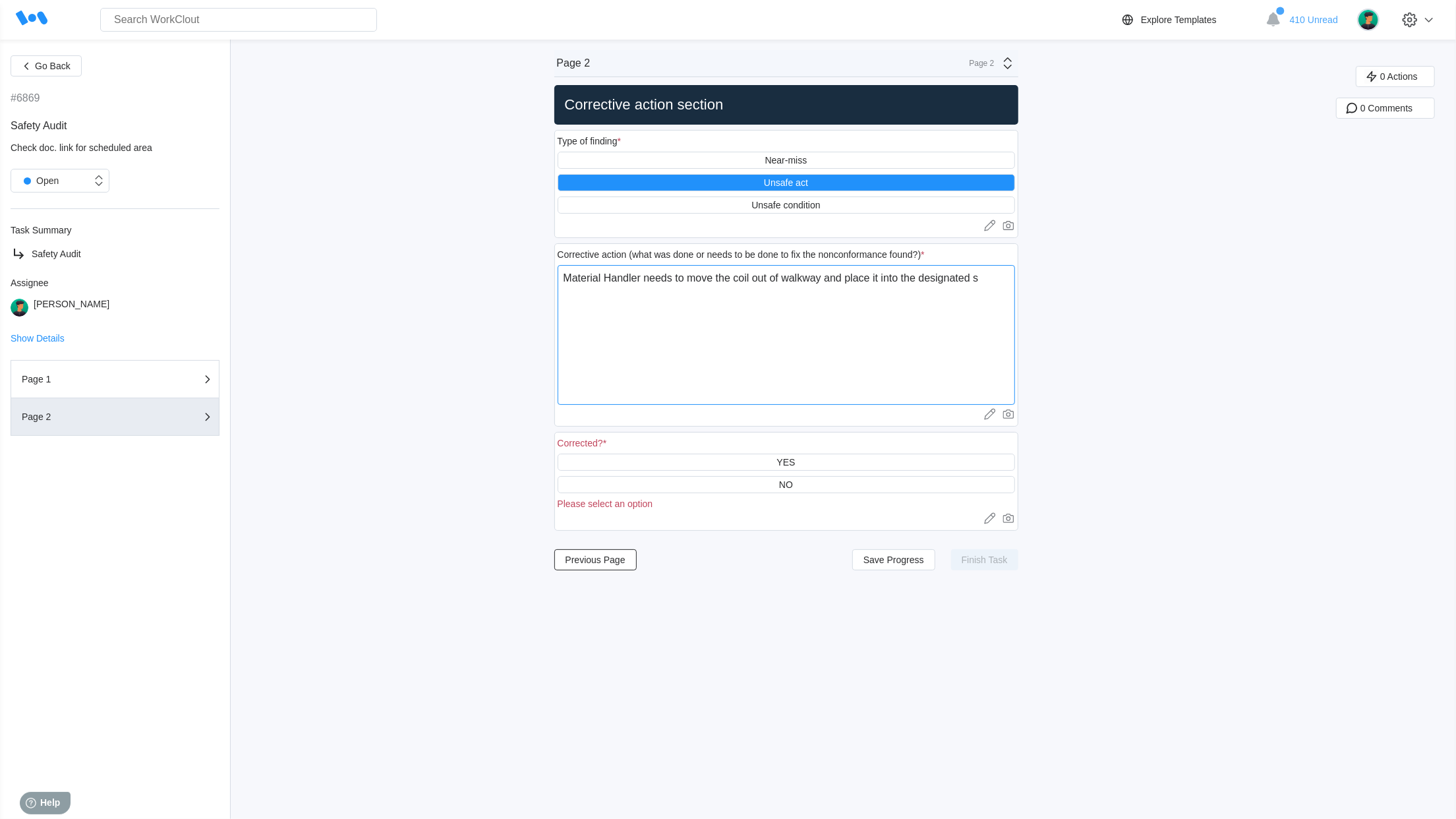
type textarea "Material Handler needs to move the coil out of walkway and place it into the de…"
type textarea "x"
type textarea "Material Handler needs to move the coil out of walkway and place it into the de…"
type textarea "x"
drag, startPoint x: 727, startPoint y: 459, endPoint x: 704, endPoint y: 446, distance: 26.4
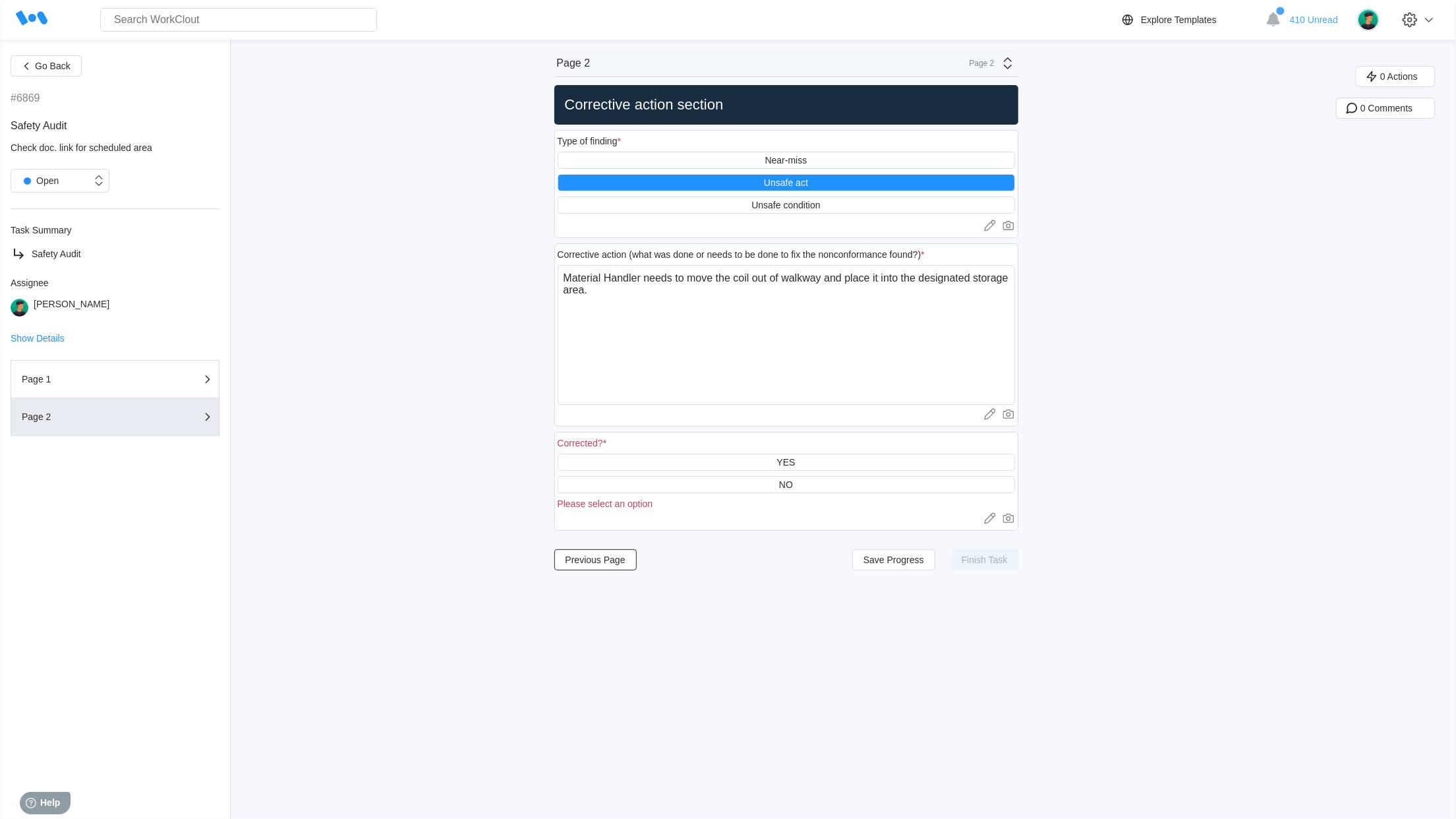
click at [728, 459] on div "YES" at bounding box center [786, 462] width 458 height 17
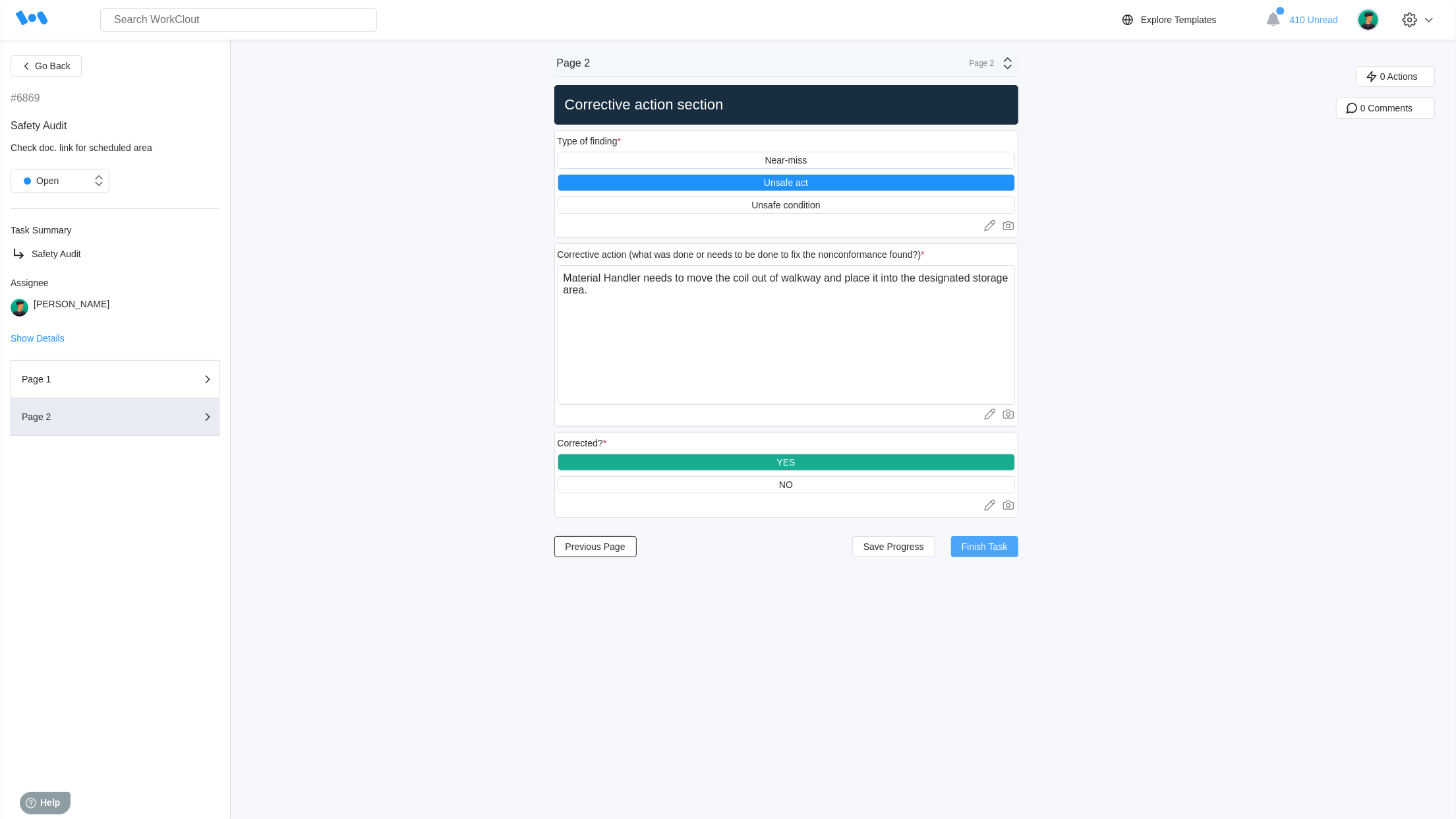
click at [989, 551] on span "Finish Task" at bounding box center [984, 546] width 46 height 9
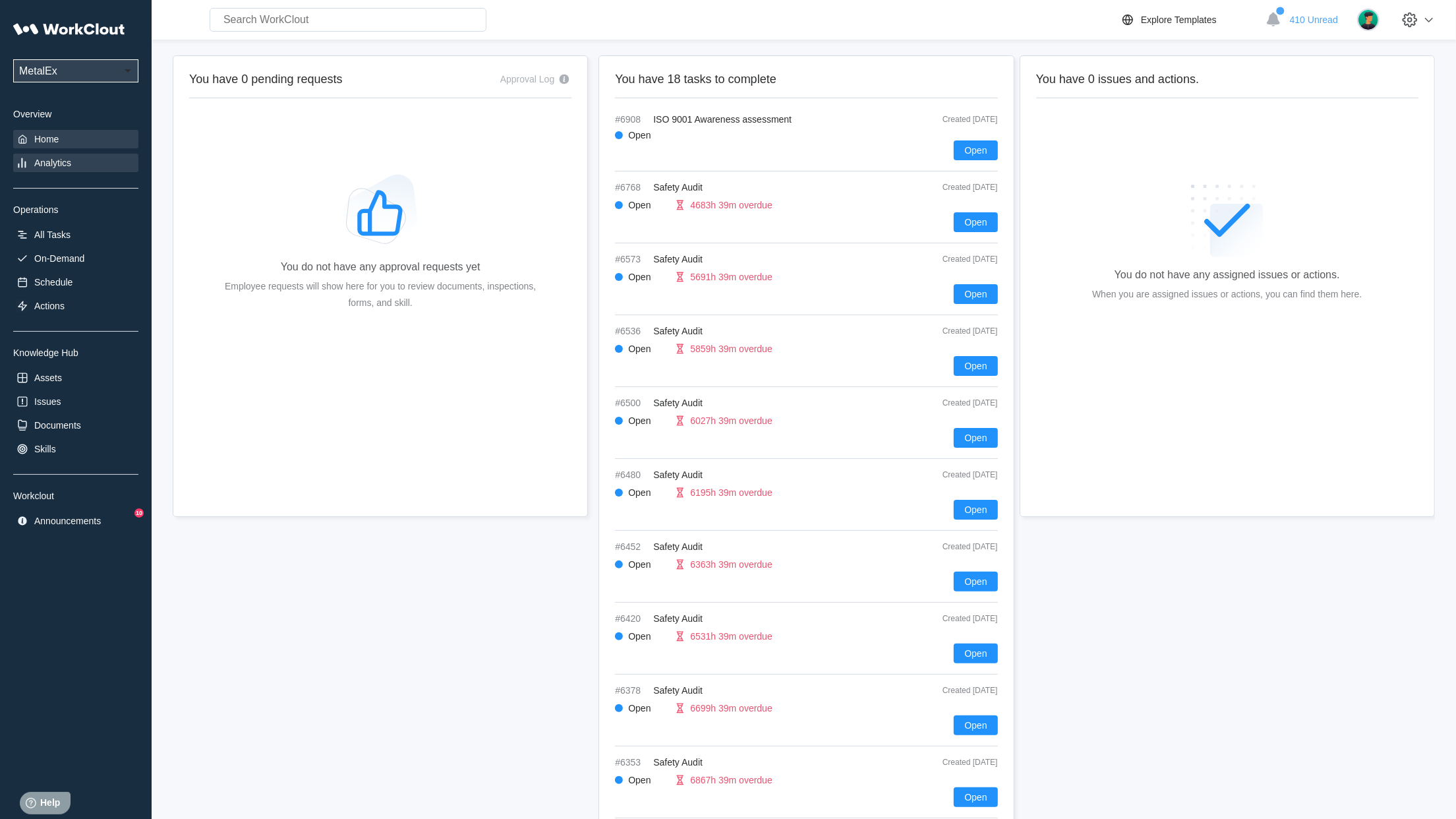
click at [42, 159] on div "Analytics" at bounding box center [53, 162] width 37 height 10
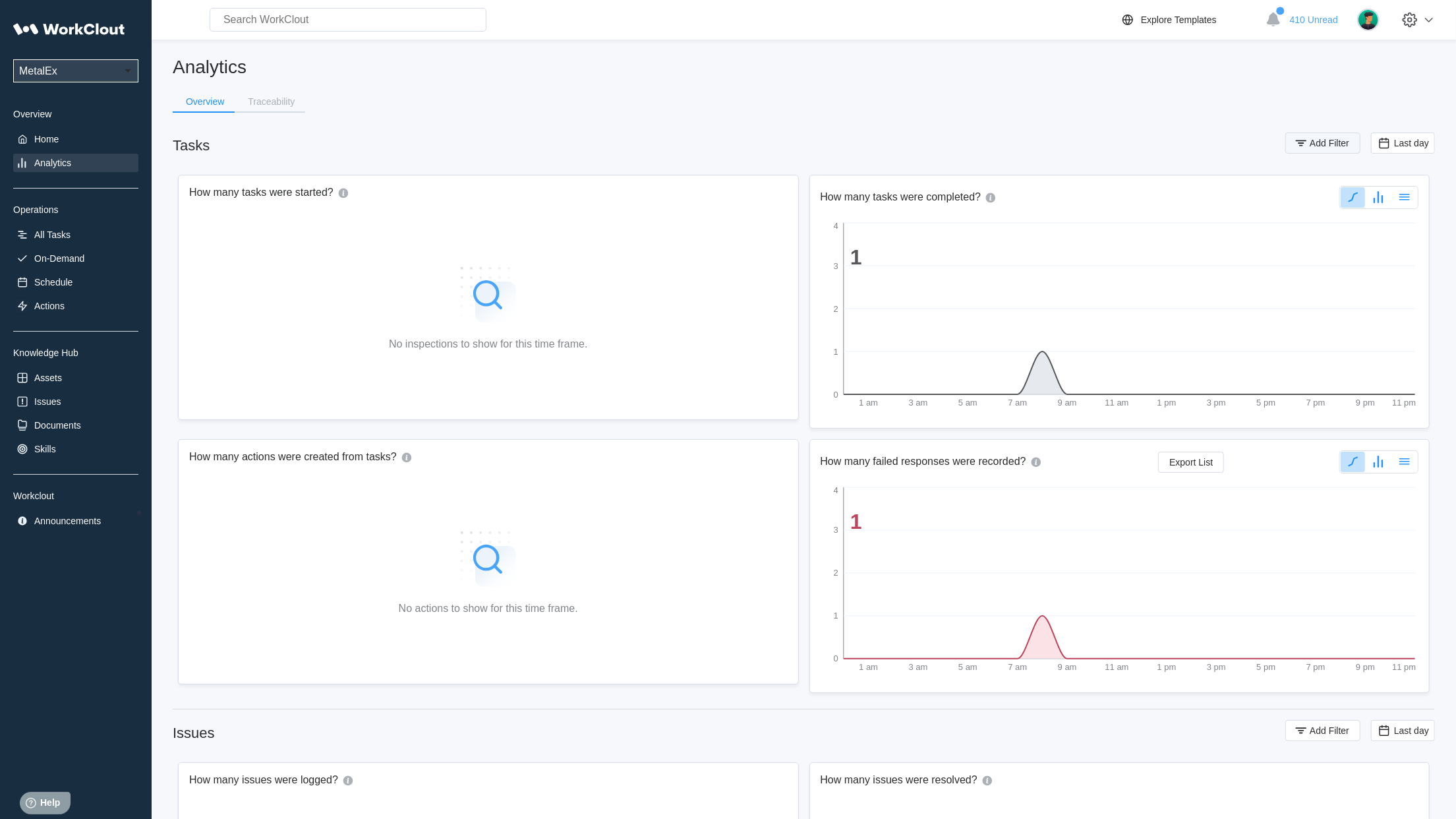
click at [1328, 144] on span "Add Filter" at bounding box center [1330, 143] width 39 height 9
click at [1018, 194] on div "Assignee" at bounding box center [969, 195] width 123 height 19
click at [970, 267] on div "Asset" at bounding box center [978, 264] width 126 height 10
click at [1149, 196] on div "Asset" at bounding box center [1201, 195] width 264 height 19
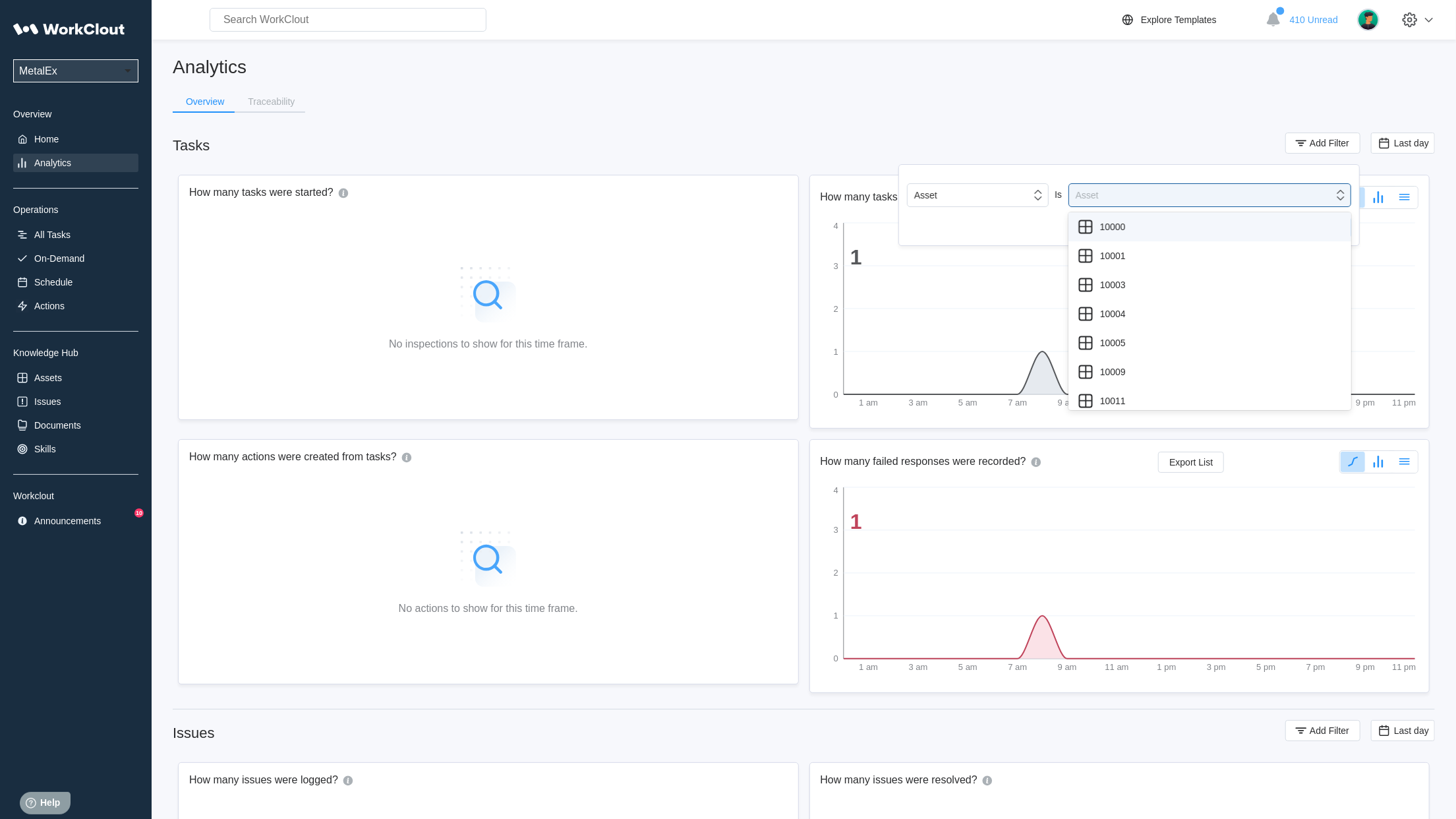
click at [1011, 211] on div "Asset Is option 10000 focused, 1 of 50. 50 results available. Use Up and Down t…" at bounding box center [1129, 210] width 445 height 54
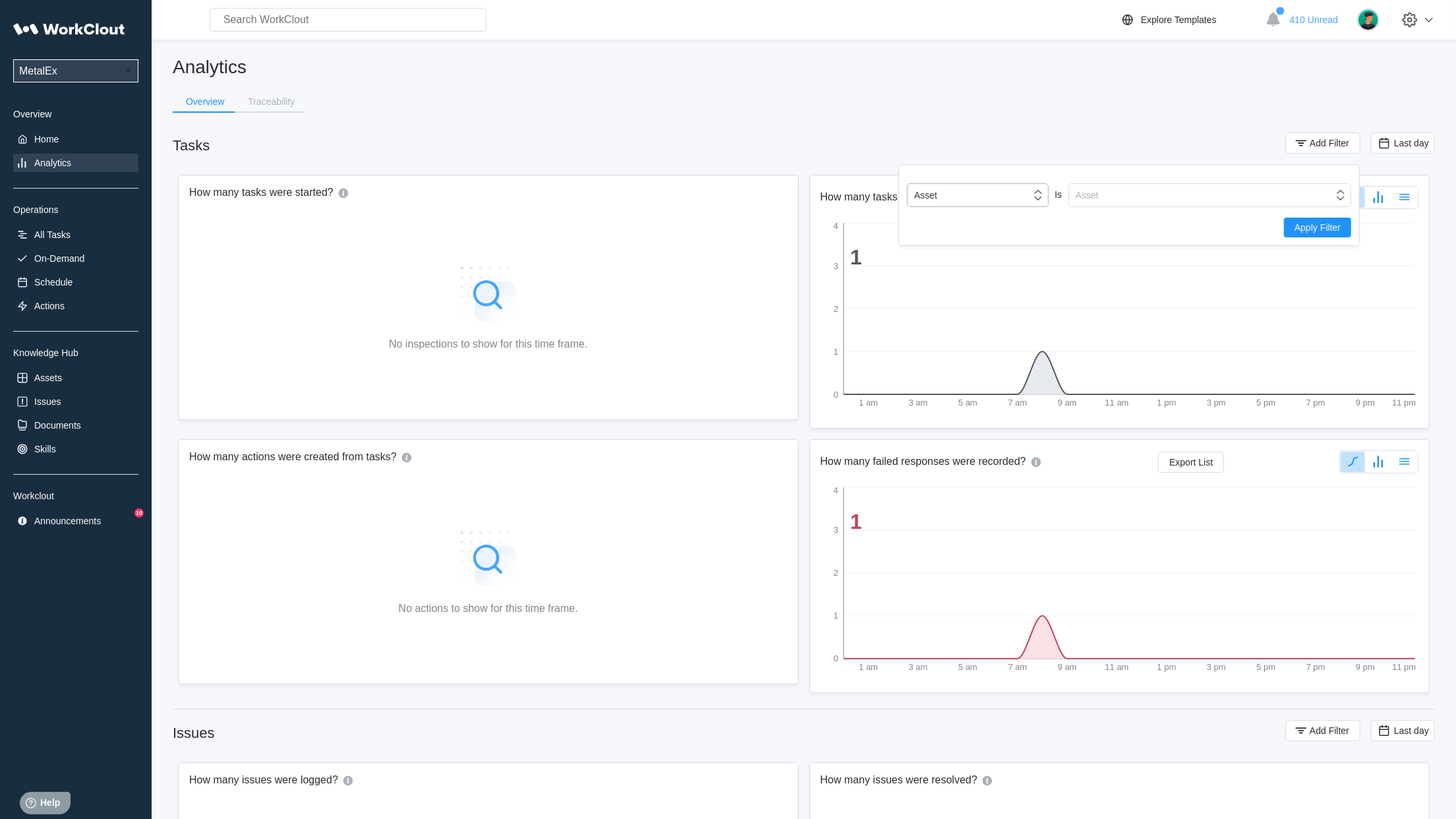
click at [1003, 196] on div "Asset" at bounding box center [969, 195] width 123 height 19
click at [976, 243] on div "Tag" at bounding box center [978, 244] width 126 height 10
click at [1176, 192] on div "Tag" at bounding box center [1201, 195] width 264 height 19
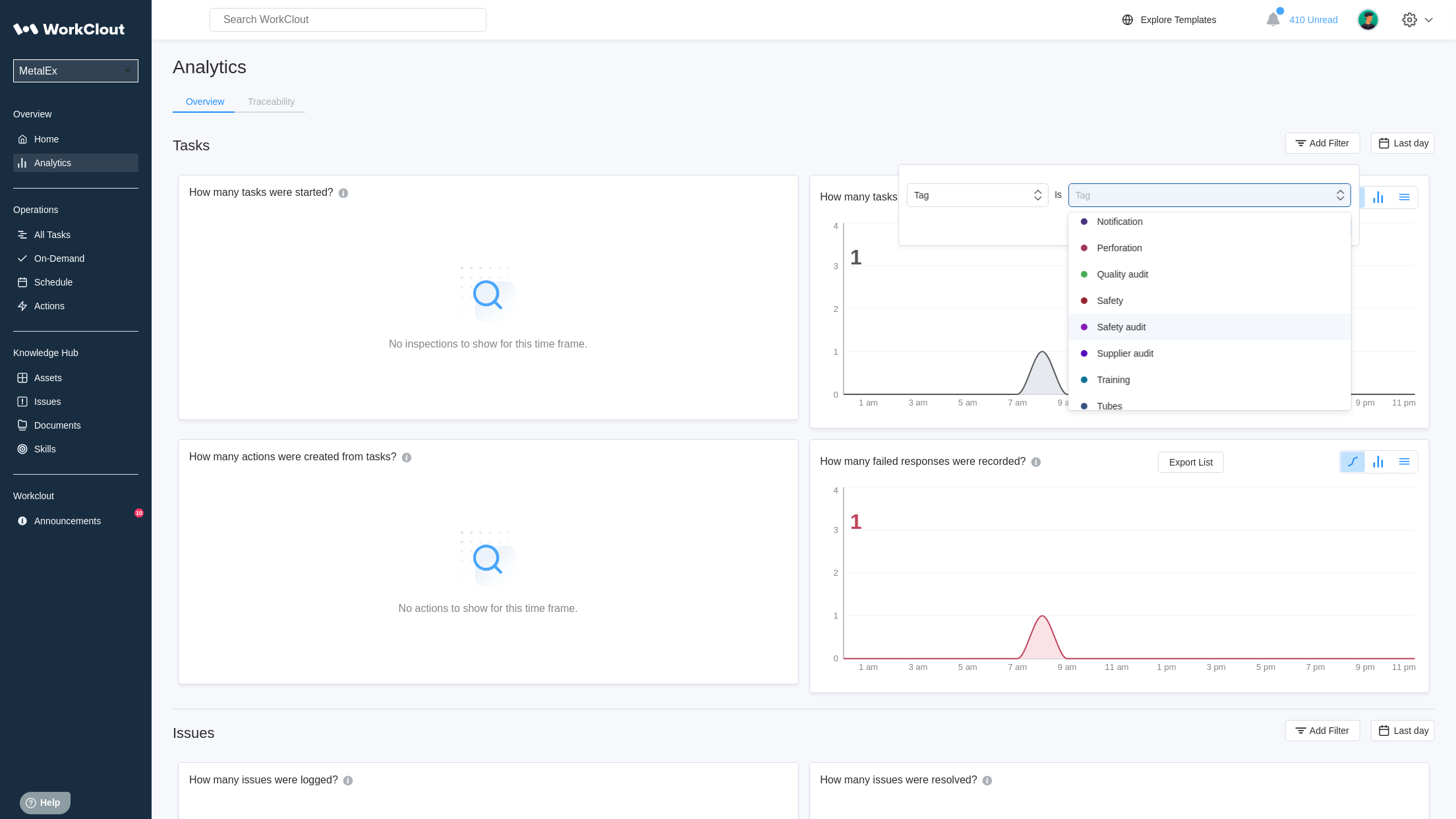
scroll to position [264, 0]
click at [1151, 328] on div "Safety audit" at bounding box center [1210, 330] width 267 height 16
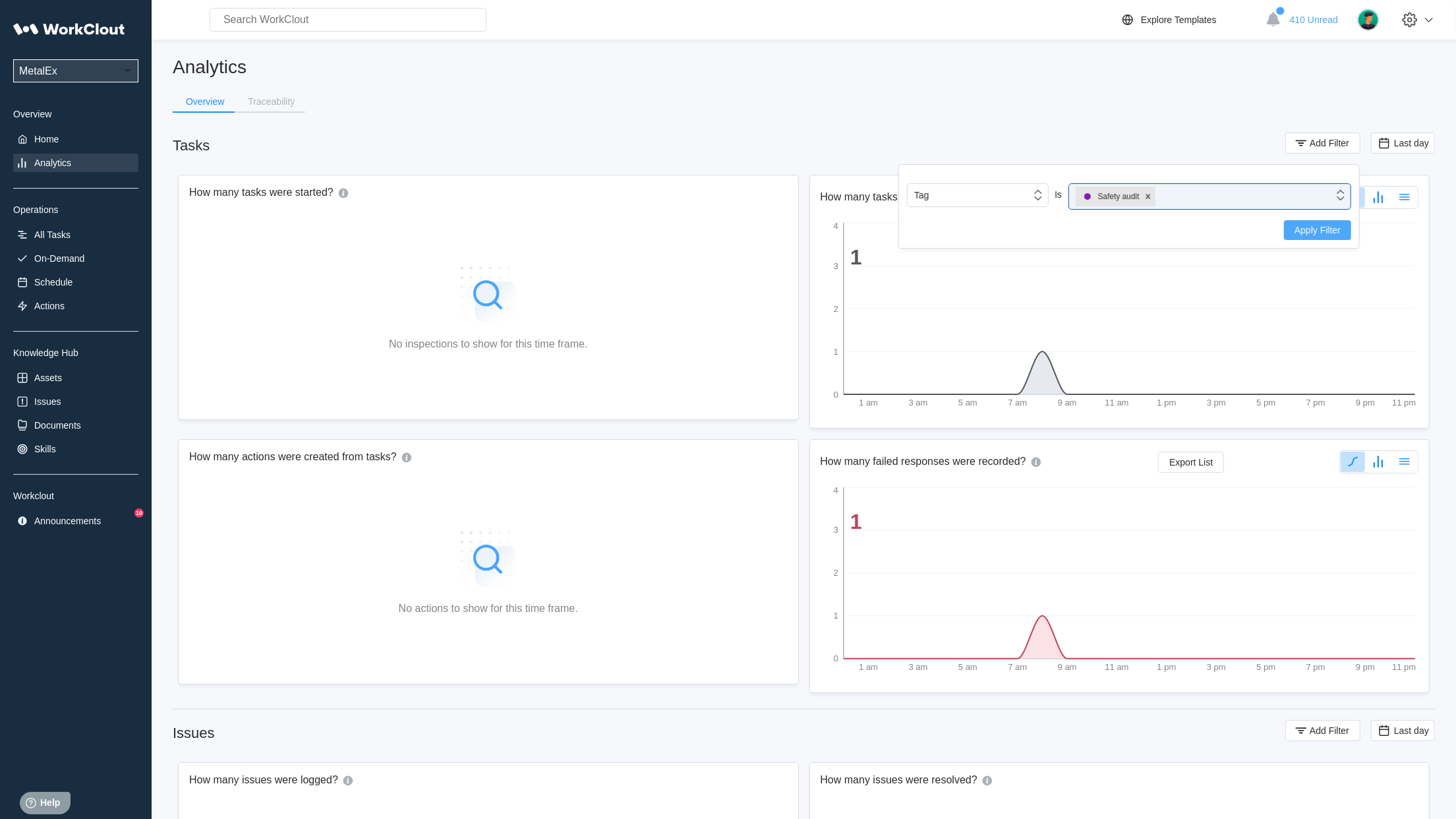
click at [1309, 231] on span "Apply Filter" at bounding box center [1317, 230] width 46 height 9
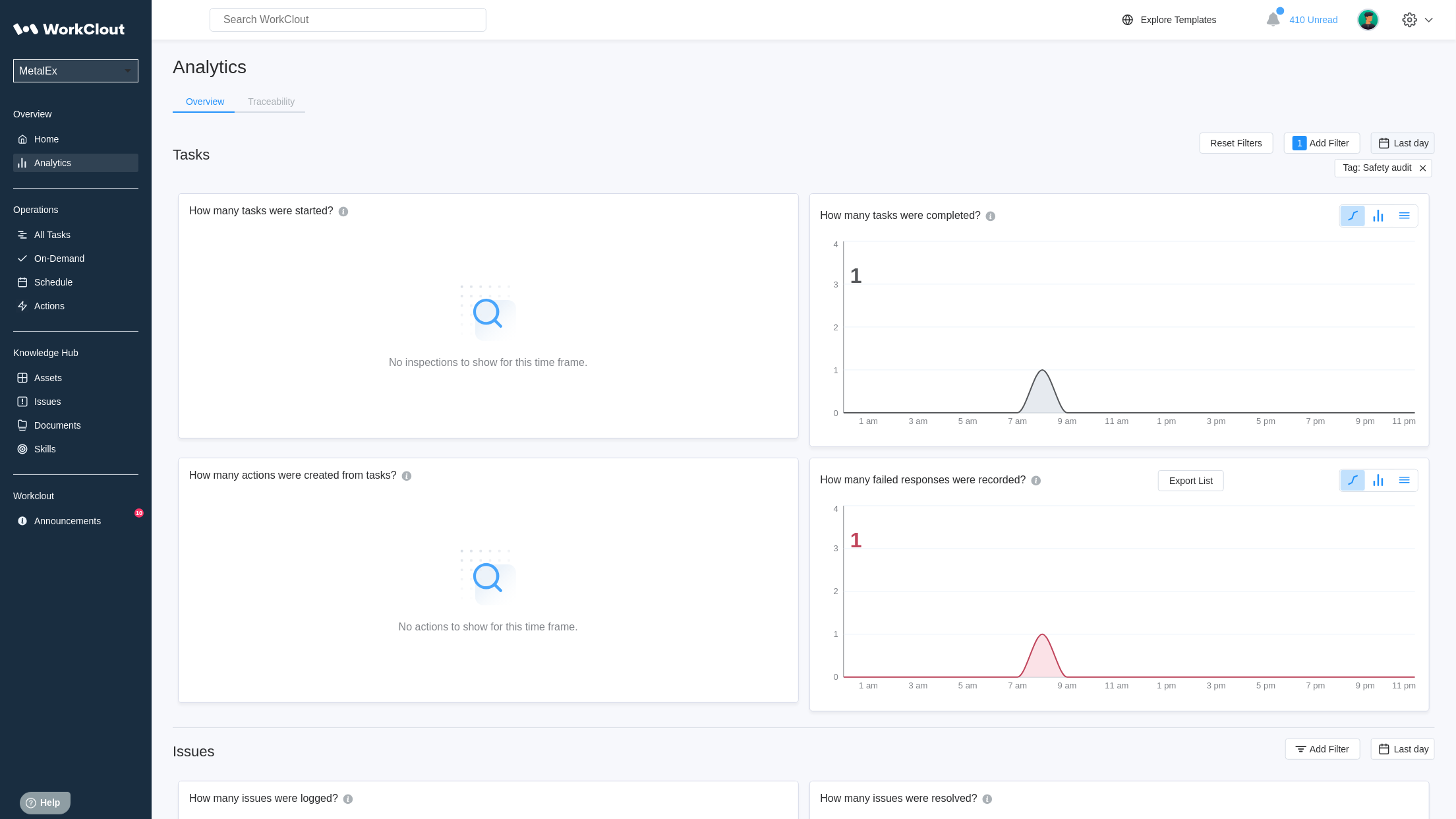
click at [1403, 144] on span "Last day" at bounding box center [1411, 143] width 35 height 10
click at [1370, 275] on div "Custom" at bounding box center [1383, 275] width 32 height 10
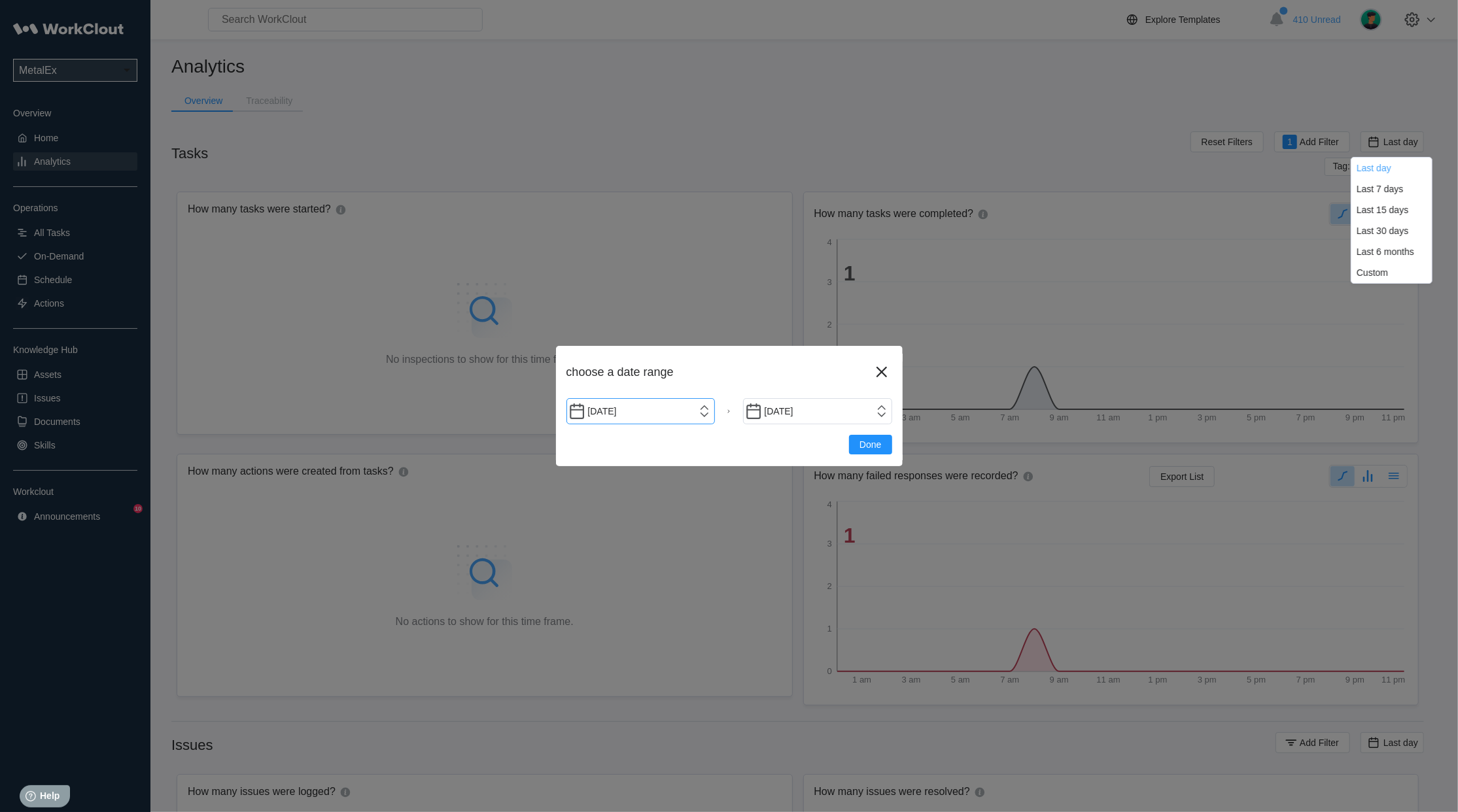
click at [698, 415] on input "08/15/2025" at bounding box center [640, 411] width 149 height 26
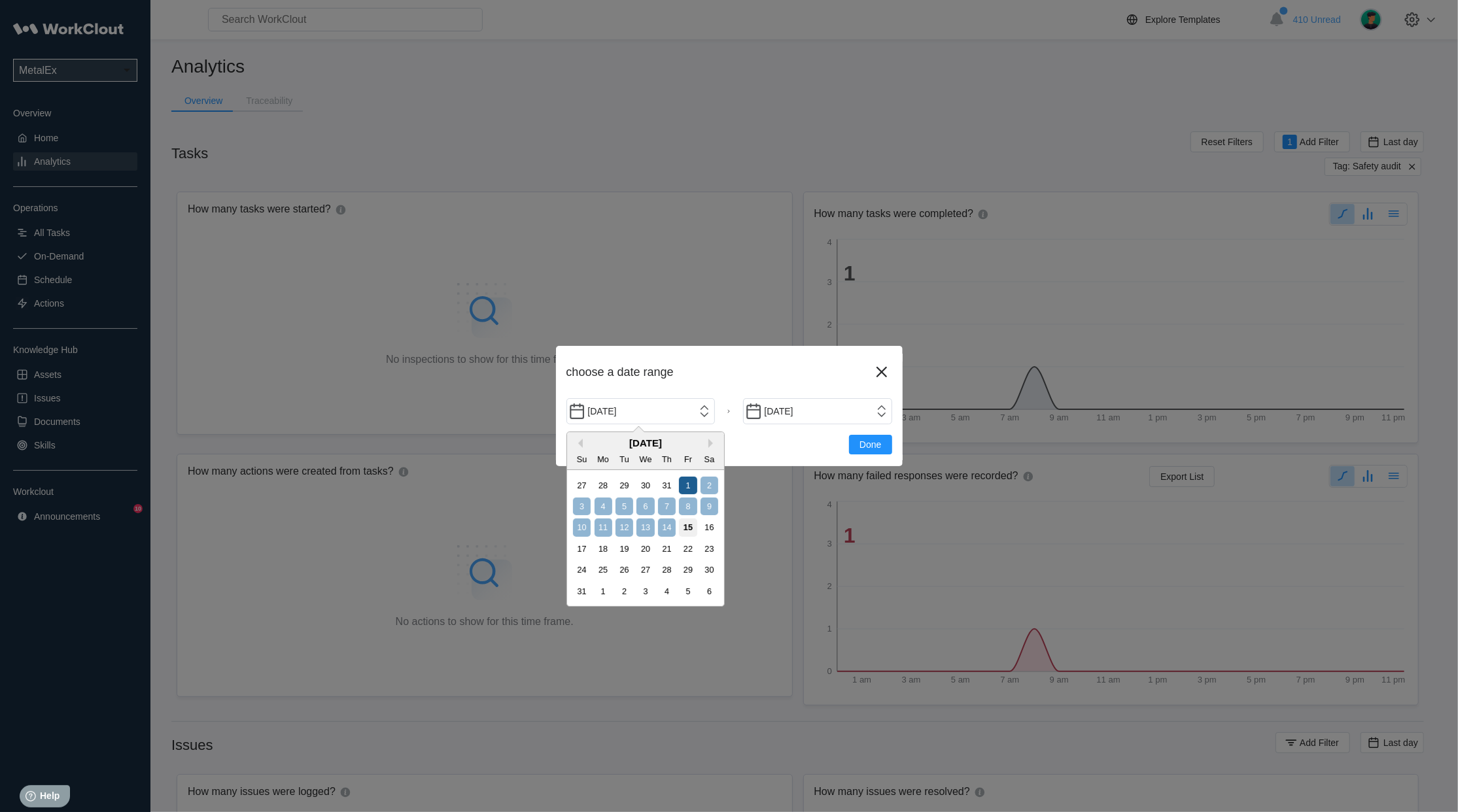
click at [688, 484] on div "1" at bounding box center [687, 485] width 18 height 18
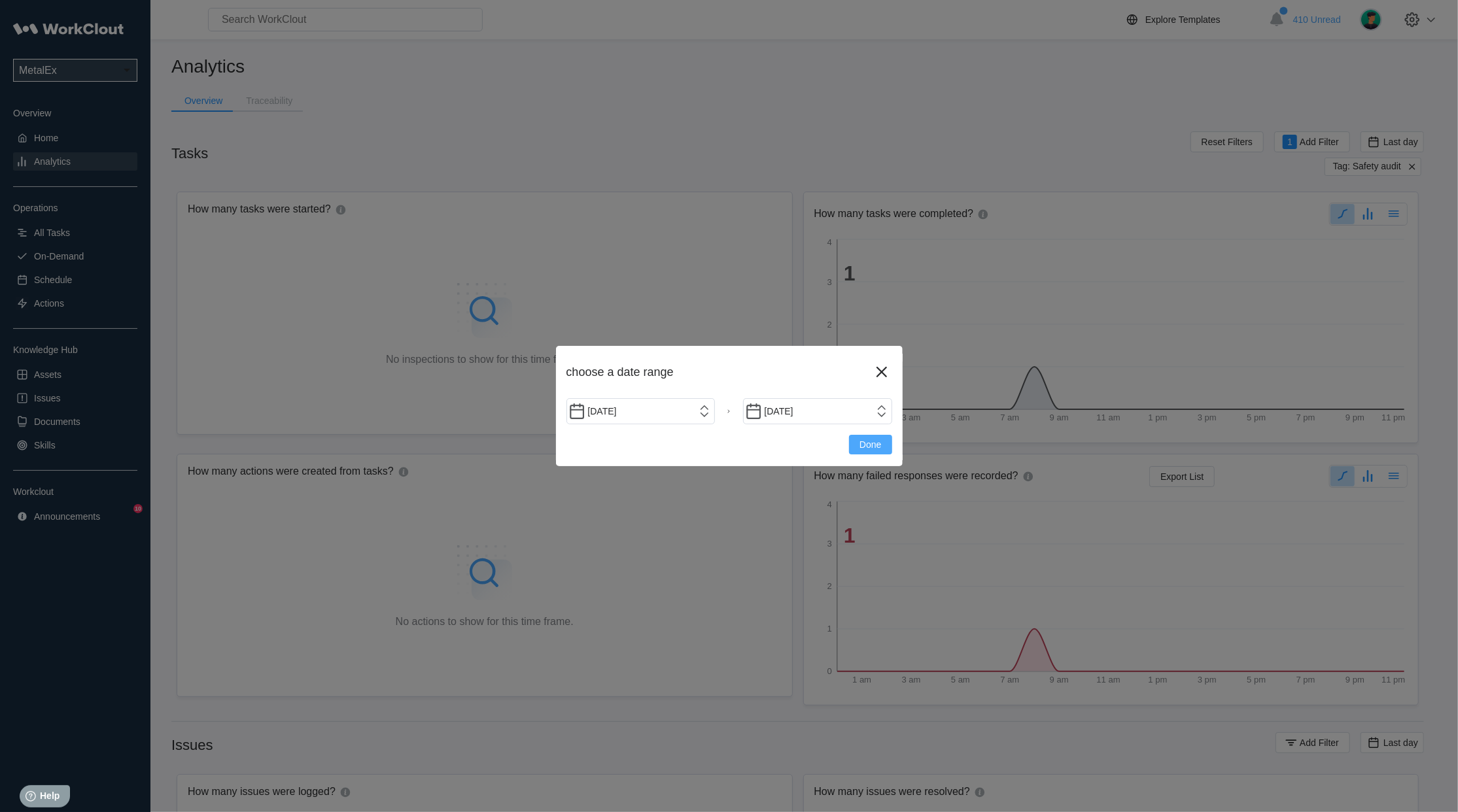
click at [863, 448] on span "Done" at bounding box center [870, 444] width 21 height 9
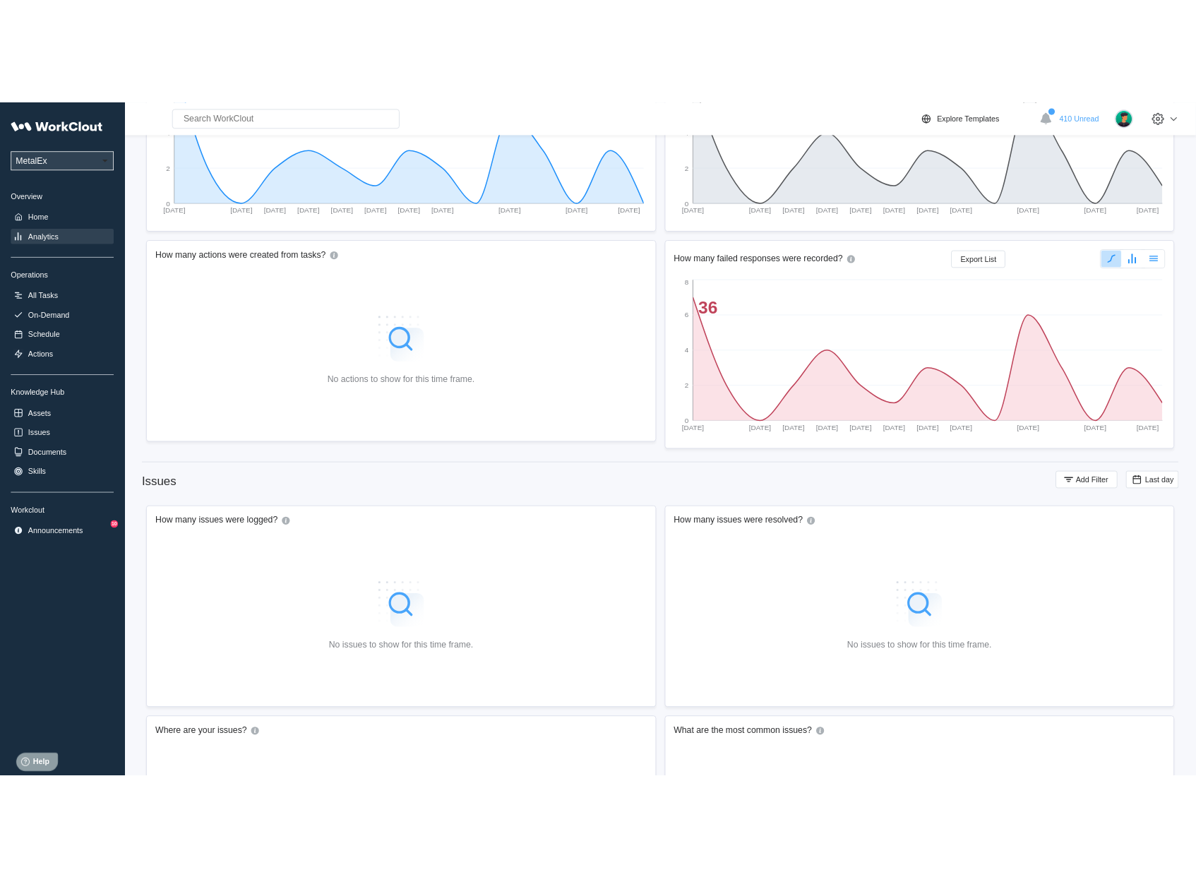
scroll to position [368, 0]
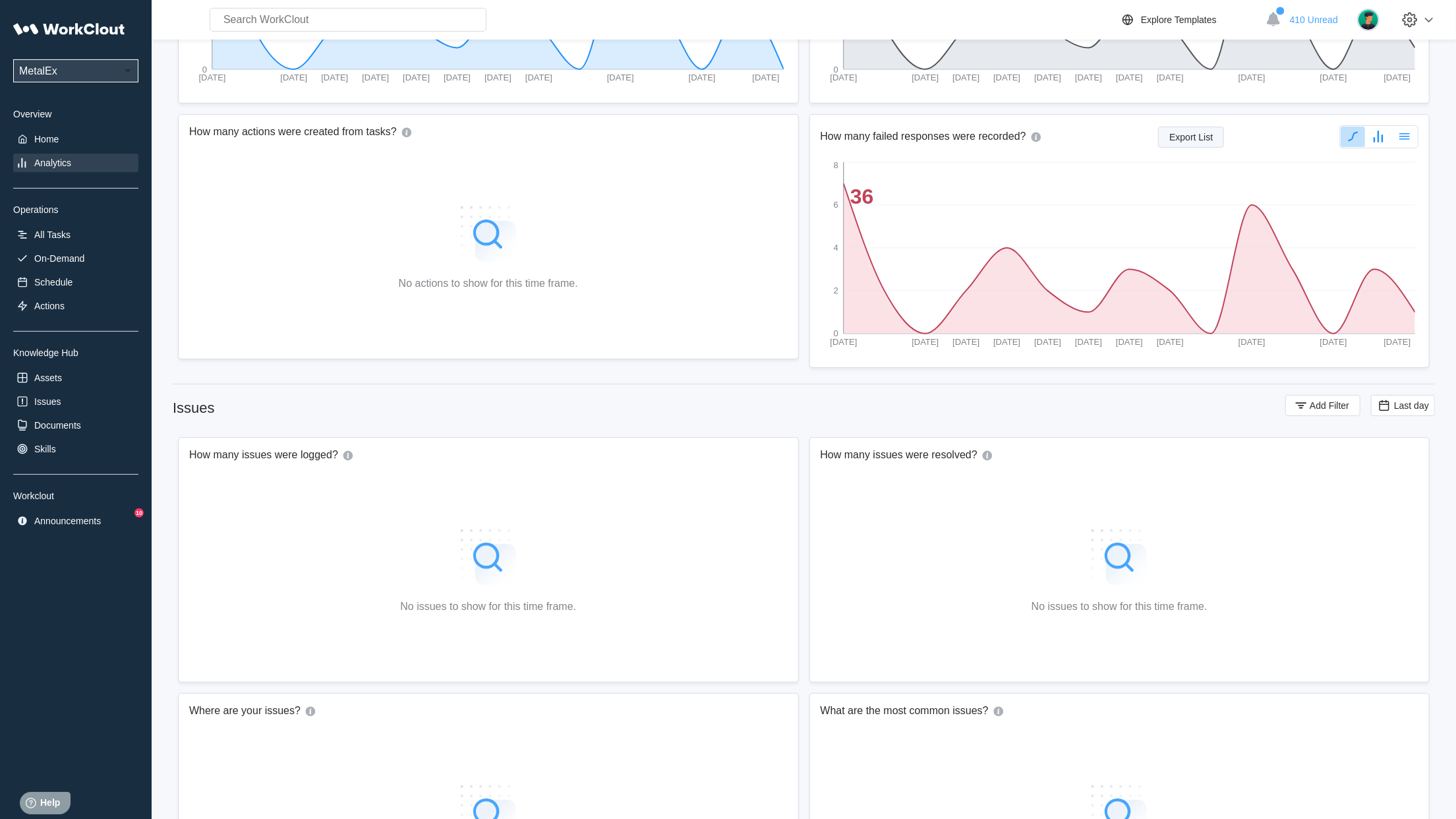
click at [1174, 140] on span "Export List" at bounding box center [1191, 137] width 44 height 9
